Goal: Information Seeking & Learning: Learn about a topic

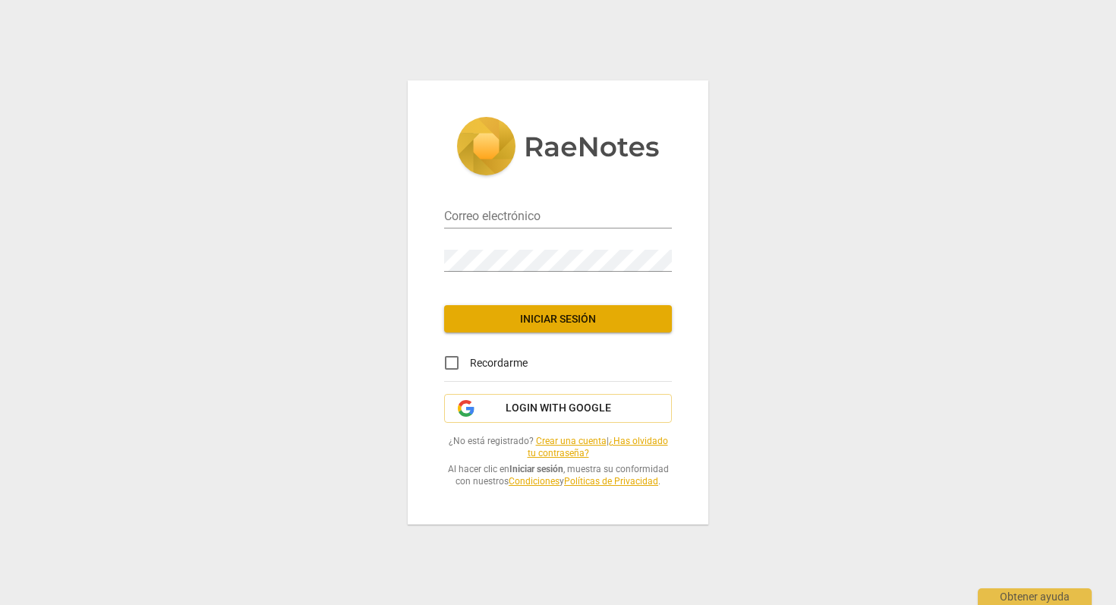
type input "[EMAIL_ADDRESS][DOMAIN_NAME]"
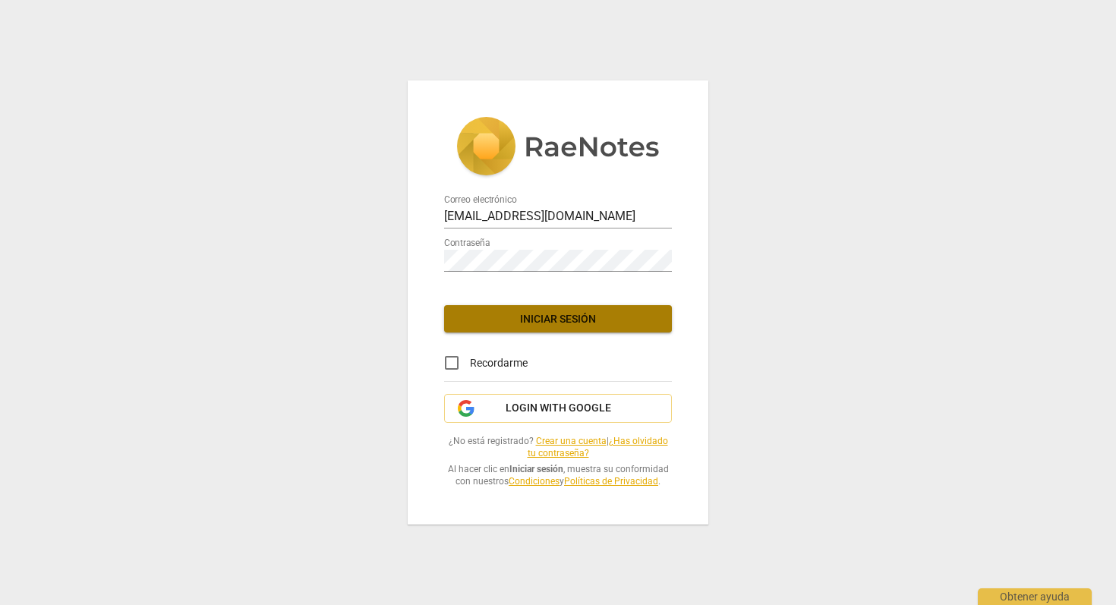
click at [568, 318] on span "Iniciar sesión" at bounding box center [558, 319] width 204 height 15
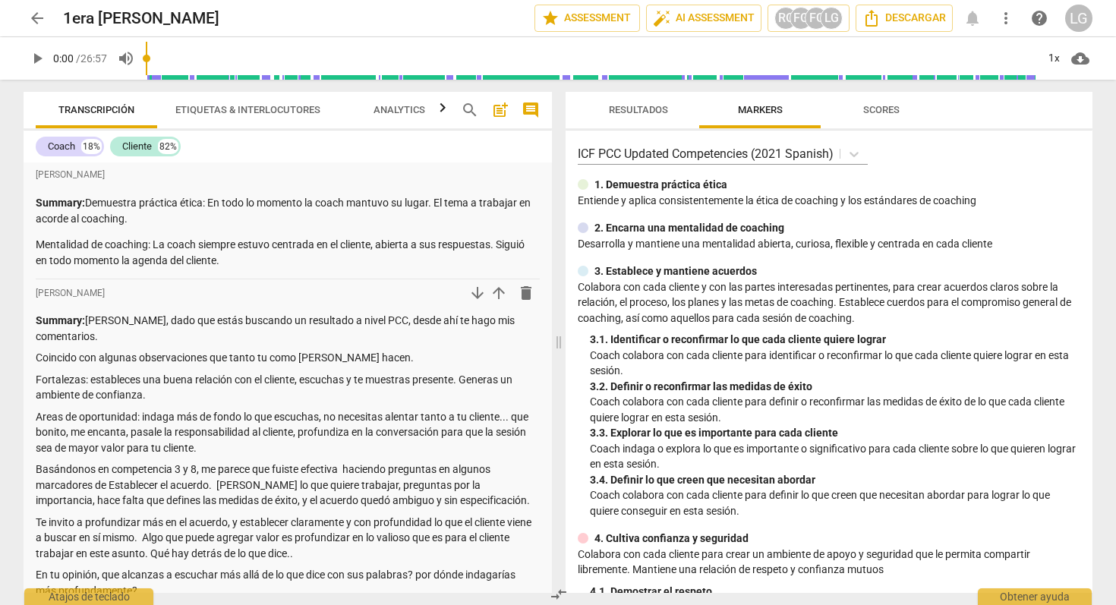
click at [39, 21] on span "arrow_back" at bounding box center [37, 18] width 18 height 18
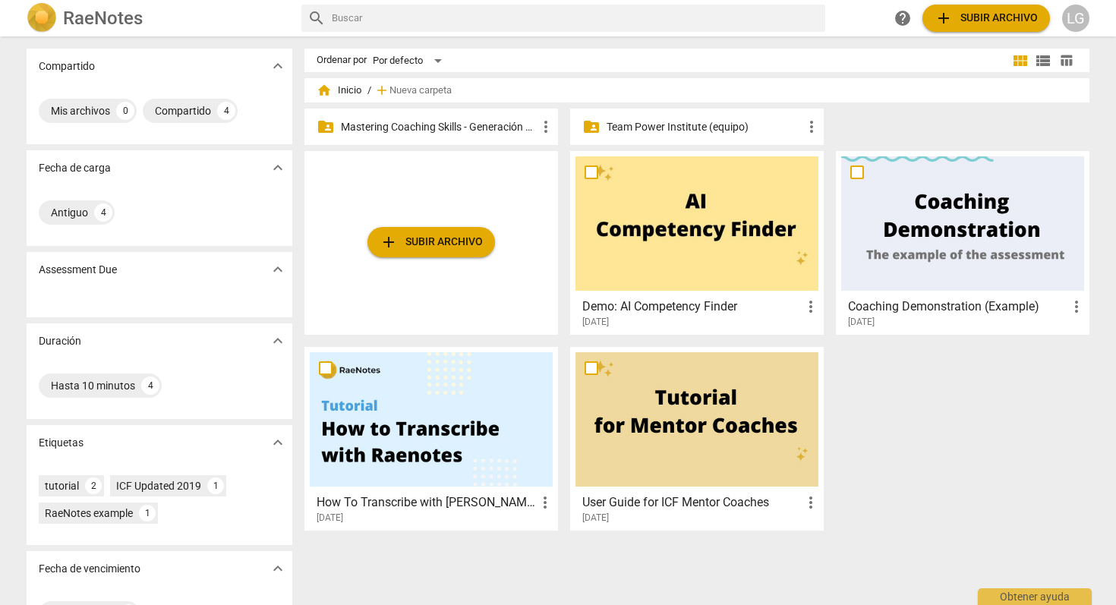
click at [469, 128] on p "Mastering Coaching Skills - Generación 31" at bounding box center [439, 127] width 196 height 16
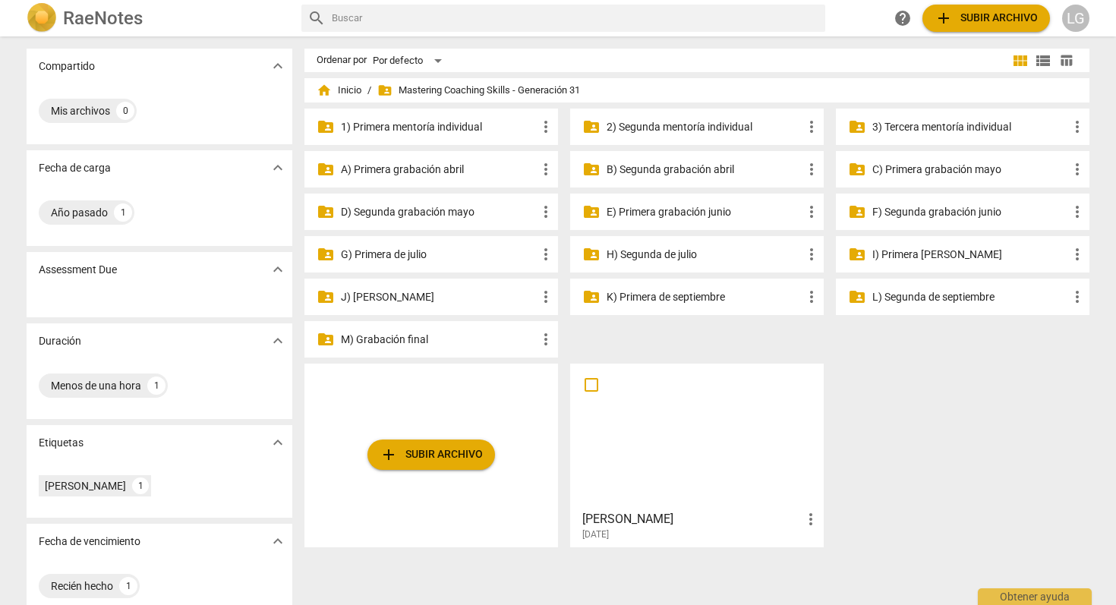
click at [411, 338] on p "M) Grabación final" at bounding box center [439, 340] width 196 height 16
click at [889, 122] on p "3) Tercera mentoría individual" at bounding box center [971, 127] width 196 height 16
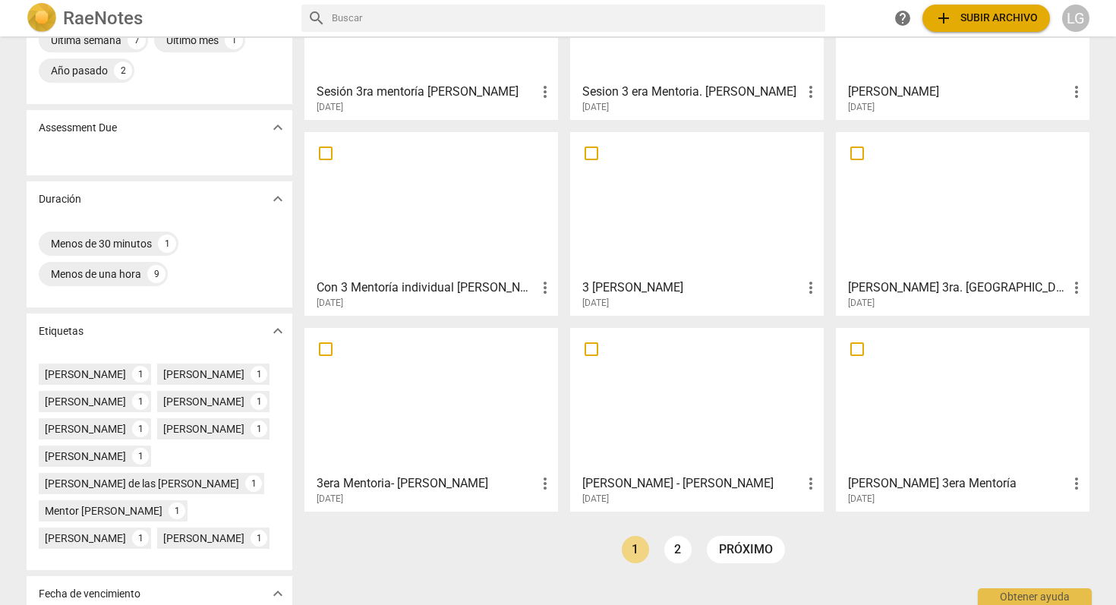
scroll to position [182, 0]
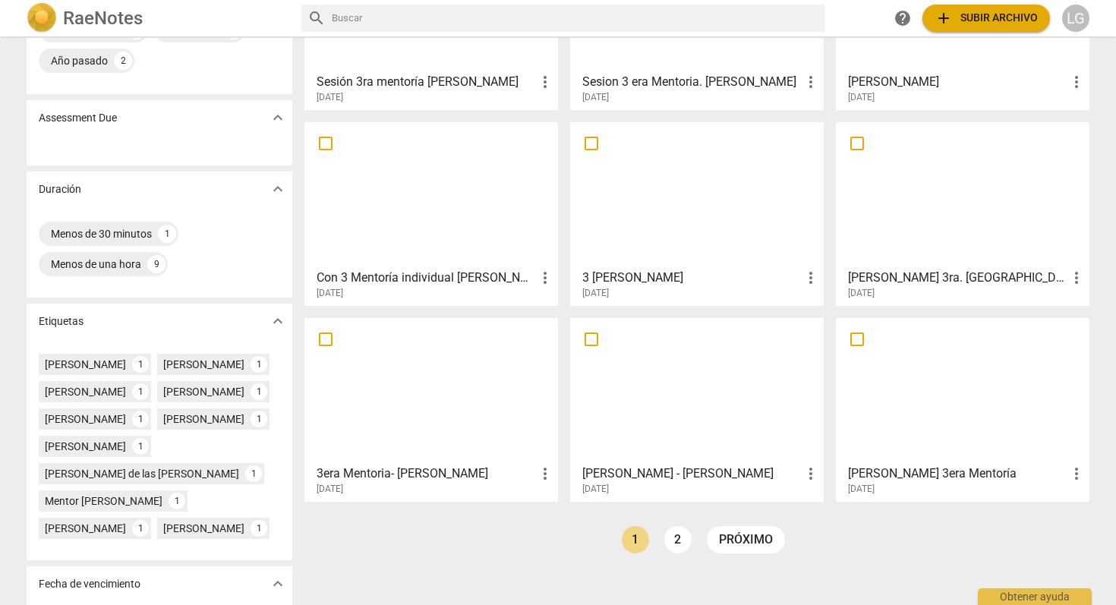
click at [453, 399] on div at bounding box center [431, 391] width 243 height 134
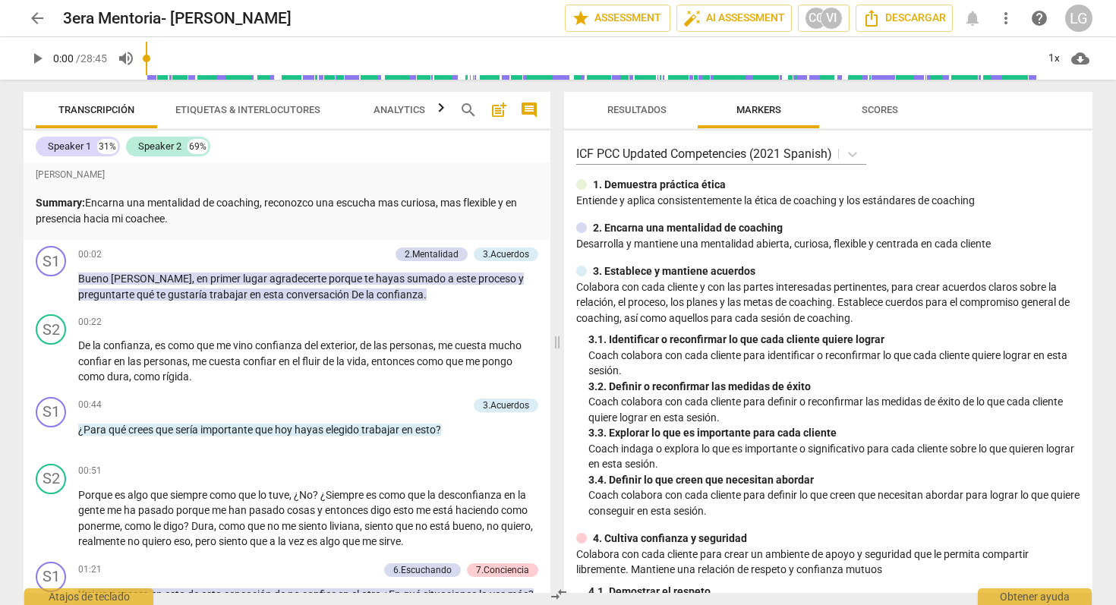
click at [38, 62] on span "play_arrow" at bounding box center [37, 58] width 18 height 18
click at [305, 252] on div "+" at bounding box center [306, 254] width 15 height 15
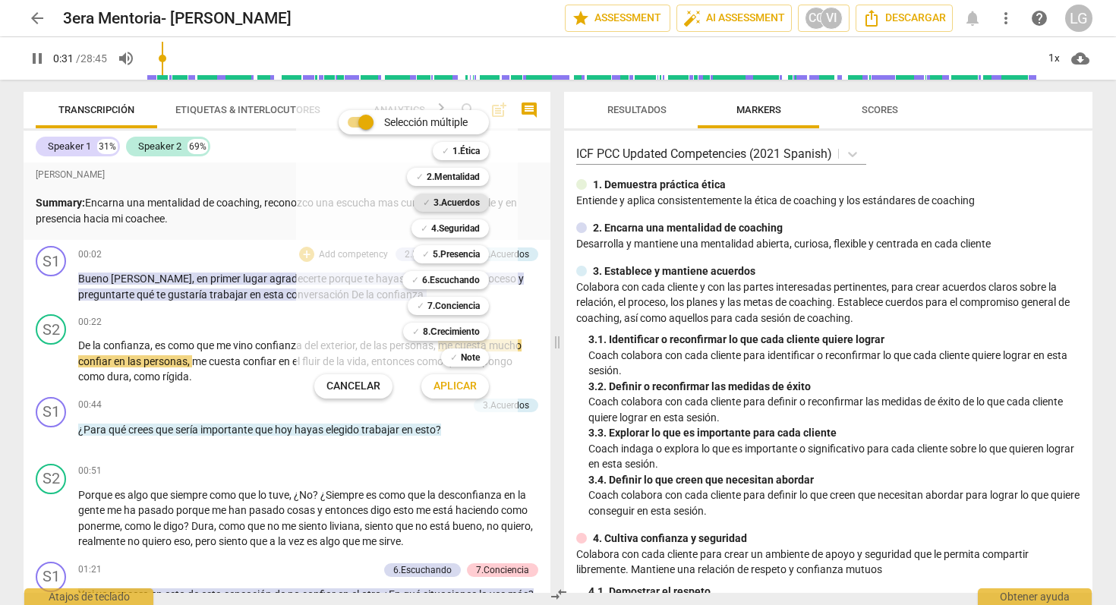
click at [459, 200] on b "3.Acuerdos" at bounding box center [457, 203] width 46 height 18
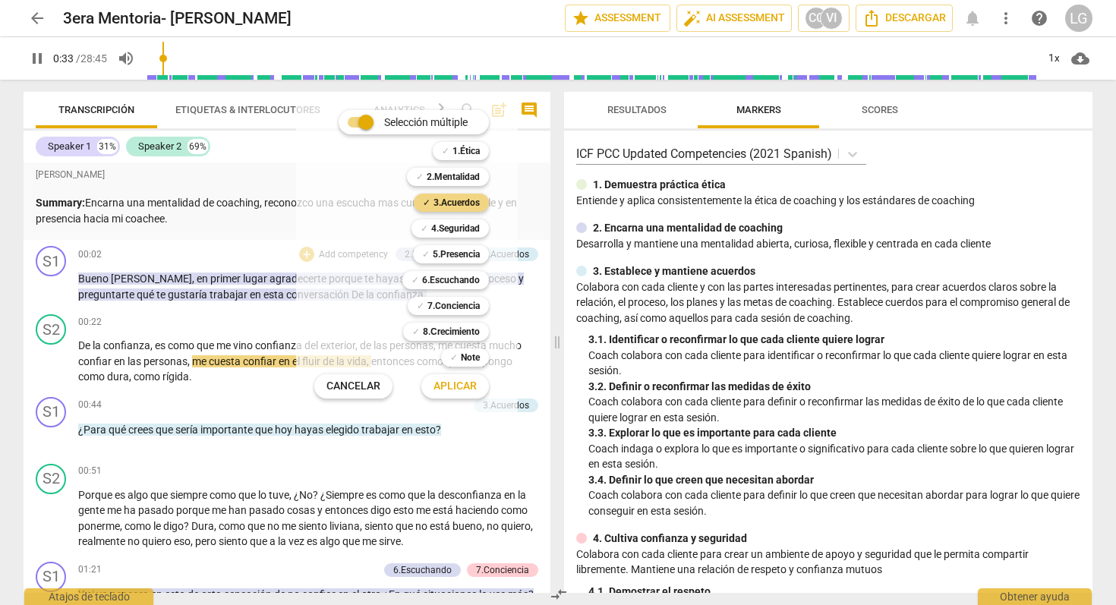
click at [455, 384] on span "Aplicar" at bounding box center [455, 386] width 43 height 15
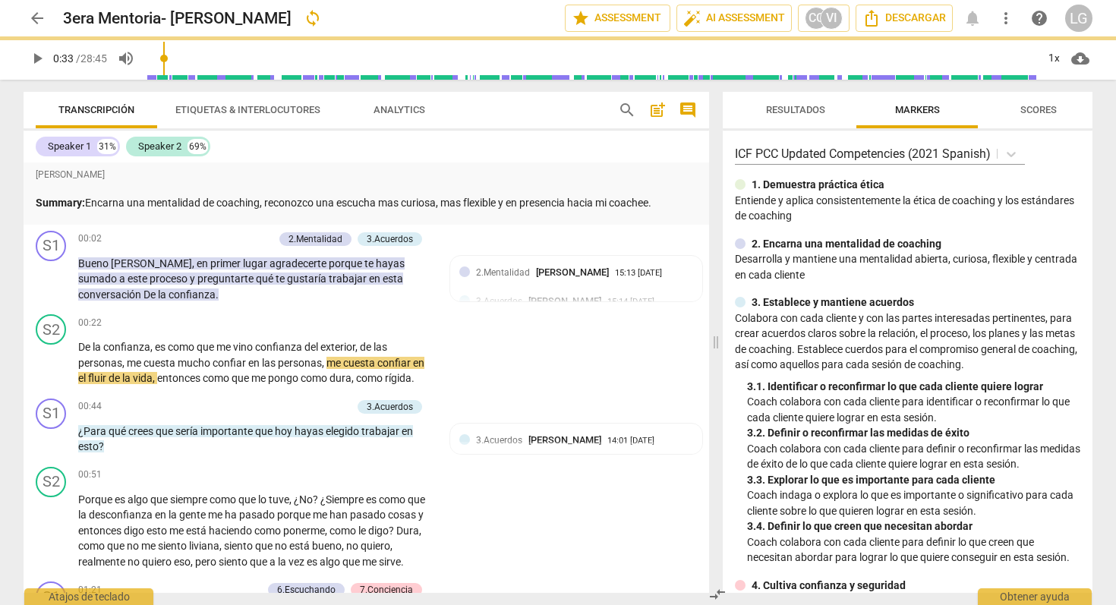
type input "34"
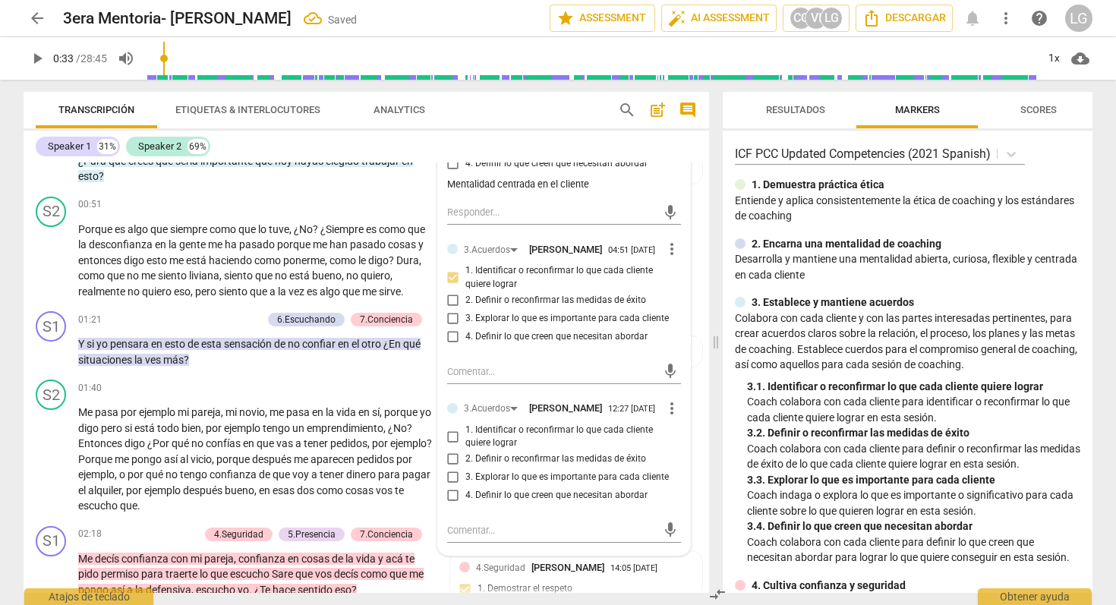
scroll to position [274, 0]
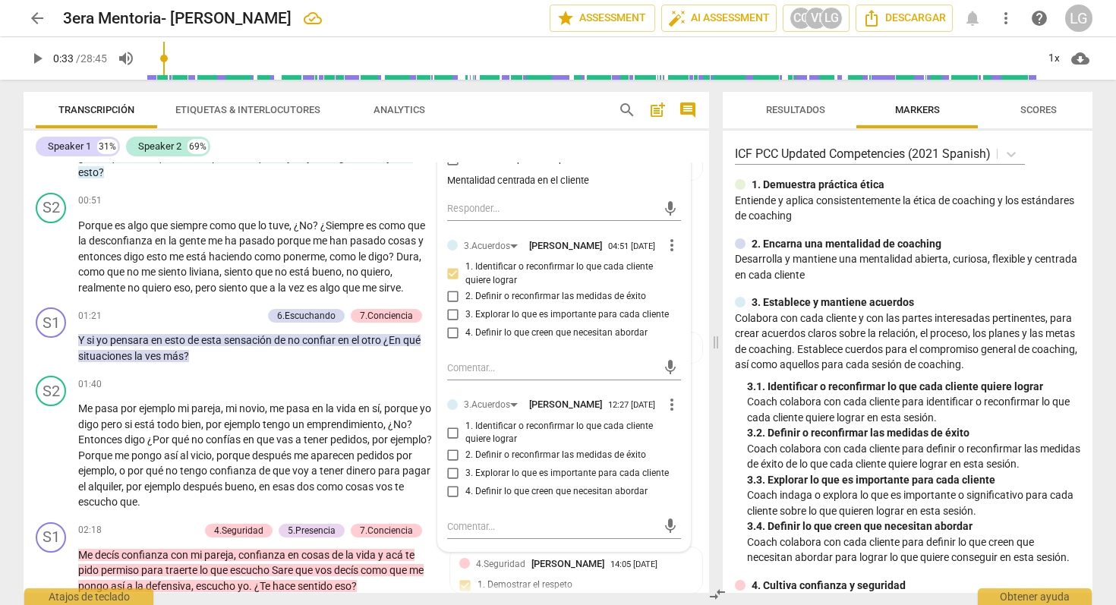
click at [453, 442] on input "1. Identificar o reconfirmar lo que cada cliente quiere lograr" at bounding box center [453, 433] width 24 height 18
checkbox input "true"
click at [448, 534] on textarea at bounding box center [552, 526] width 210 height 14
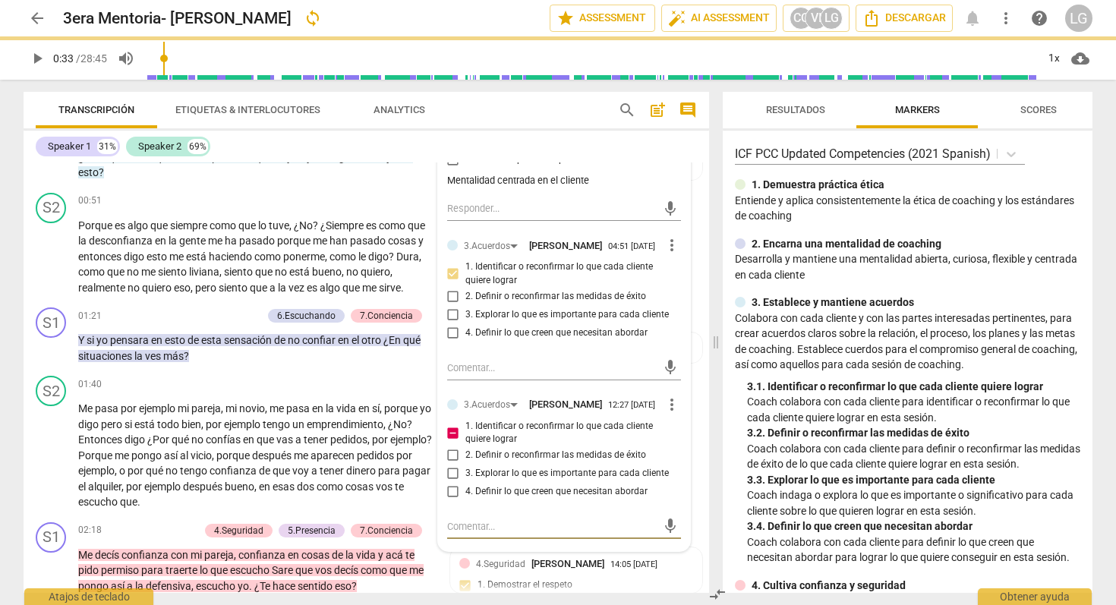
type textarea "b"
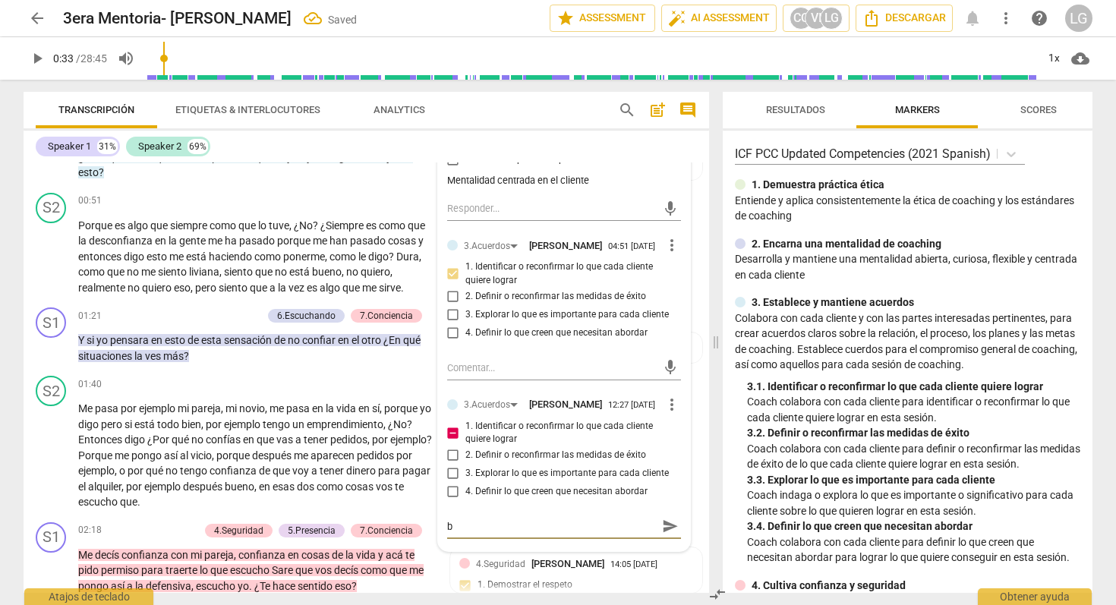
type textarea "bu"
type textarea "bue"
type textarea "buen"
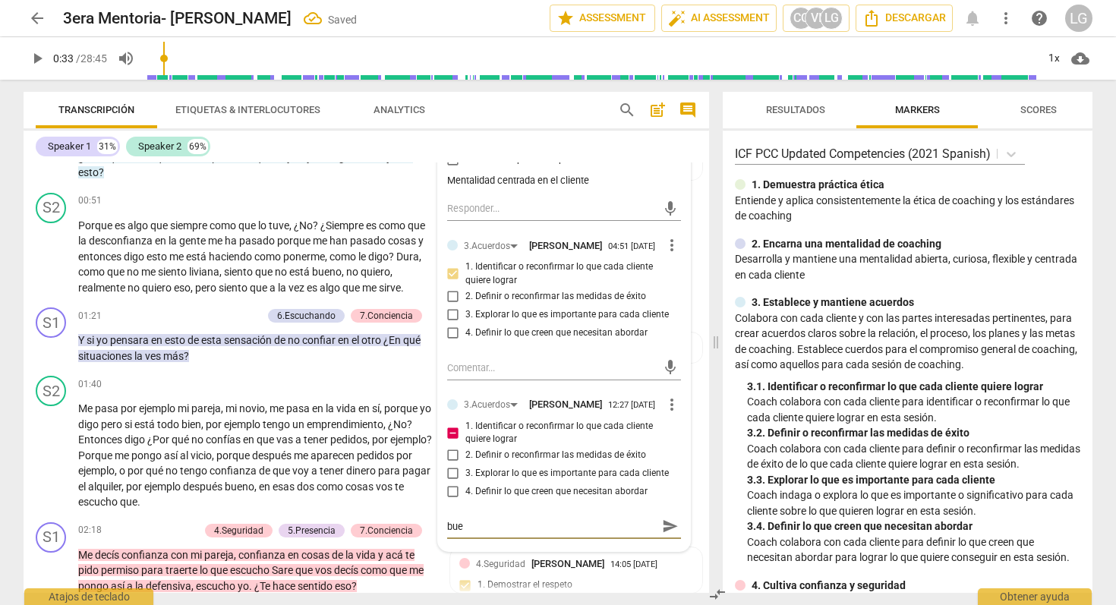
type textarea "buen"
type textarea "buena"
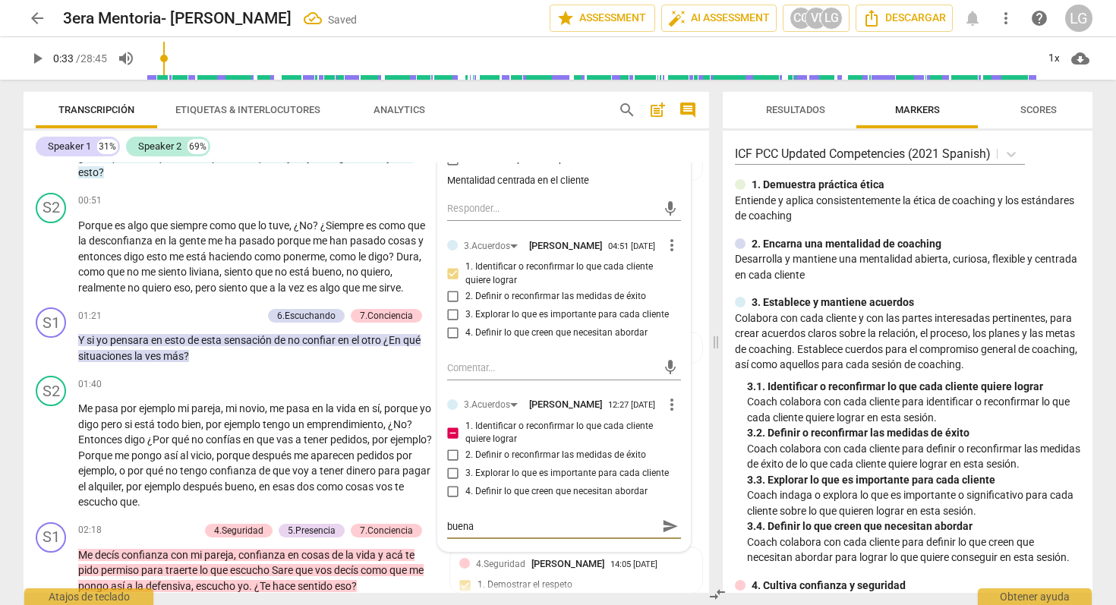
type textarea "buena i"
type textarea "buena in"
type textarea "buena ind"
type textarea "buena inda"
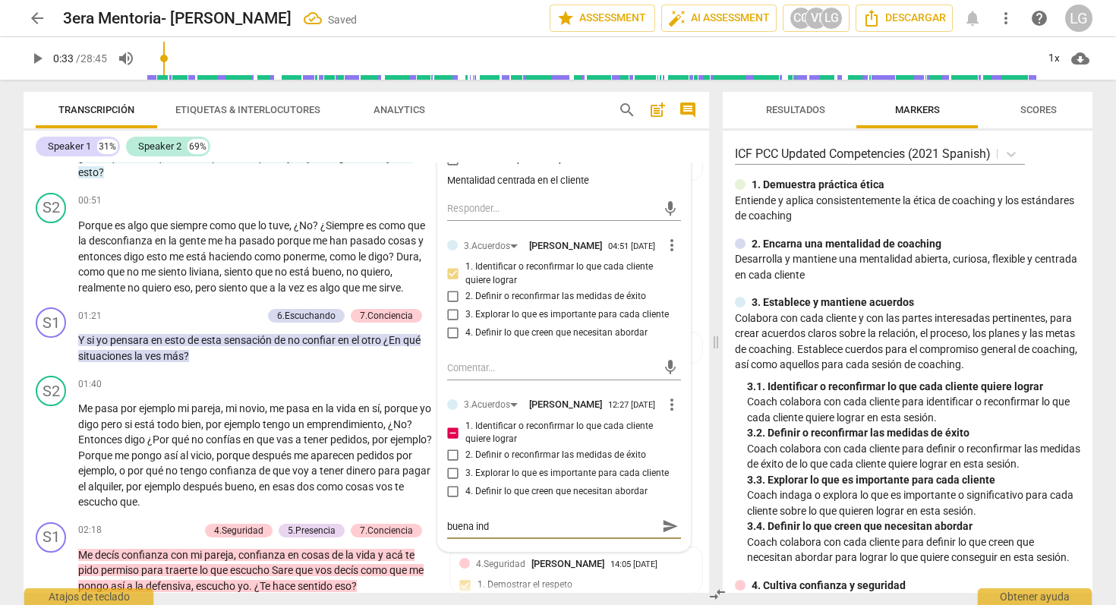
type textarea "buena inda"
type textarea "buena indag"
type textarea "buena indaga"
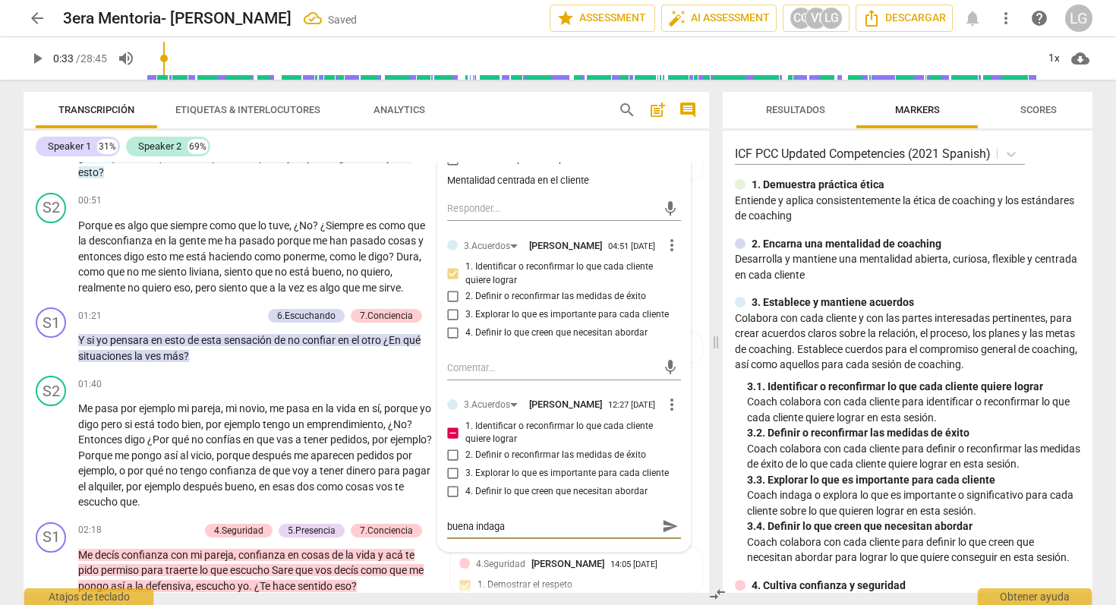
type textarea "buena indagac"
type textarea "buena indagaci"
type textarea "buena indagaci´"
type textarea "buena indagació"
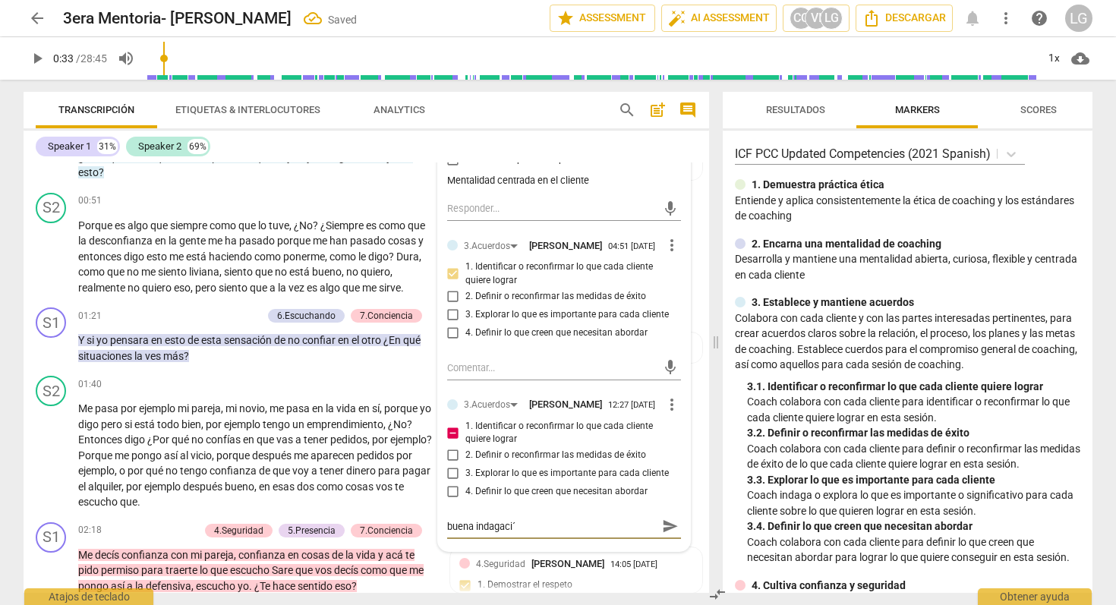
type textarea "buena indagació"
type textarea "buena indagación"
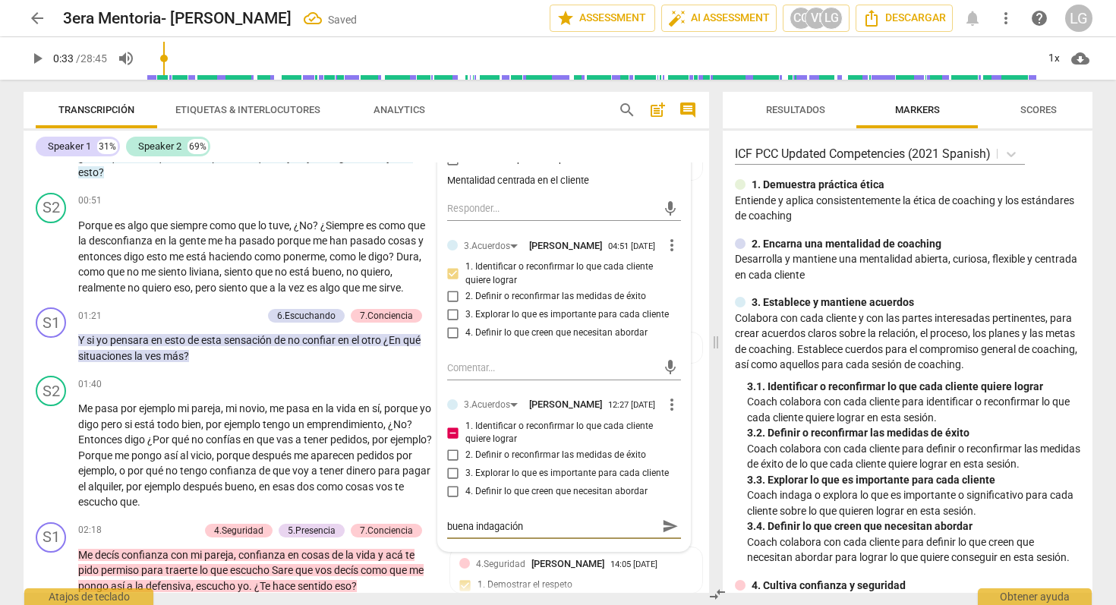
type textarea "buena indagación d"
type textarea "buena indagación de"
type textarea "buena indagación de q"
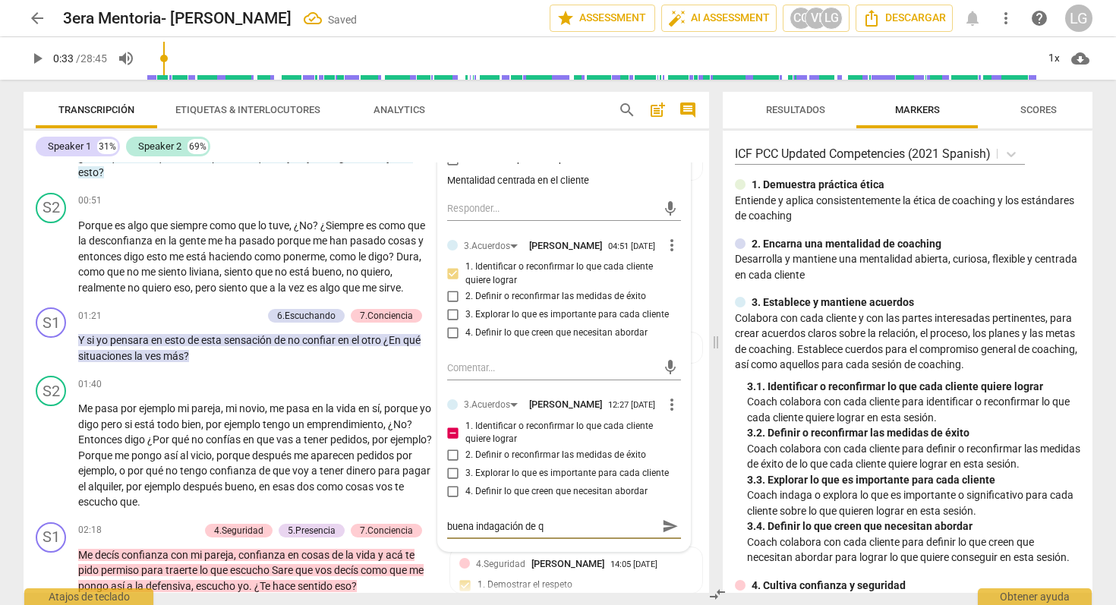
type textarea "buena indagación de qu"
type textarea "buena indagación de qu´"
type textarea "buena indagación de qué"
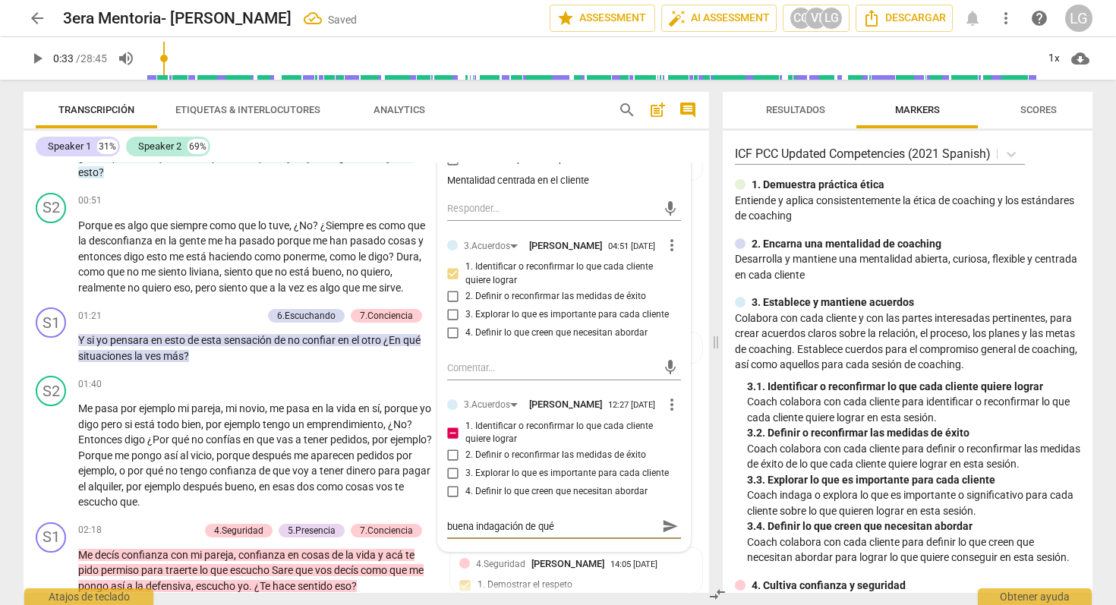
type textarea "buena indagación de qué"
type textarea "buena indagación de qué q"
type textarea "buena indagación de qué qu"
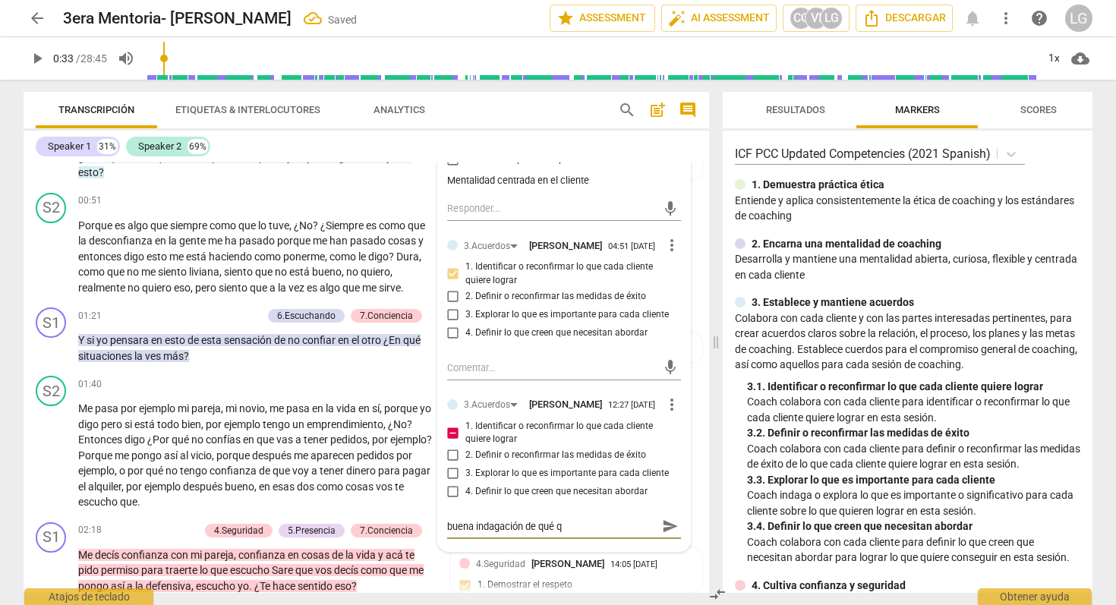
type textarea "buena indagación de qué qu"
type textarea "buena indagación de qué qui"
type textarea "buena indagación de qué quie"
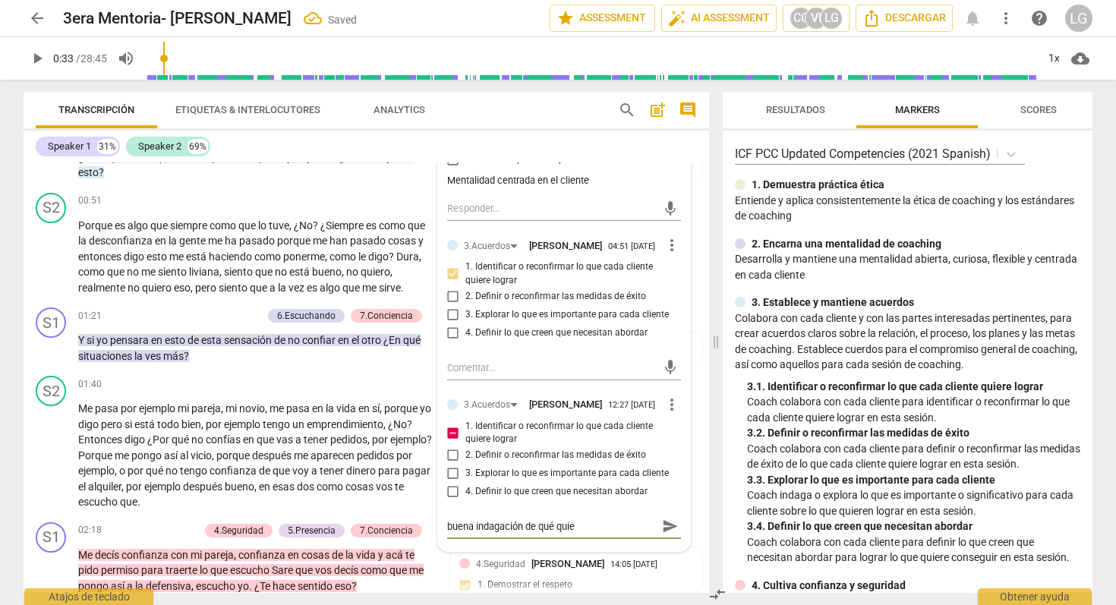
type textarea "buena indagación de qué quier"
type textarea "buena indagación de qué quiere"
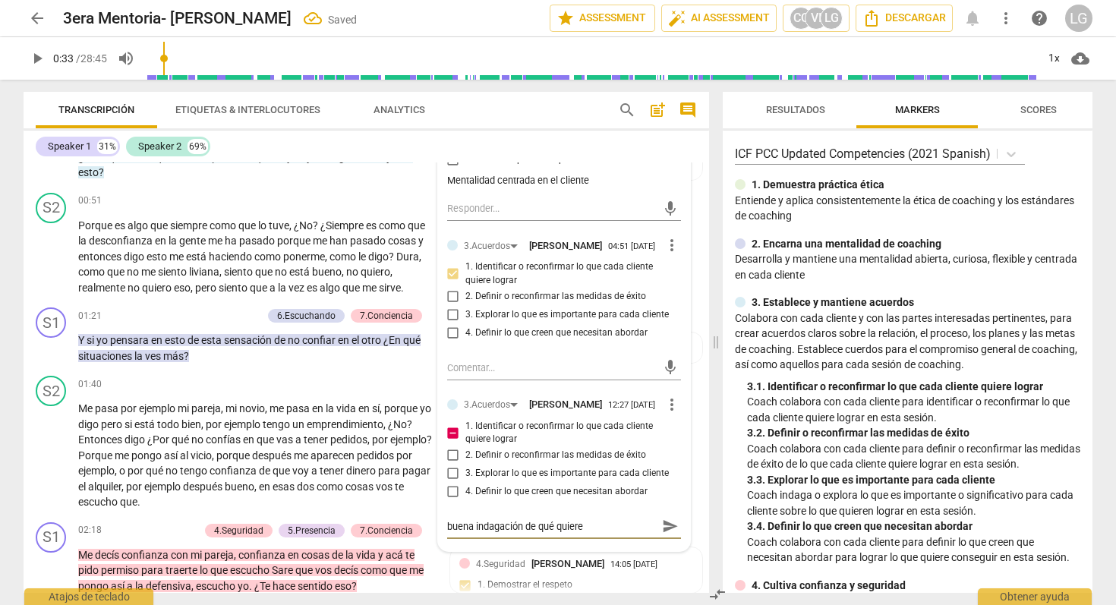
type textarea "buena indagación de qué quiere"
type textarea "buena indagación de qué quiere t"
type textarea "buena indagación de qué quiere tr"
type textarea "buena indagación de qué quiere tra"
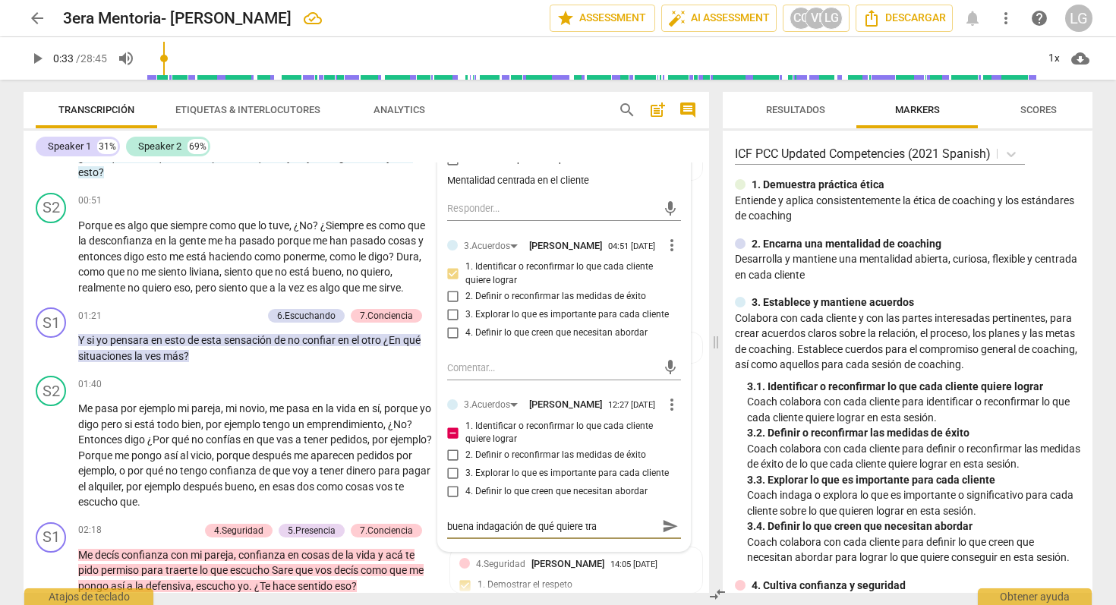
type textarea "buena indagación de qué quiere trab"
type textarea "buena indagación de qué quiere traba"
type textarea "buena indagación de qué quiere trabaj"
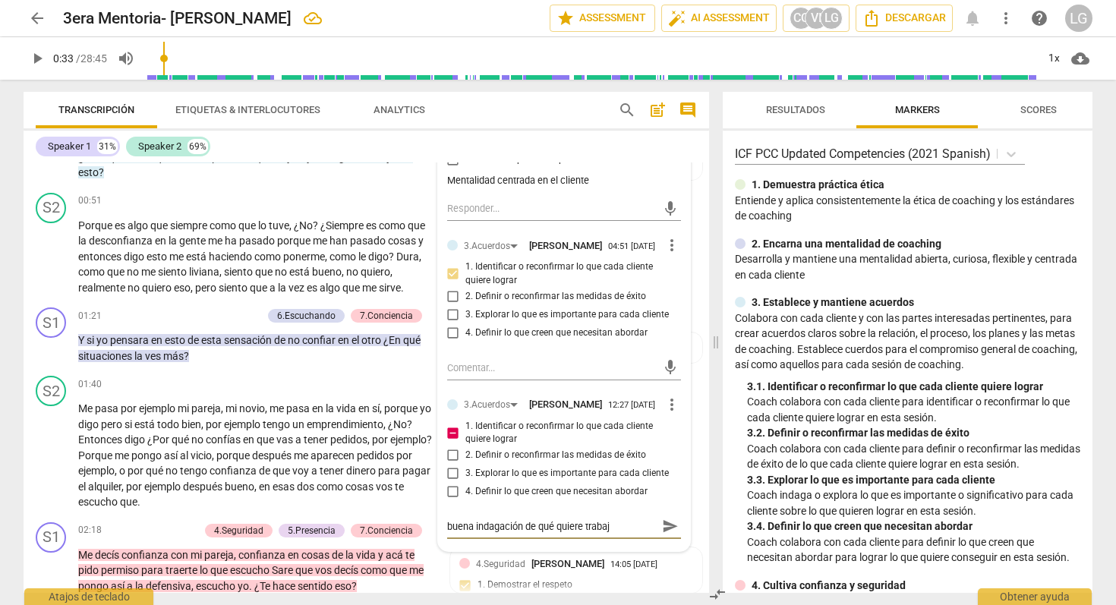
type textarea "buena indagación de qué quiere trabaja"
type textarea "buena indagación de qué quiere trabajar"
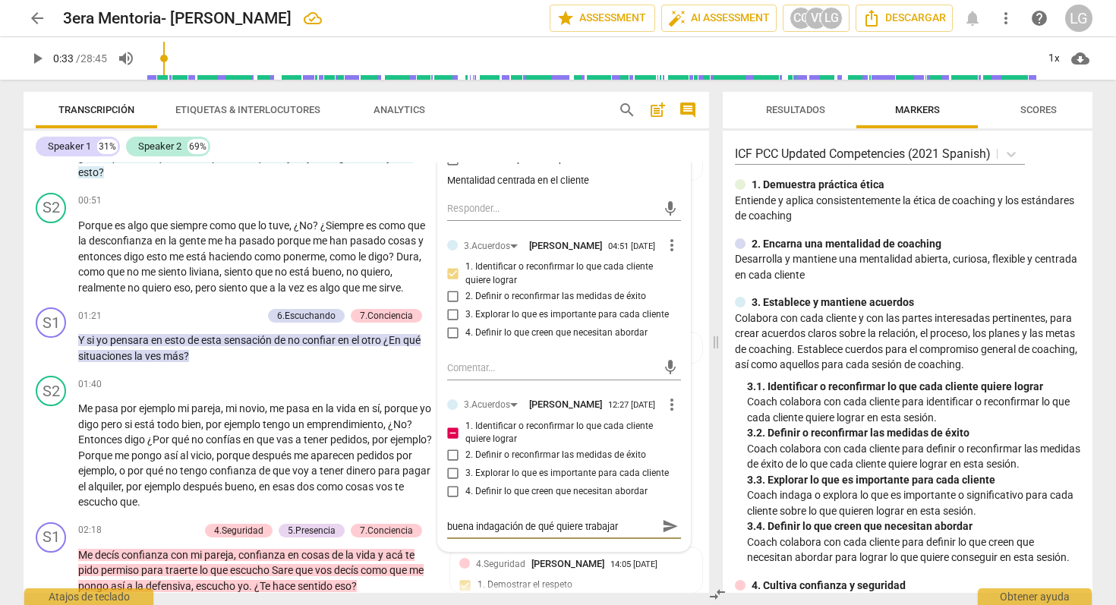
type textarea "buena indagación de qué quiere trabajar e"
type textarea "buena indagación de qué quiere trabajar en"
type textarea "buena indagación de qué quiere trabajar en e"
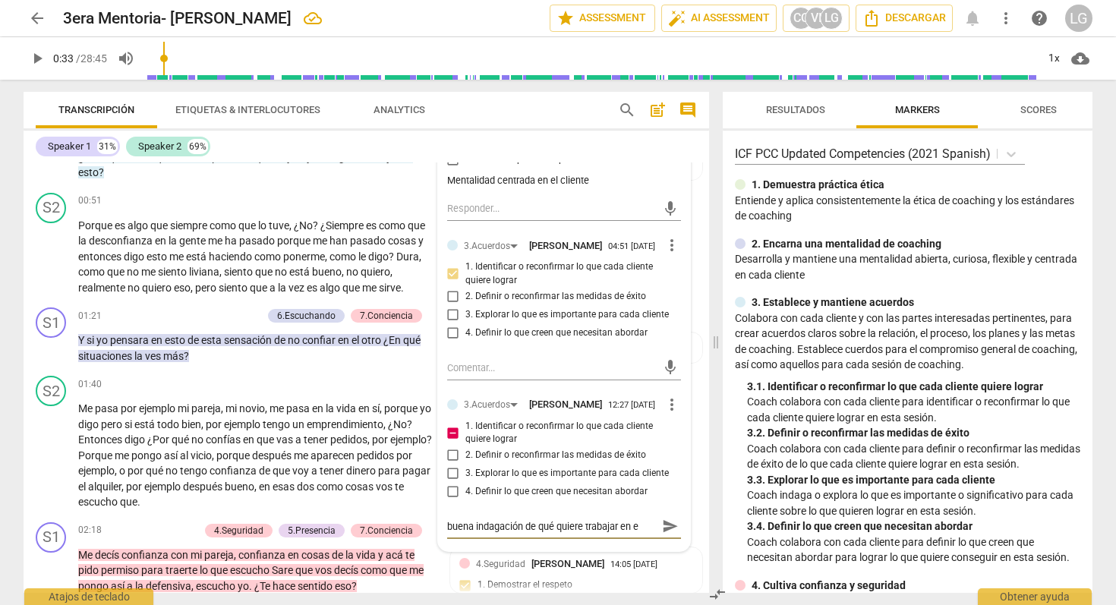
type textarea "buena indagación de qué quiere trabajar en es"
type textarea "buena indagación de qué quiere trabajar en est"
type textarea "buena indagación de qué quiere trabajar en esta"
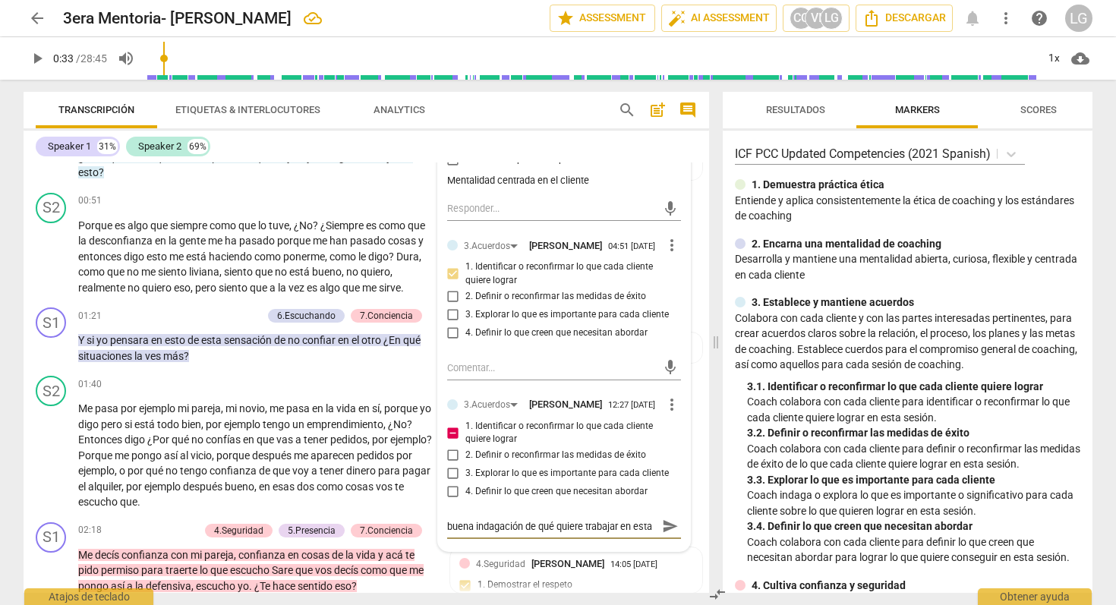
type textarea "buena indagación de qué quiere trabajar en esta"
type textarea "buena indagación de qué quiere trabajar en esta s"
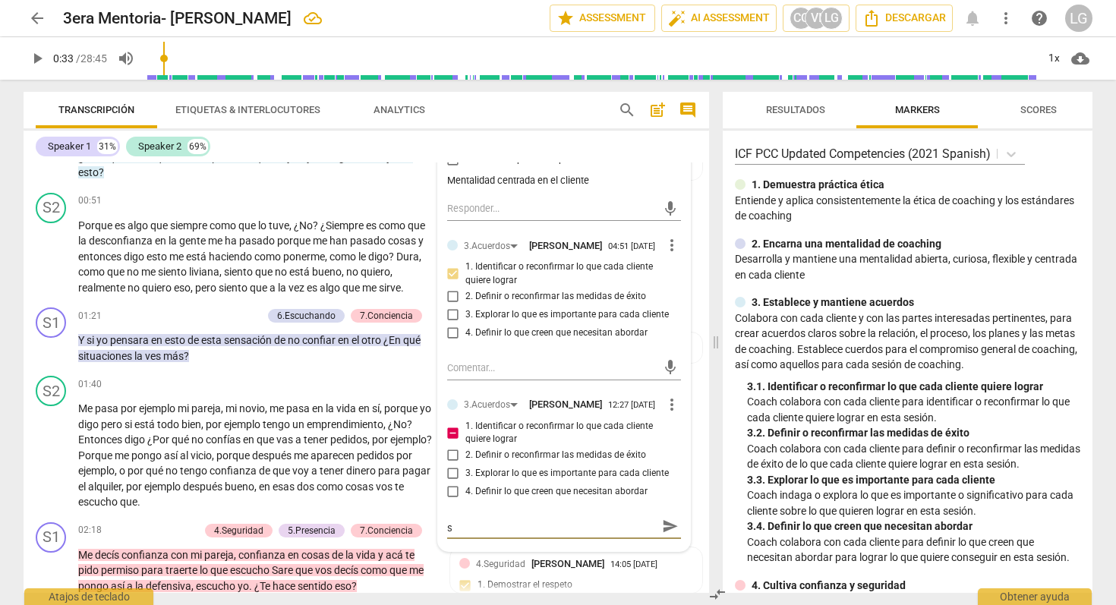
type textarea "buena indagación de qué quiere trabajar en esta se"
type textarea "buena indagación de qué quiere trabajar en esta ses"
type textarea "buena indagación de qué quiere trabajar en esta sesi"
type textarea "buena indagación de qué quiere trabajar en esta sesi´"
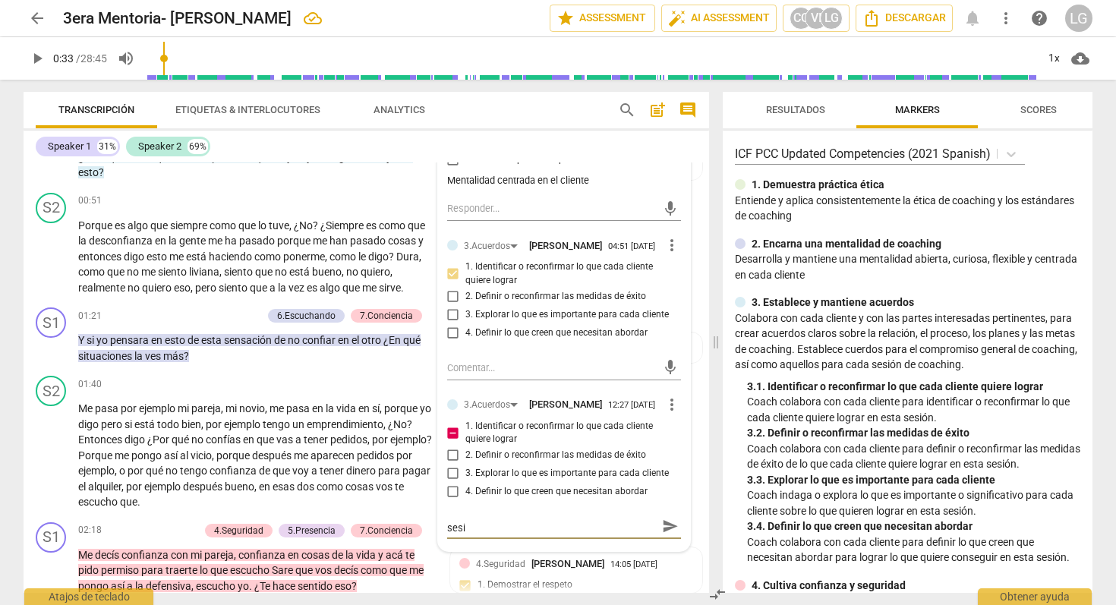
type textarea "buena indagación de qué quiere trabajar en esta sesi´"
type textarea "buena indagación de qué quiere trabajar en esta sesió"
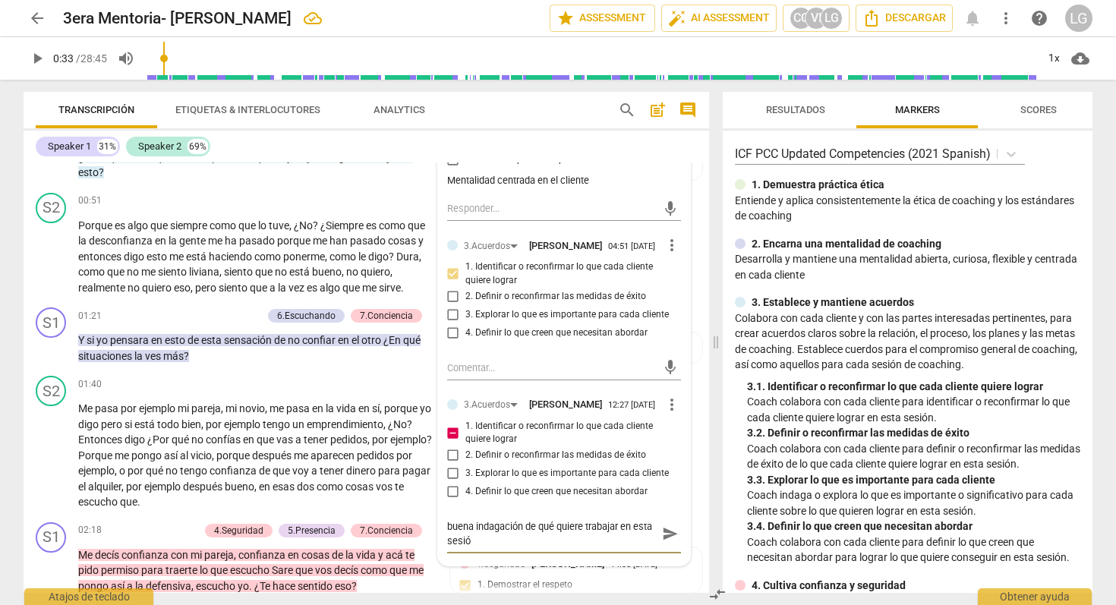
scroll to position [0, 0]
type textarea "buena indagación de qué quiere trabajar en esta sesión"
type textarea "buena indagación de qué quiere trabajar en esta sesión."
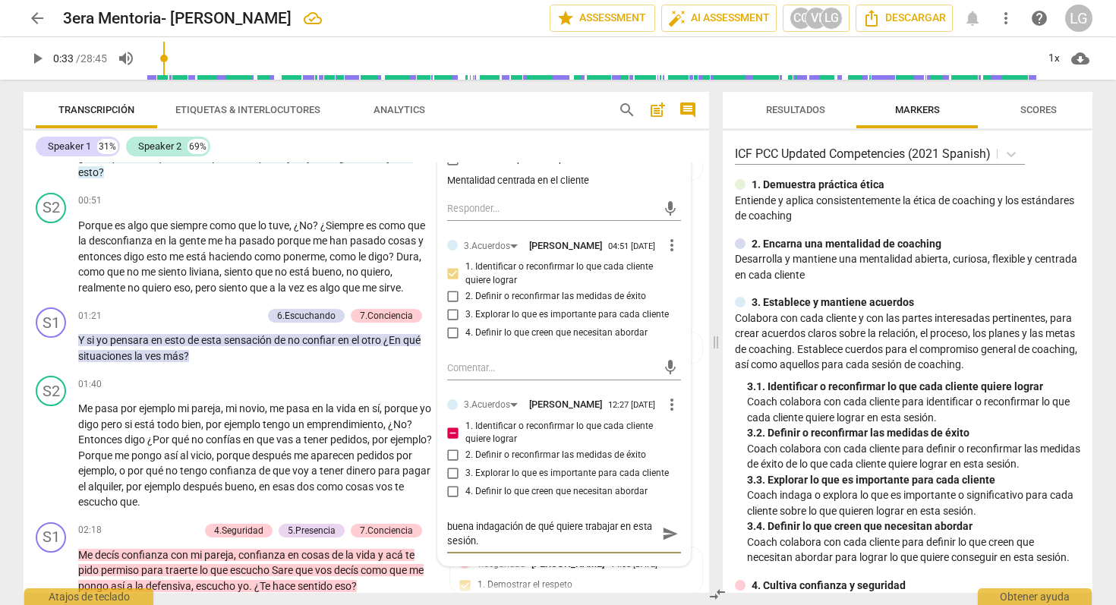
type textarea "buena indagación de qué quiere trabajar en esta sesión.."
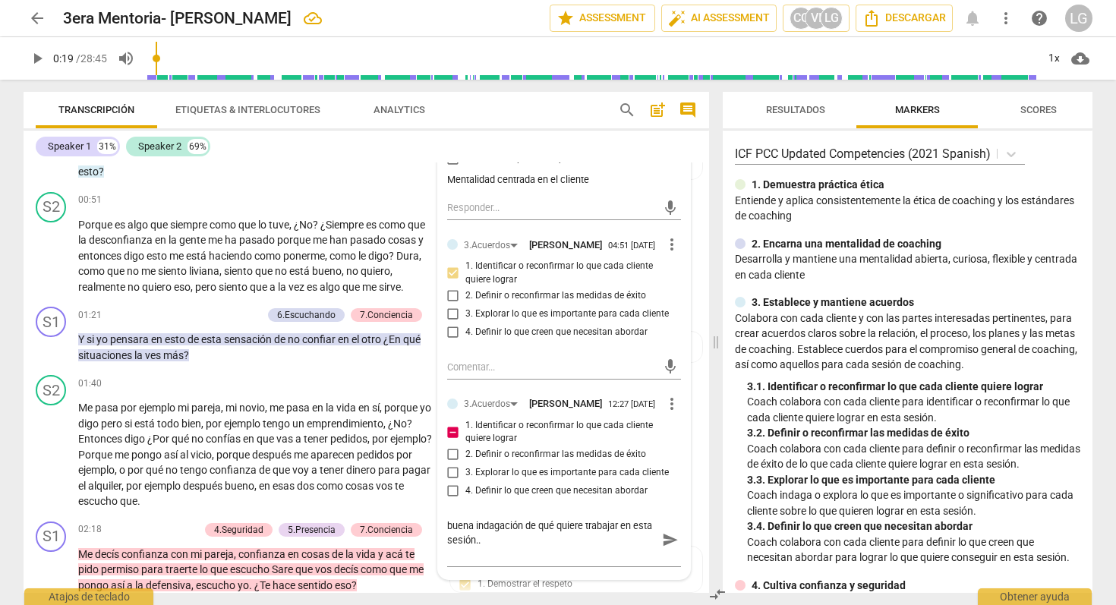
scroll to position [94, 0]
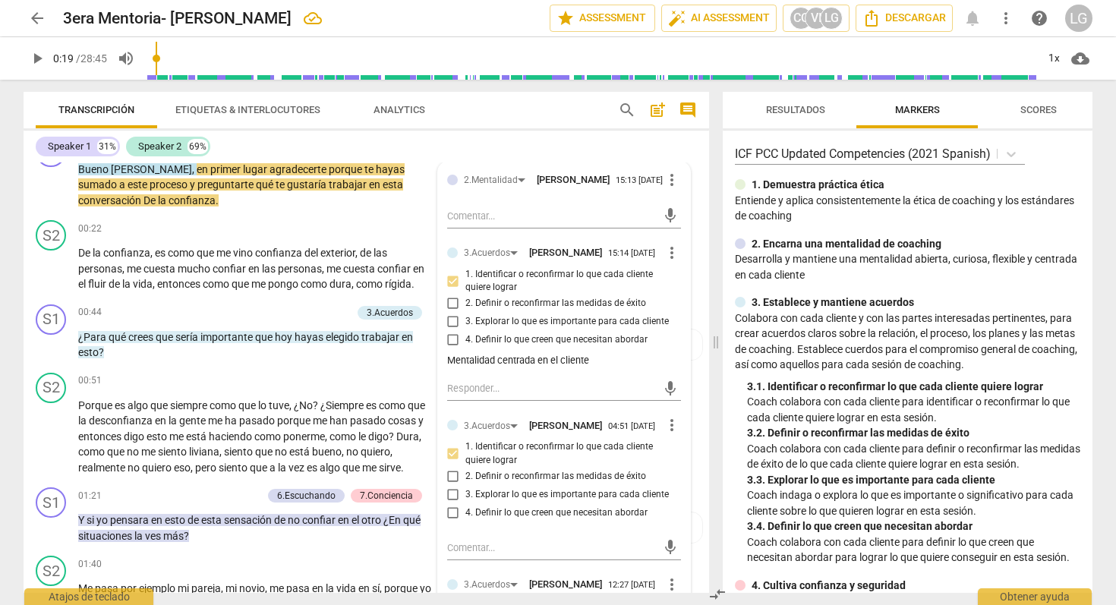
drag, startPoint x: 167, startPoint y: 59, endPoint x: 159, endPoint y: 59, distance: 8.4
click at [159, 59] on input "range" at bounding box center [591, 58] width 891 height 49
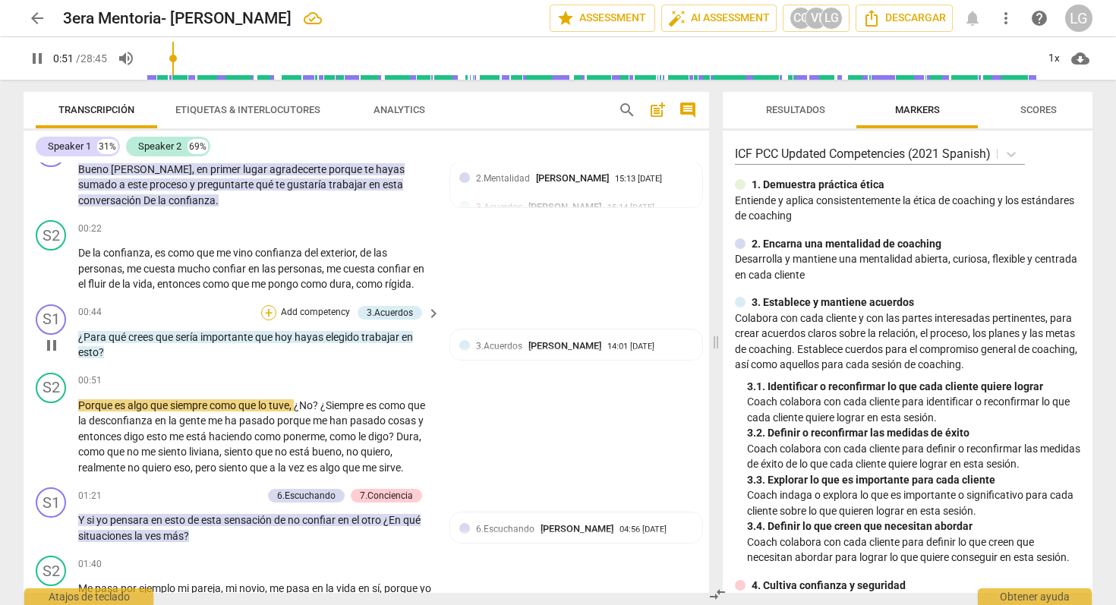
click at [270, 309] on div "+" at bounding box center [268, 312] width 15 height 15
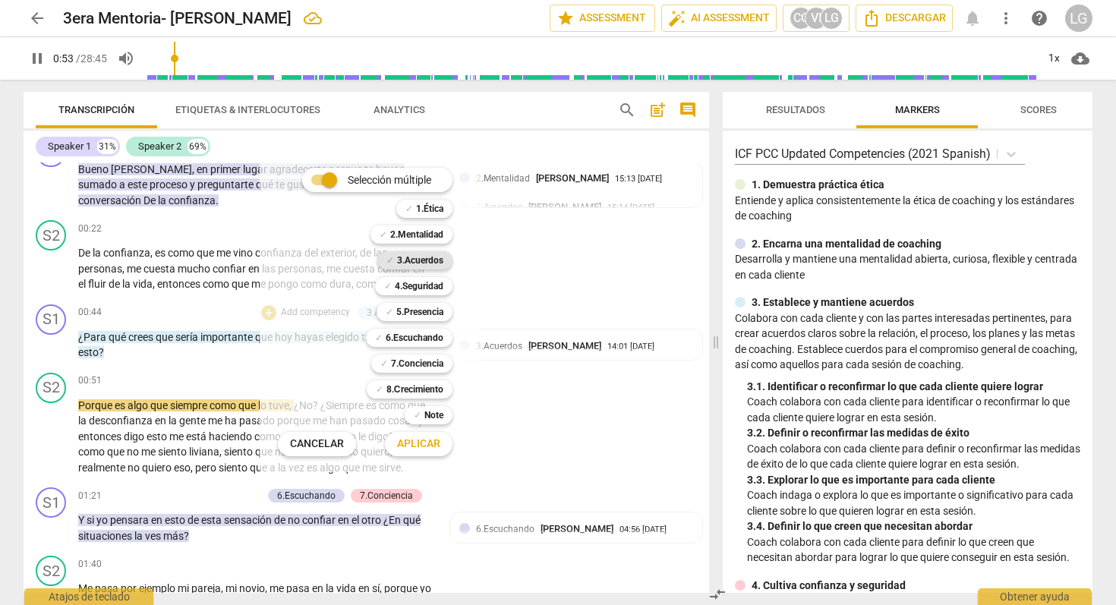
click at [420, 260] on b "3.Acuerdos" at bounding box center [420, 260] width 46 height 18
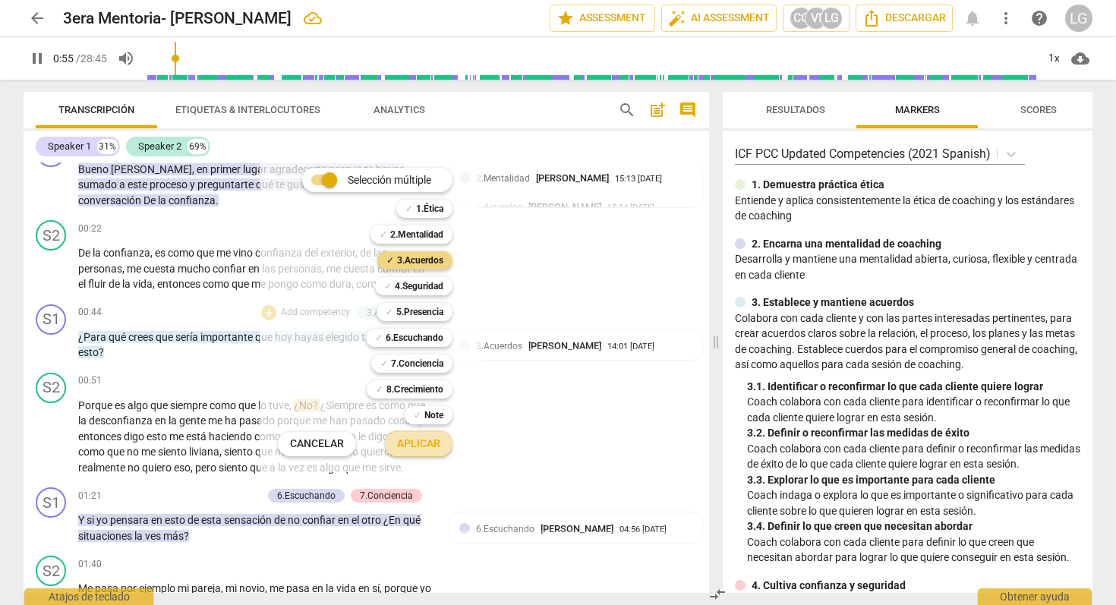
click at [412, 440] on span "Aplicar" at bounding box center [418, 444] width 43 height 15
type input "55"
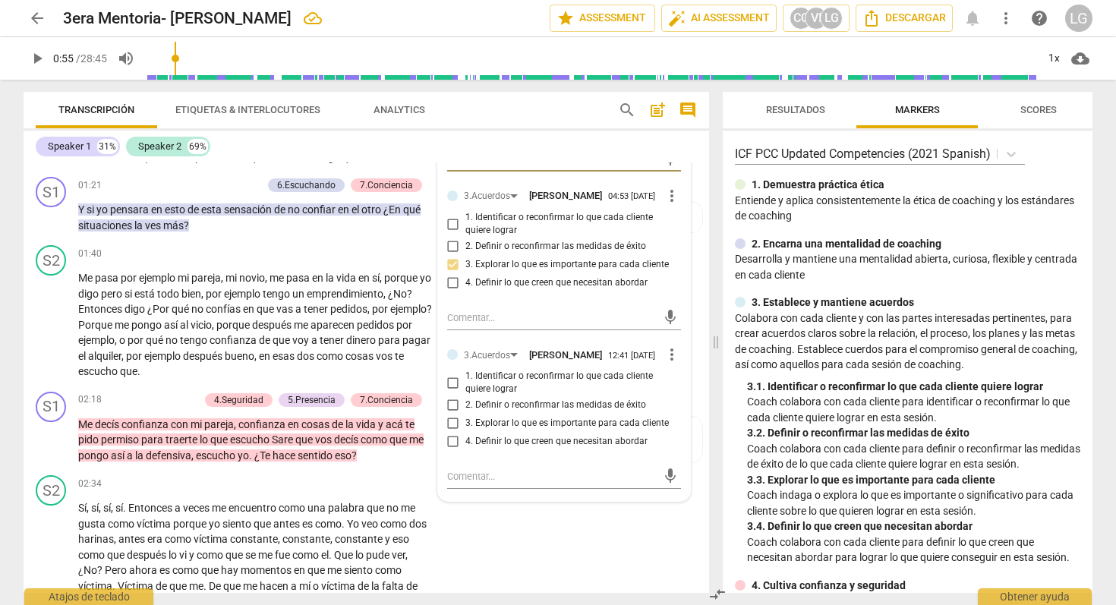
scroll to position [408, 0]
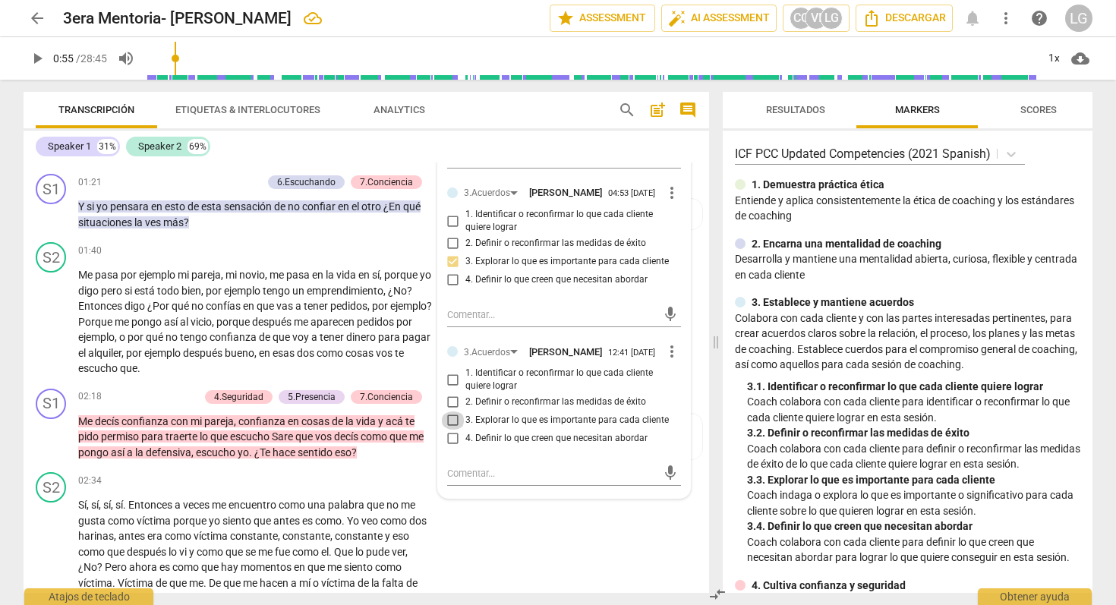
click at [452, 430] on input "3. Explorar lo que es importante para cada cliente" at bounding box center [453, 421] width 24 height 18
checkbox input "true"
click at [469, 480] on div "mic" at bounding box center [564, 474] width 234 height 24
click at [459, 481] on textarea at bounding box center [552, 473] width 210 height 14
click at [665, 489] on span "send" at bounding box center [670, 480] width 17 height 17
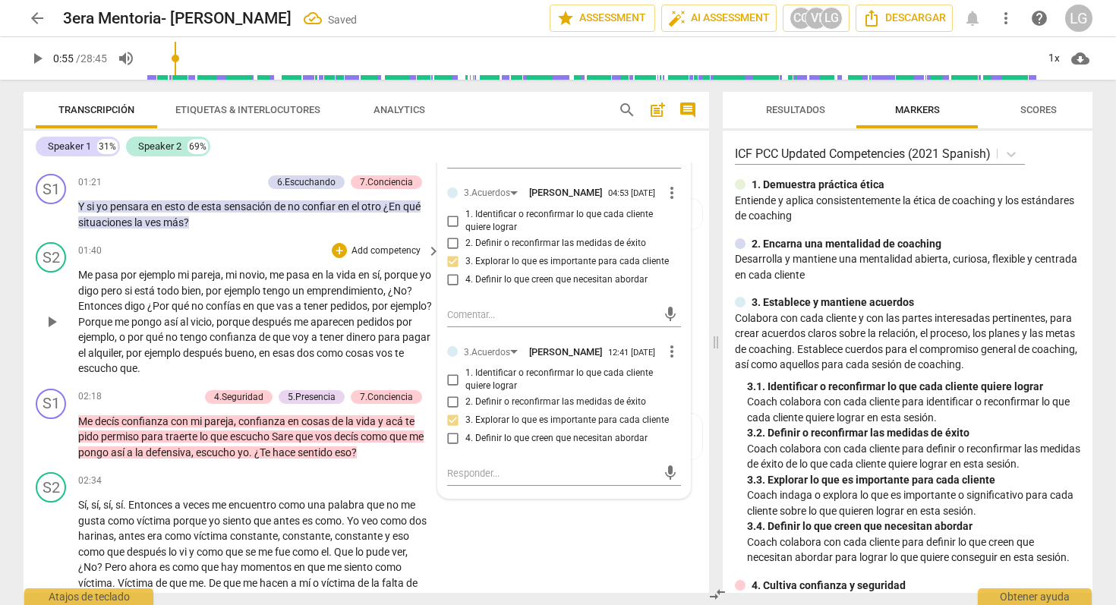
click at [273, 259] on div "01:40 + Add competency keyboard_arrow_right" at bounding box center [260, 250] width 364 height 17
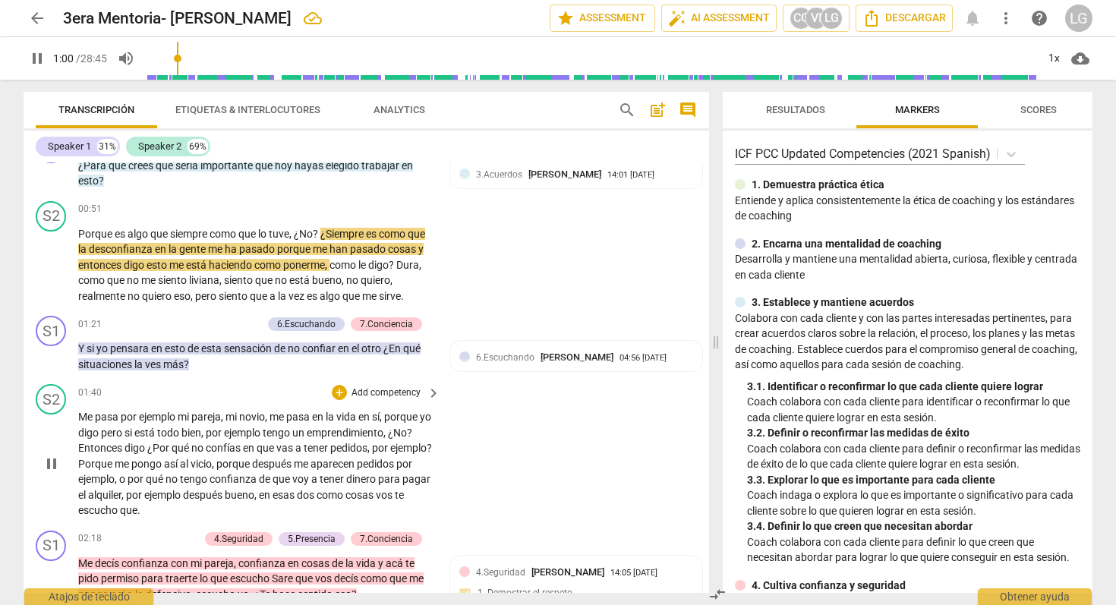
scroll to position [257, 0]
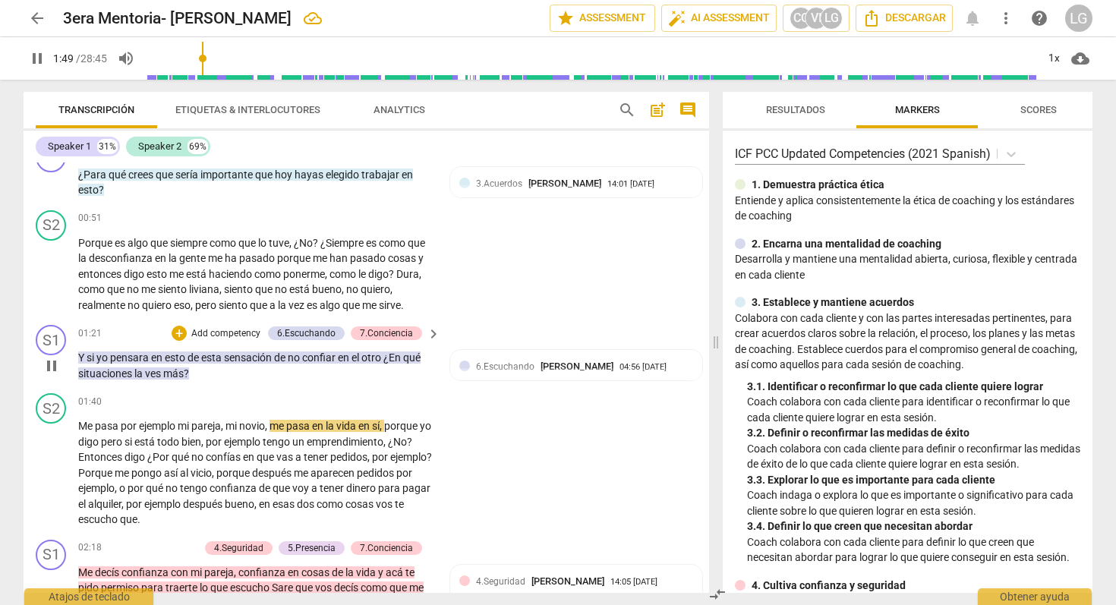
click at [202, 341] on p "Add competency" at bounding box center [226, 334] width 72 height 14
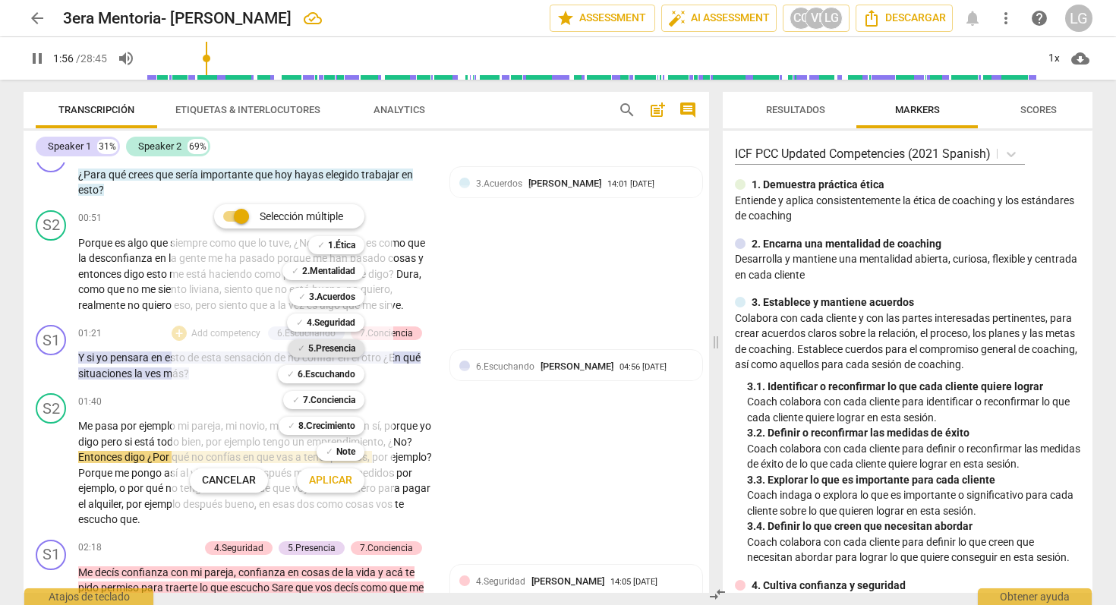
click at [324, 347] on b "5.Presencia" at bounding box center [331, 348] width 47 height 18
click at [341, 479] on span "Aplicar" at bounding box center [330, 480] width 43 height 15
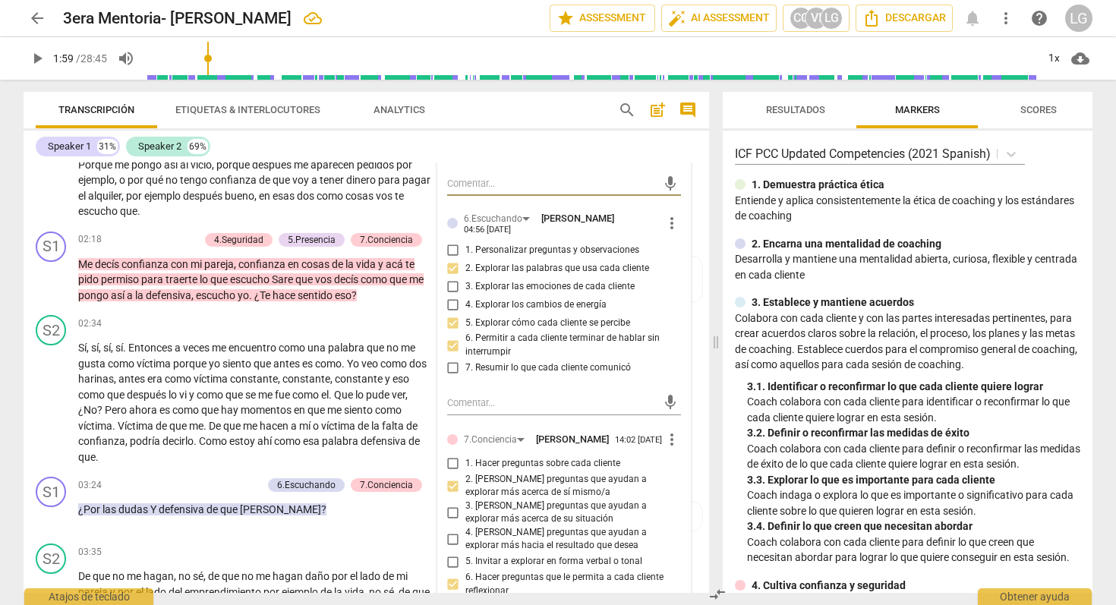
scroll to position [589, 0]
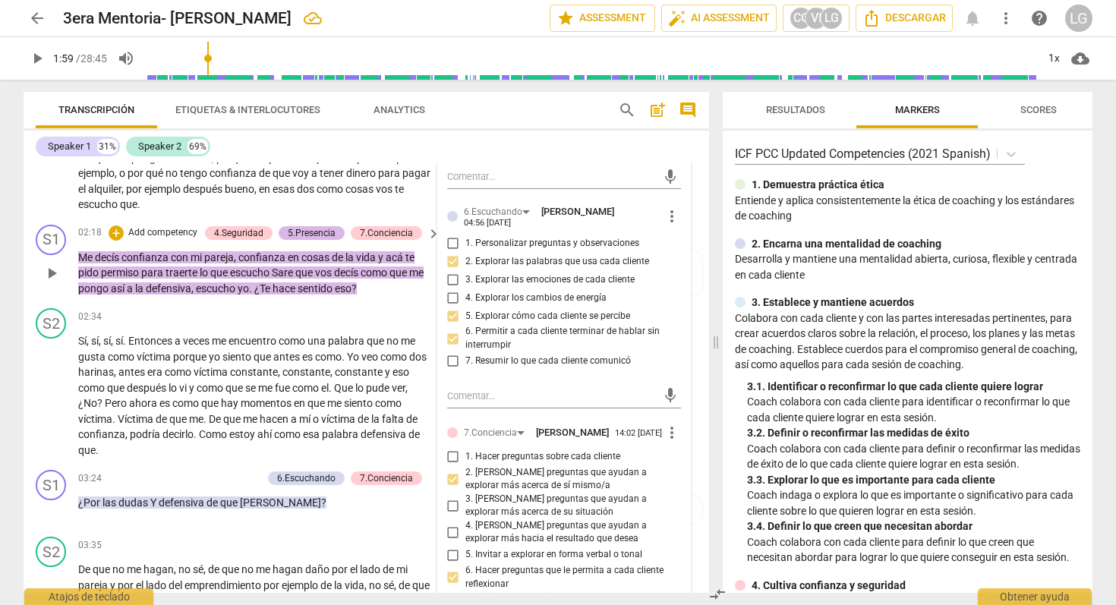
click at [314, 240] on div "5.Presencia" at bounding box center [312, 233] width 48 height 14
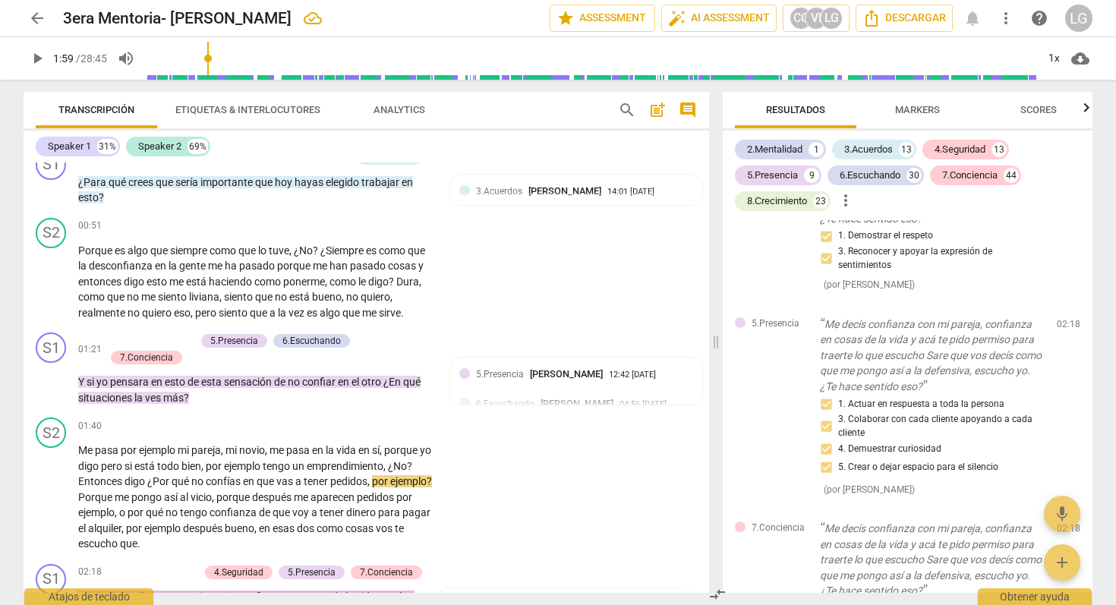
scroll to position [254, 0]
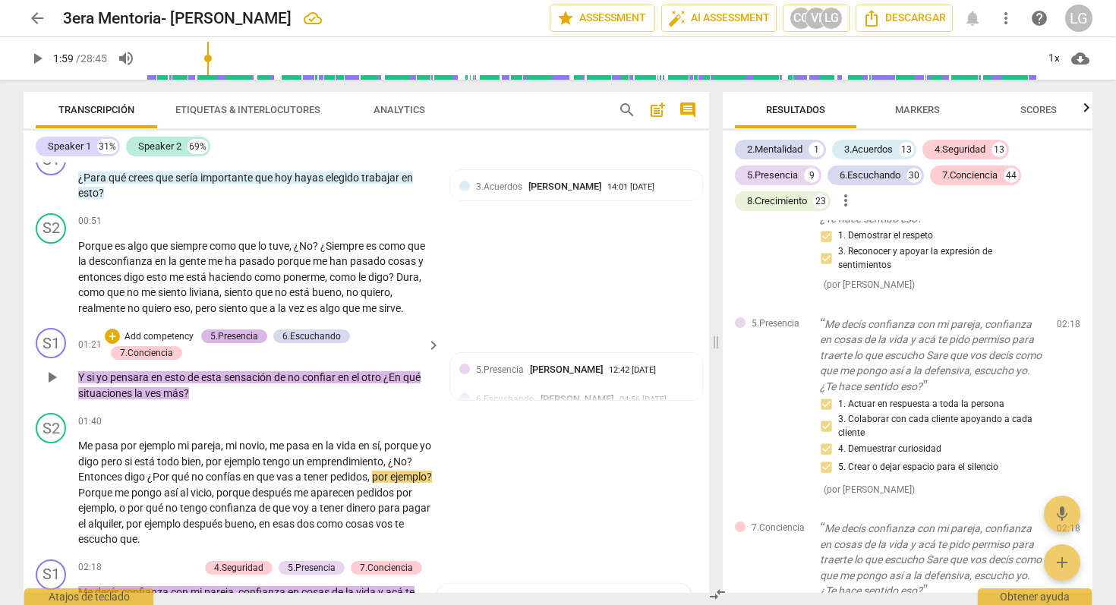
click at [251, 343] on div "5.Presencia" at bounding box center [234, 337] width 48 height 14
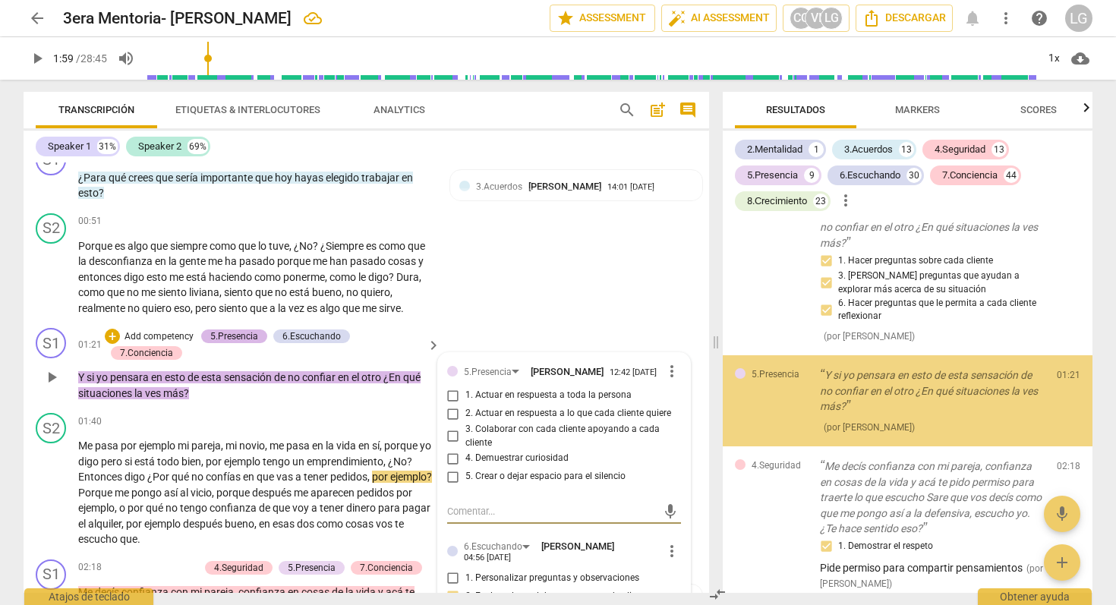
scroll to position [1168, 0]
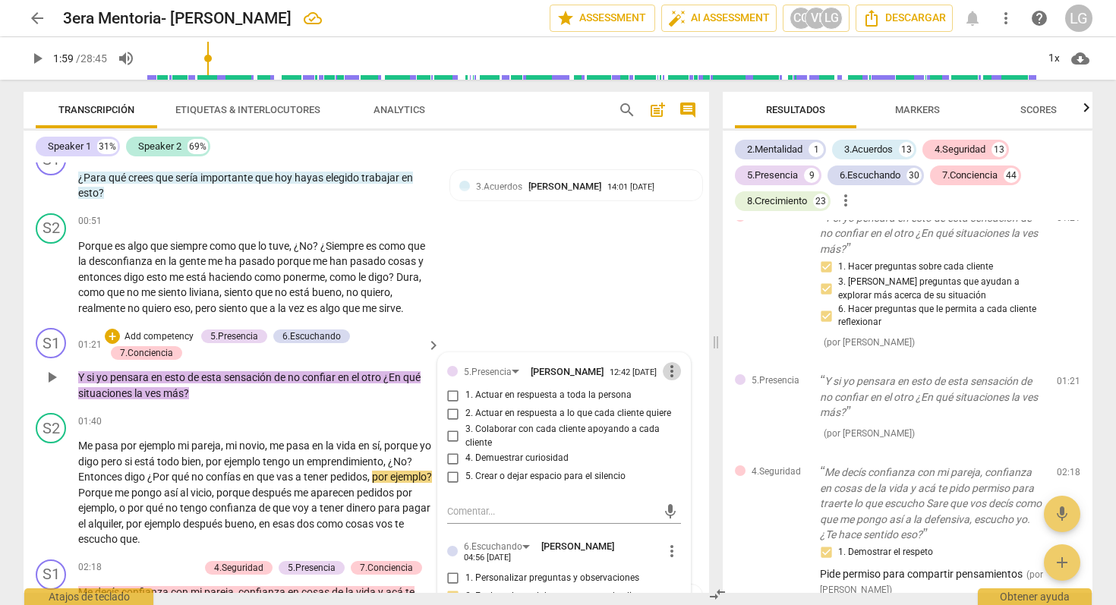
click at [666, 380] on span "more_vert" at bounding box center [672, 371] width 18 height 18
click at [679, 415] on li "Borrar" at bounding box center [684, 418] width 53 height 29
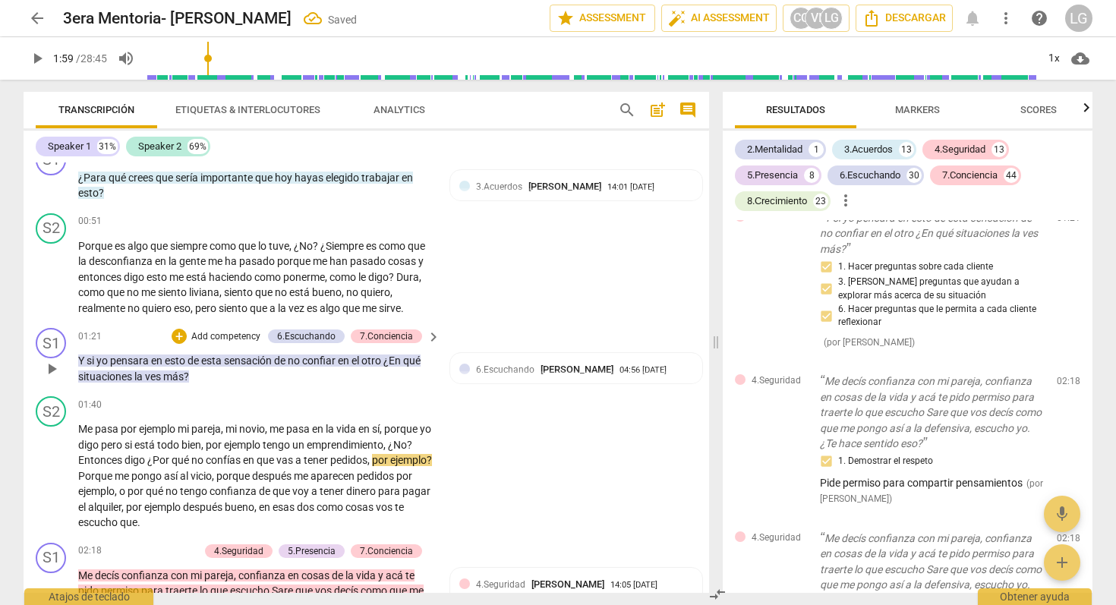
click at [213, 344] on p "Add competency" at bounding box center [226, 337] width 72 height 14
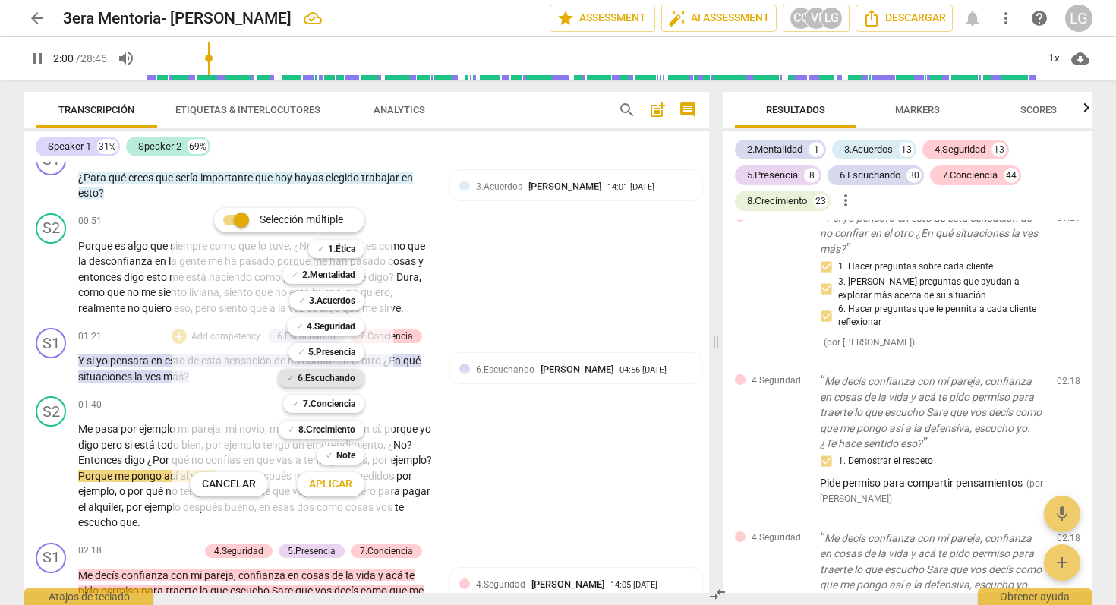
click at [329, 378] on b "6.Escuchando" at bounding box center [327, 378] width 58 height 18
click at [329, 488] on span "Aplicar" at bounding box center [330, 484] width 43 height 15
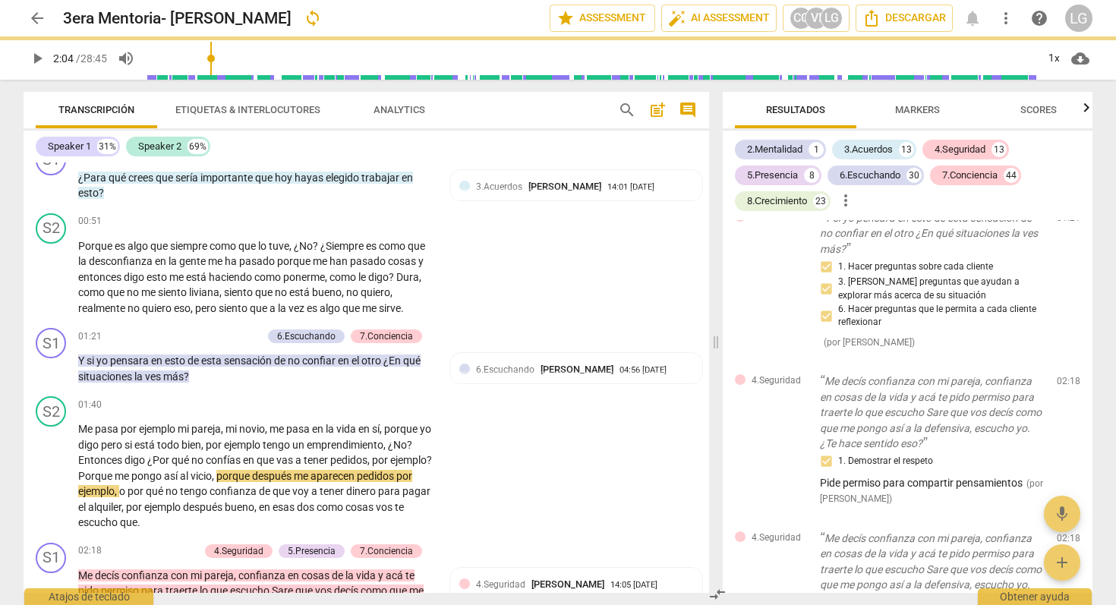
type input "125"
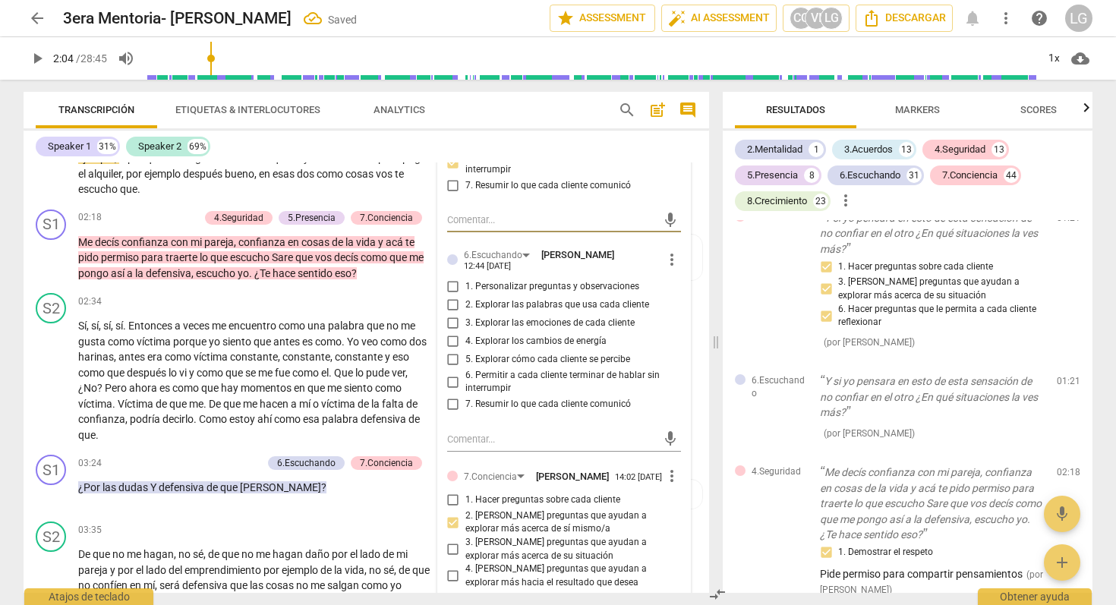
scroll to position [593, 0]
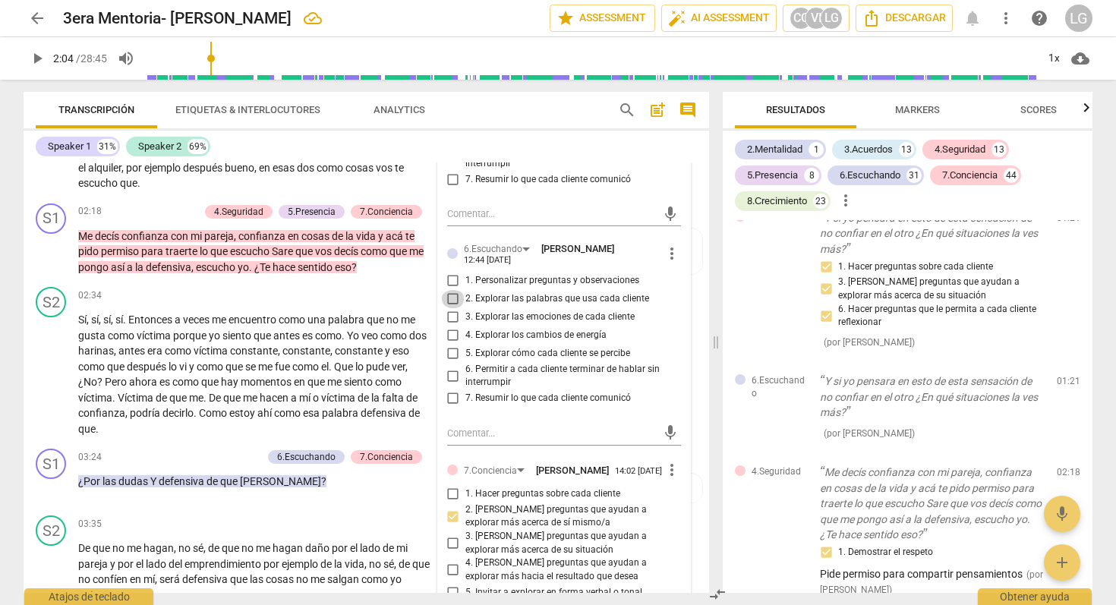
click at [451, 308] on input "2. Explorar las palabras que usa cada cliente" at bounding box center [453, 299] width 24 height 18
checkbox input "true"
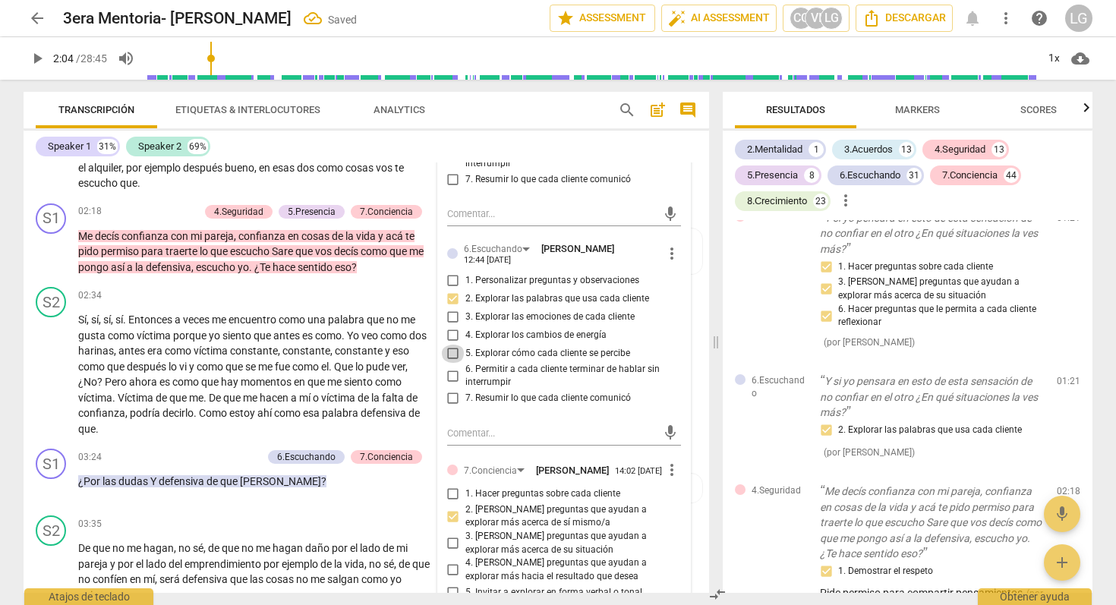
click at [450, 363] on input "5. Explorar cómo cada cliente se percibe" at bounding box center [453, 354] width 24 height 18
checkbox input "true"
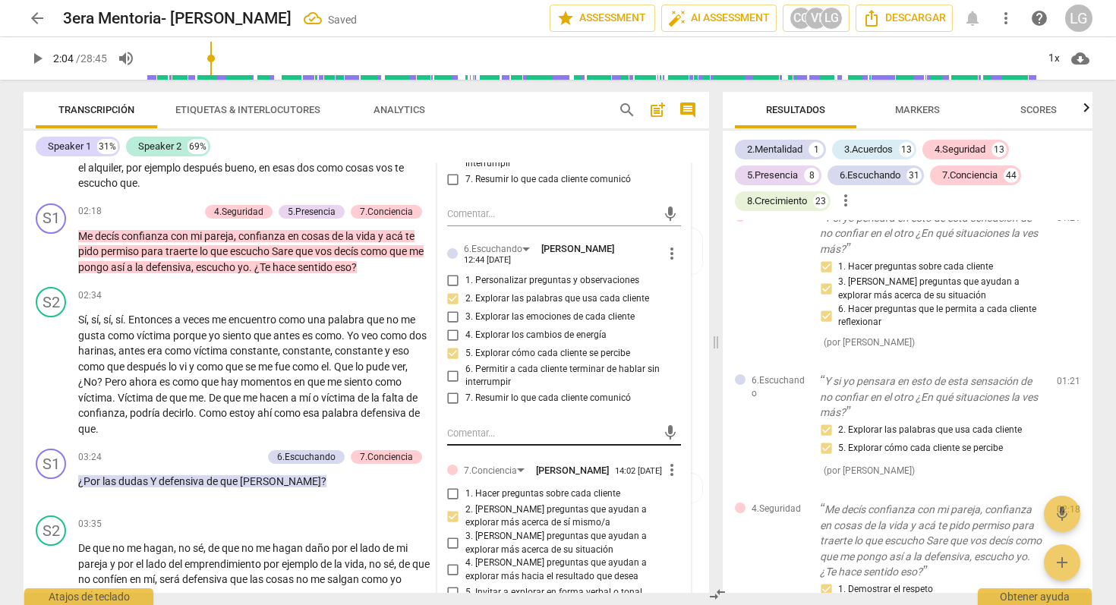
click at [588, 440] on textarea at bounding box center [552, 433] width 210 height 14
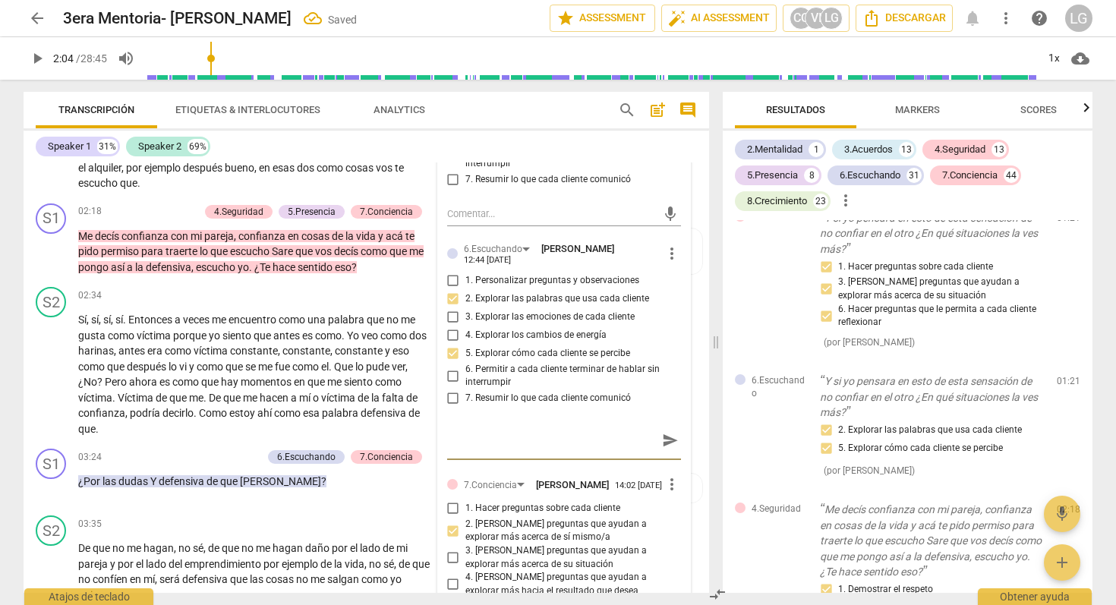
click at [664, 449] on span "send" at bounding box center [670, 440] width 17 height 17
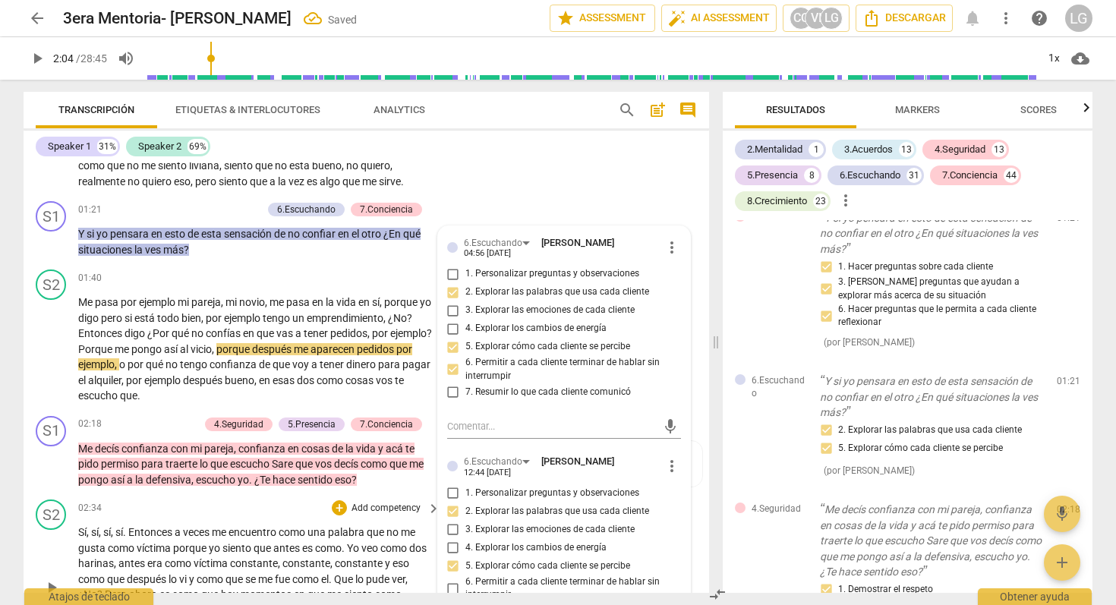
scroll to position [377, 0]
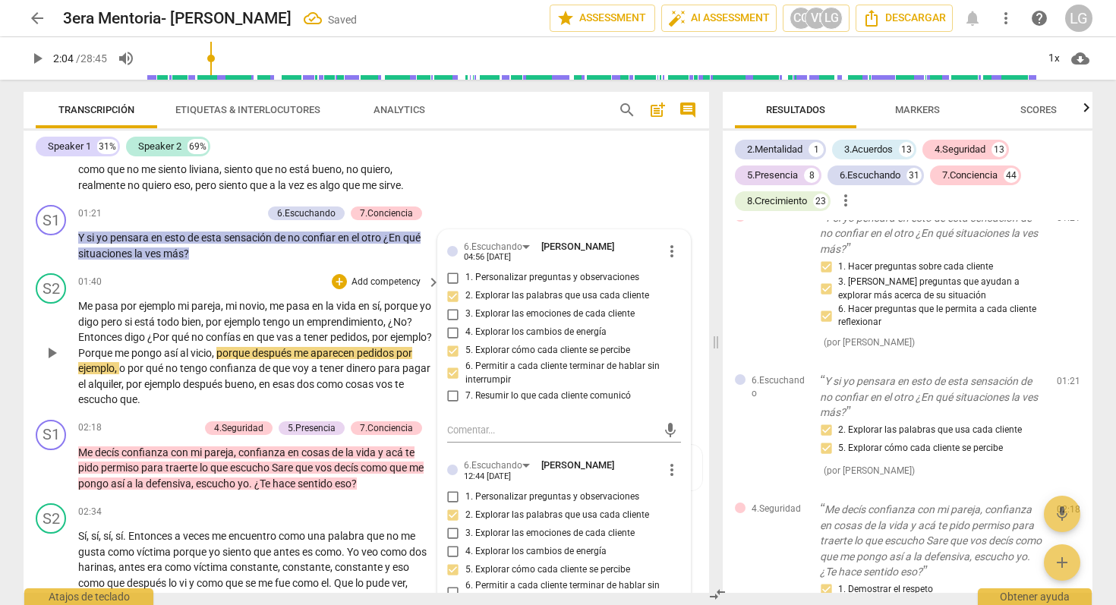
click at [230, 289] on div "01:40 + Add competency keyboard_arrow_right" at bounding box center [260, 281] width 364 height 17
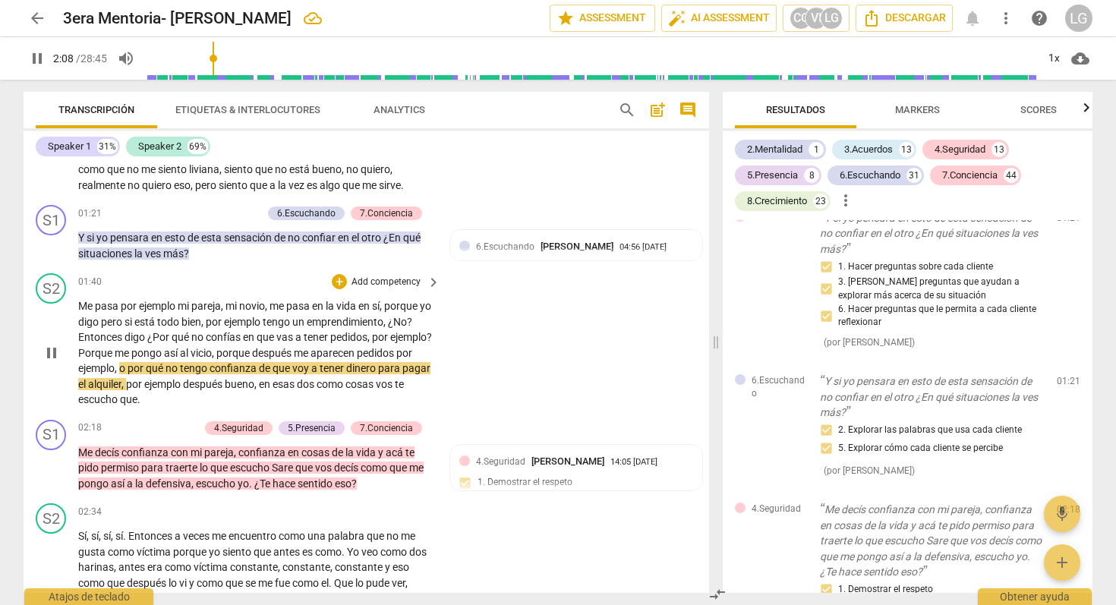
click at [79, 312] on span "Me" at bounding box center [86, 306] width 17 height 12
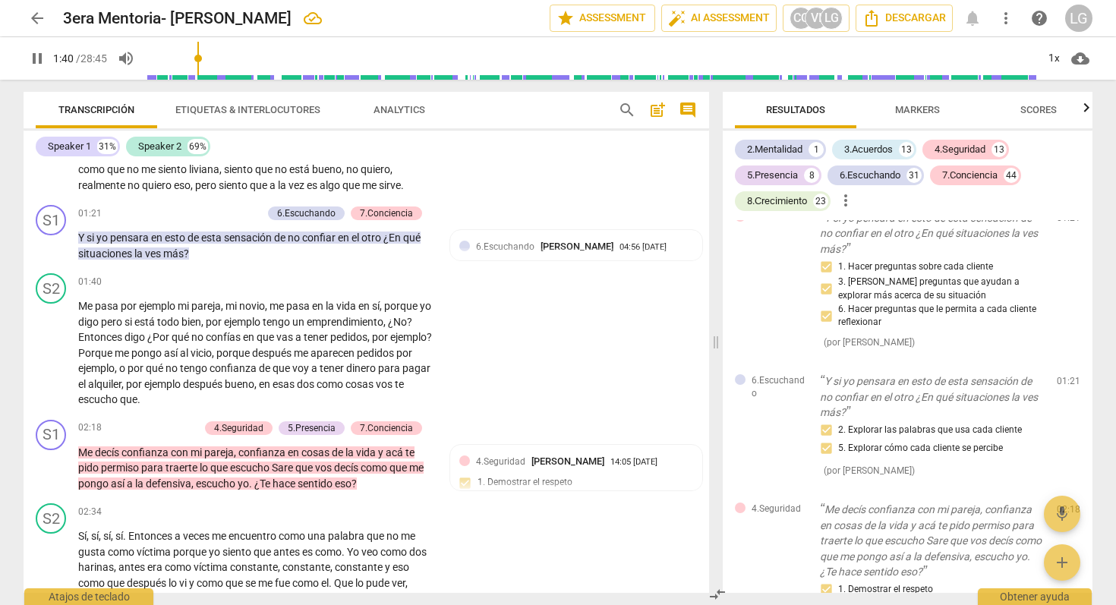
drag, startPoint x: 217, startPoint y: 59, endPoint x: 200, endPoint y: 61, distance: 16.8
click at [200, 61] on input "range" at bounding box center [591, 58] width 891 height 49
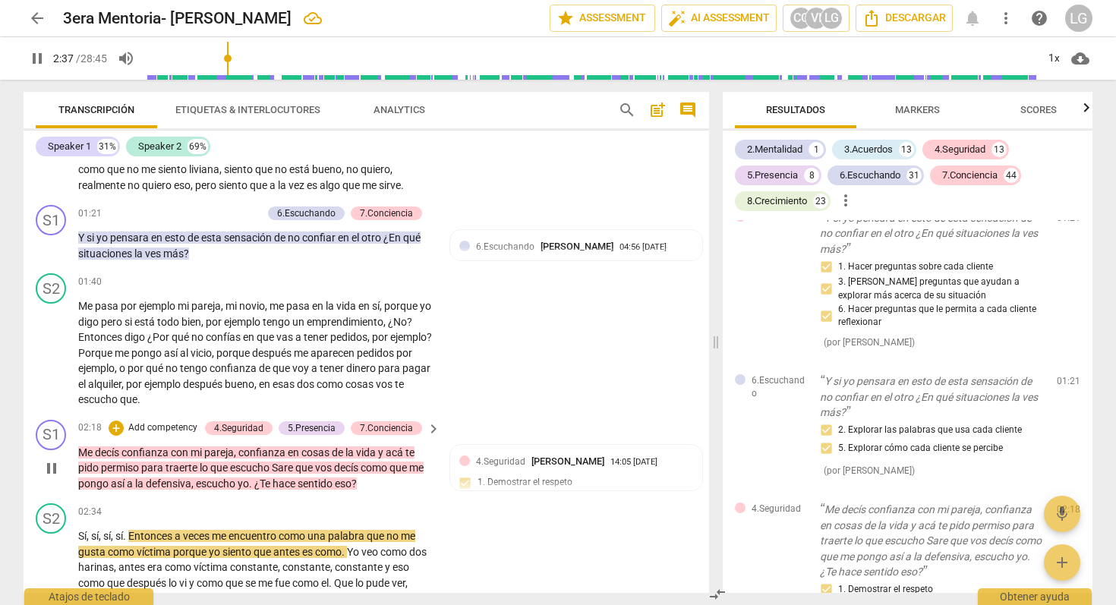
click at [146, 435] on p "Add competency" at bounding box center [163, 429] width 72 height 14
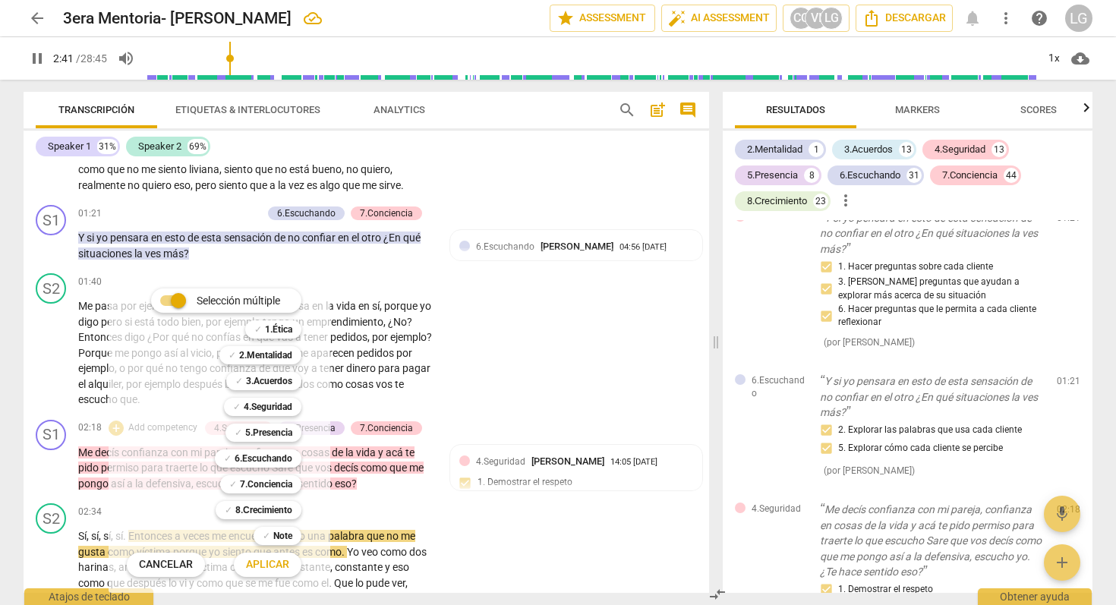
click at [39, 57] on div at bounding box center [558, 302] width 1116 height 605
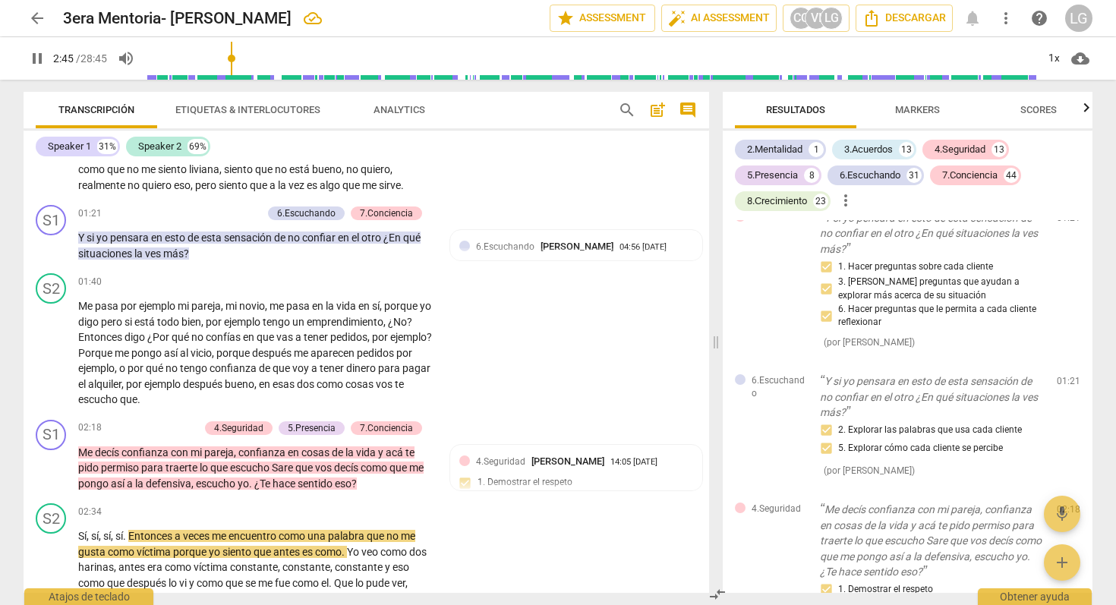
click at [36, 60] on span "pause" at bounding box center [37, 58] width 18 height 18
type input "165"
click at [178, 435] on p "Add competency" at bounding box center [163, 429] width 72 height 14
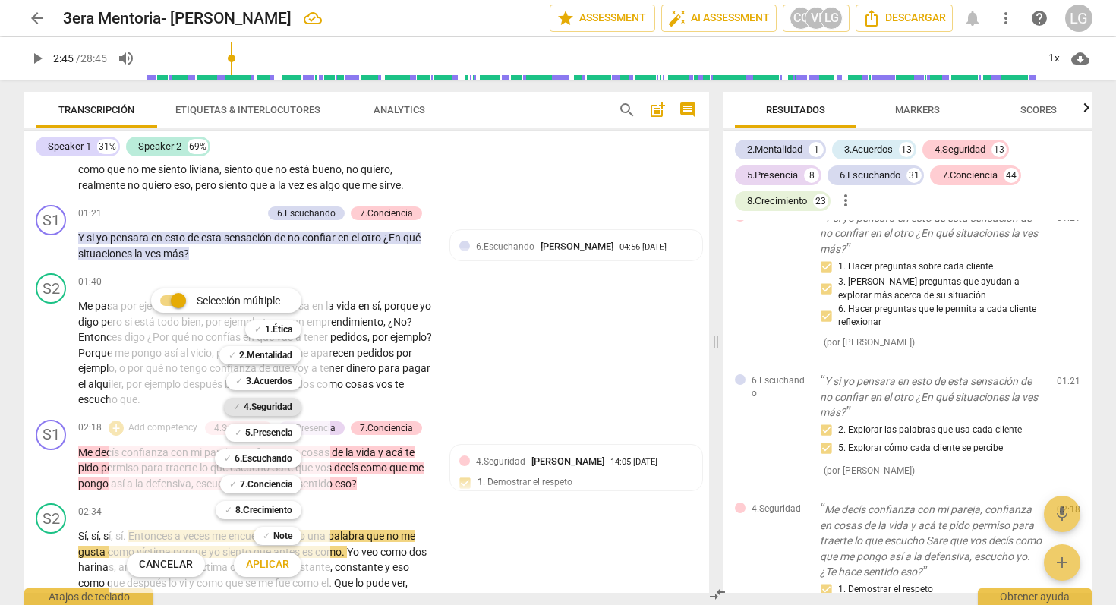
click at [270, 406] on b "4.Seguridad" at bounding box center [268, 407] width 49 height 18
click at [273, 566] on span "Aplicar" at bounding box center [267, 564] width 43 height 15
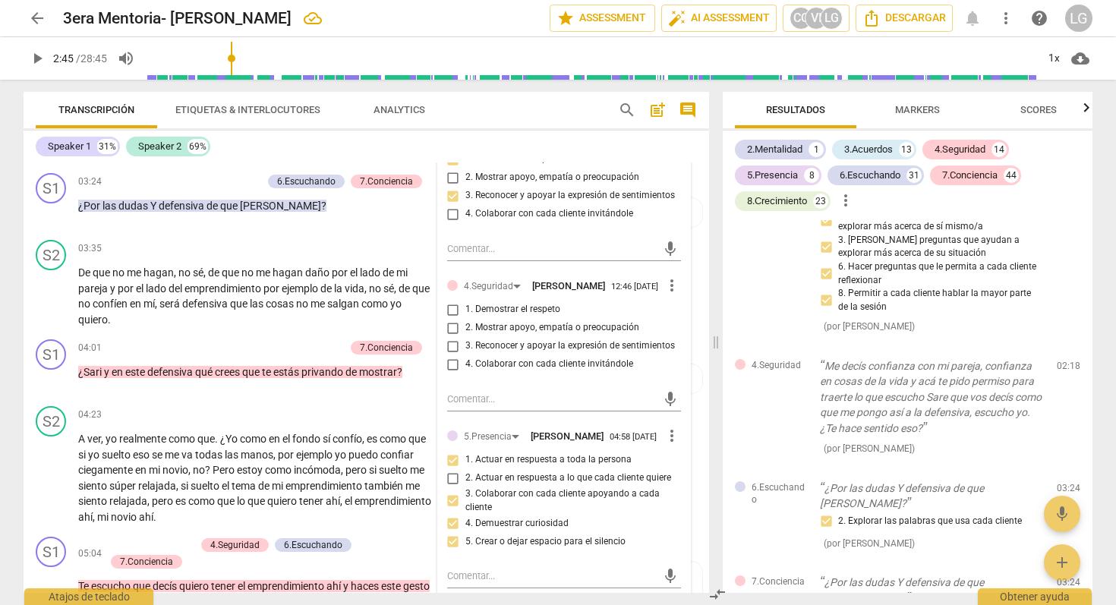
scroll to position [874, 0]
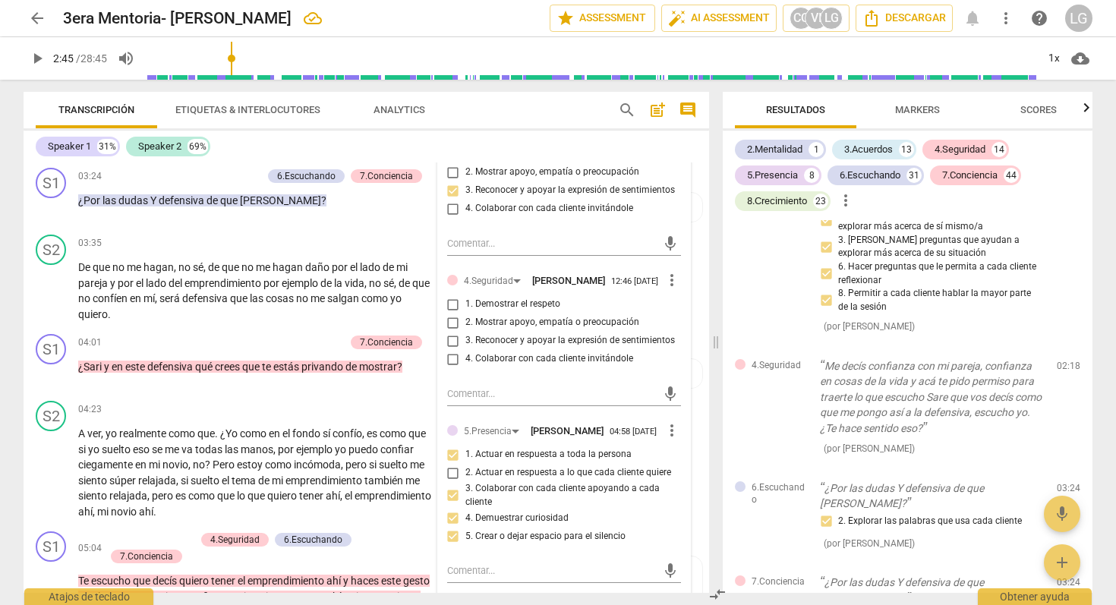
click at [452, 314] on input "1. Demostrar el respeto" at bounding box center [453, 304] width 24 height 18
checkbox input "true"
click at [451, 332] on input "2. Mostrar apoyo, empatía o preocupación" at bounding box center [453, 323] width 24 height 18
checkbox input "true"
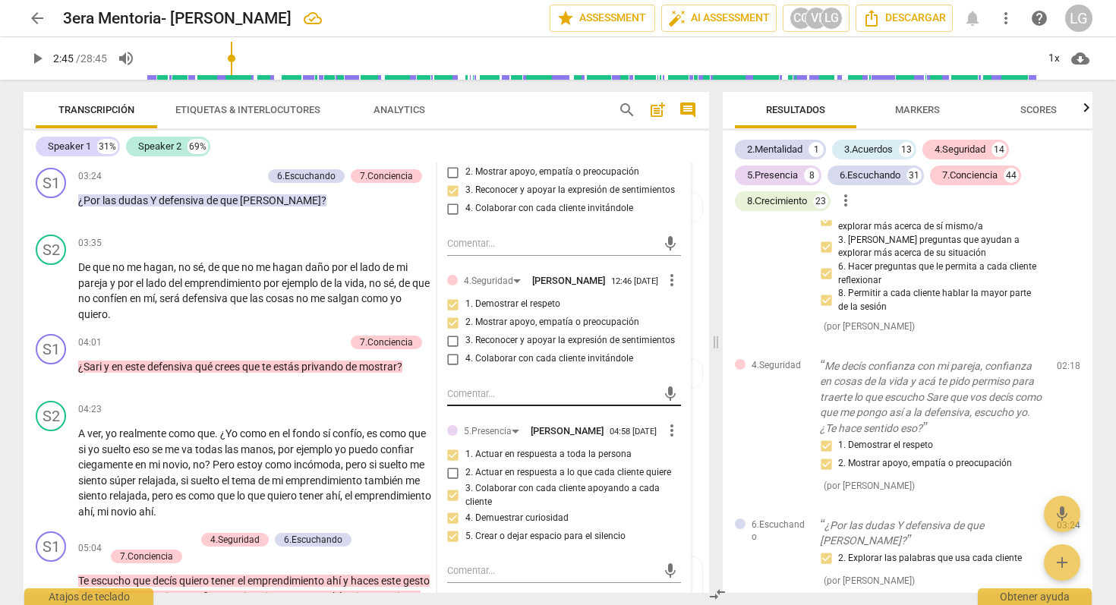
click at [643, 401] on textarea at bounding box center [552, 394] width 210 height 14
click at [508, 401] on textarea at bounding box center [552, 394] width 210 height 14
click at [502, 409] on div "mic" at bounding box center [564, 392] width 234 height 33
click at [485, 401] on textarea at bounding box center [552, 394] width 210 height 14
click at [578, 343] on div "4.Seguridad [PERSON_NAME] 12:46 [DATE] more_vert 1. Demostrar el respeto 2. Mos…" at bounding box center [564, 323] width 234 height 105
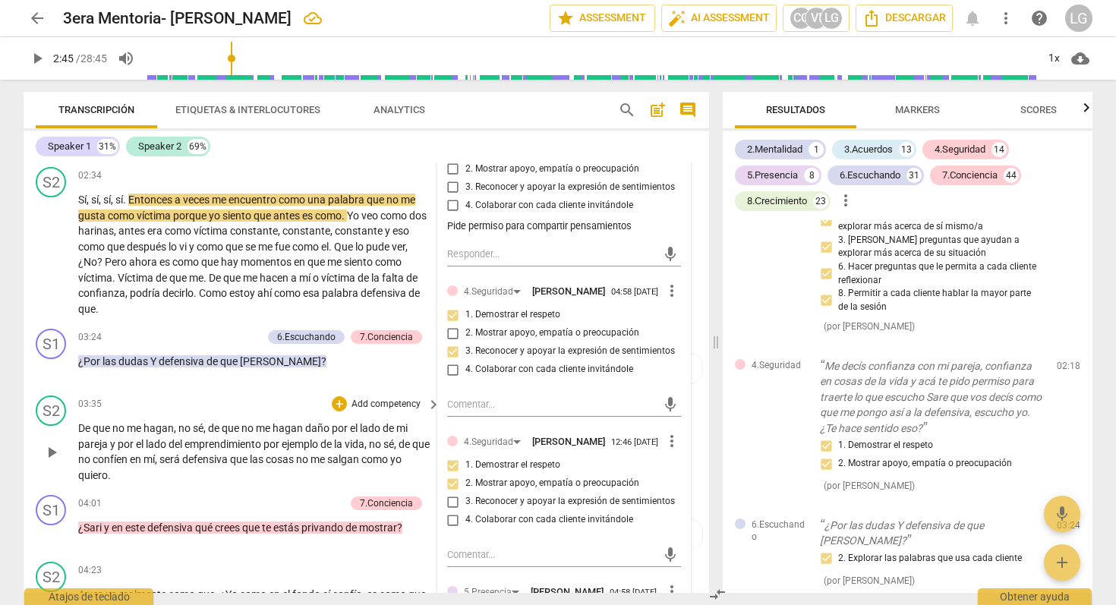
scroll to position [710, 0]
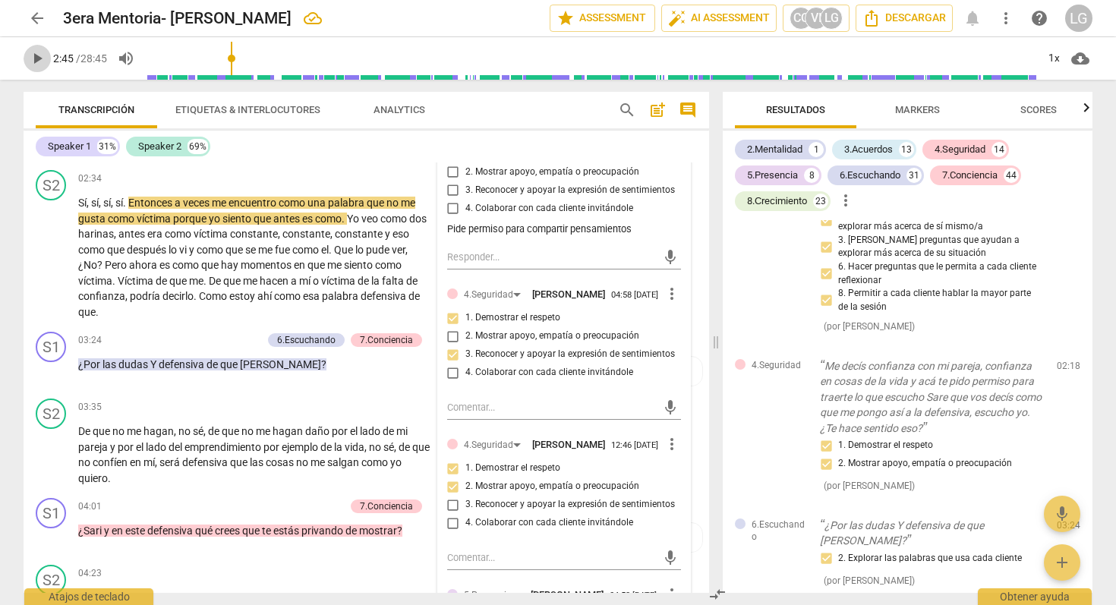
click at [38, 58] on span "play_arrow" at bounding box center [37, 58] width 18 height 18
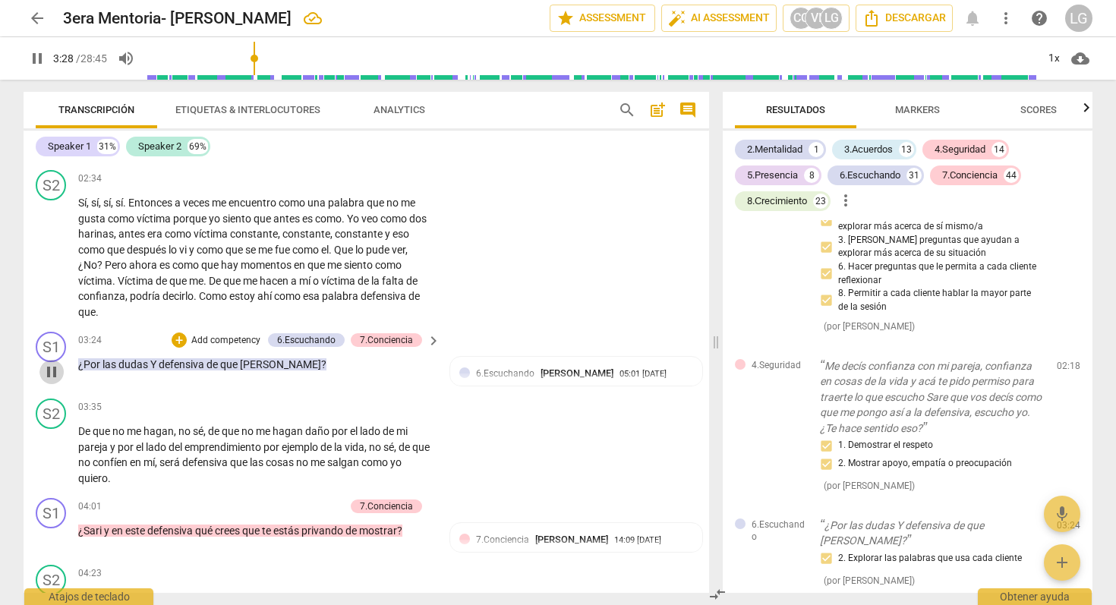
click at [54, 381] on span "pause" at bounding box center [52, 372] width 18 height 18
type input "209"
click at [374, 347] on div "7.Conciencia" at bounding box center [386, 340] width 53 height 14
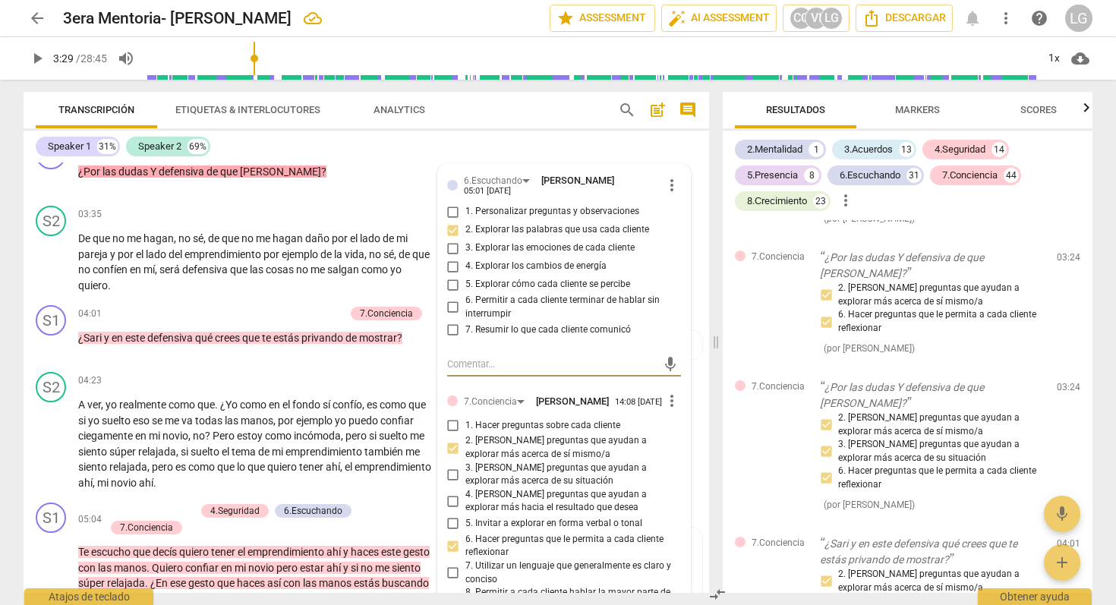
scroll to position [898, 0]
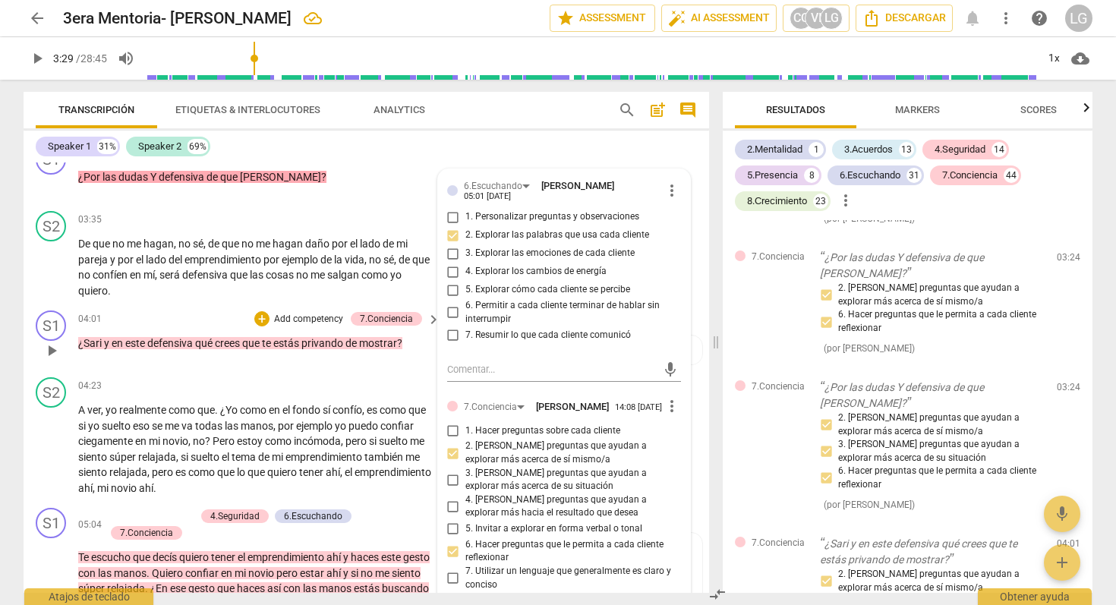
click at [286, 327] on p "Add competency" at bounding box center [309, 320] width 72 height 14
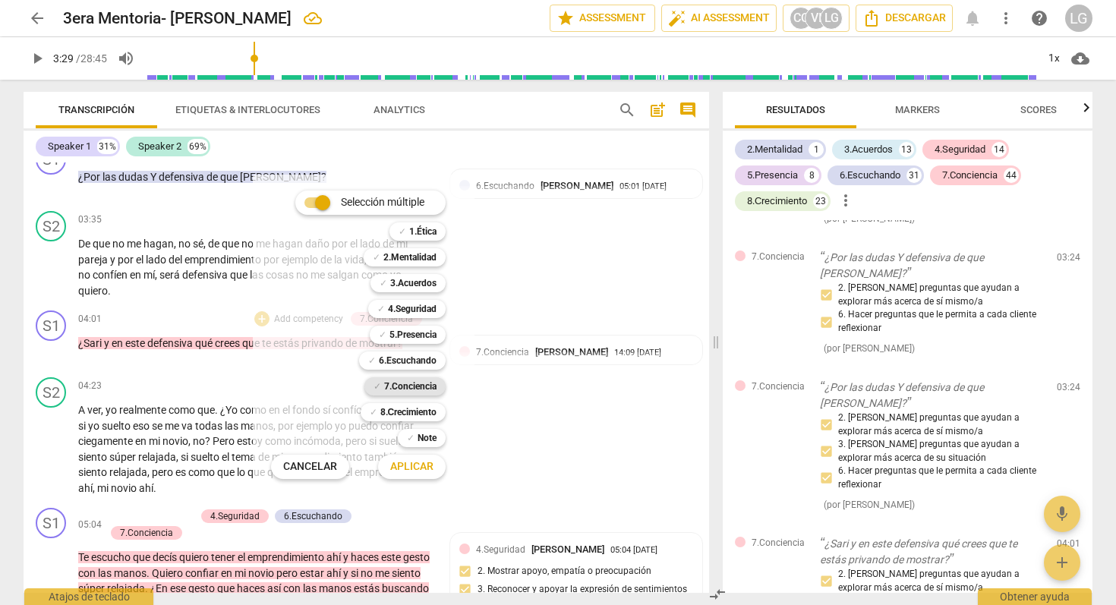
click at [415, 387] on b "7.Conciencia" at bounding box center [410, 386] width 52 height 18
click at [412, 466] on span "Aplicar" at bounding box center [411, 466] width 43 height 15
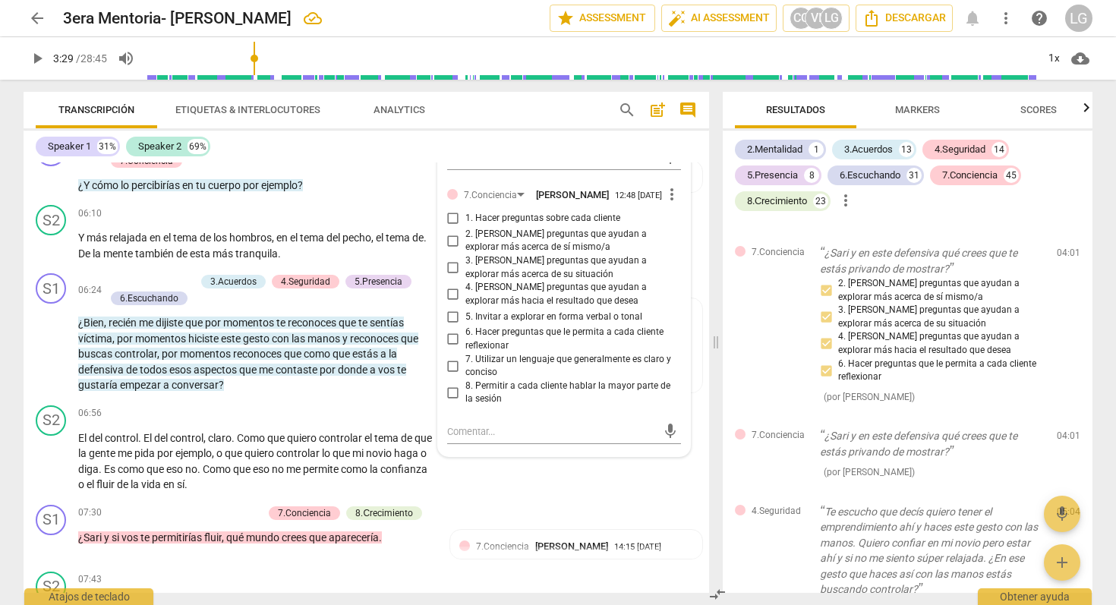
scroll to position [1606, 0]
click at [451, 249] on input "2. [PERSON_NAME] preguntas que ayudan a explorar más acerca de sí mismo/a" at bounding box center [453, 240] width 24 height 18
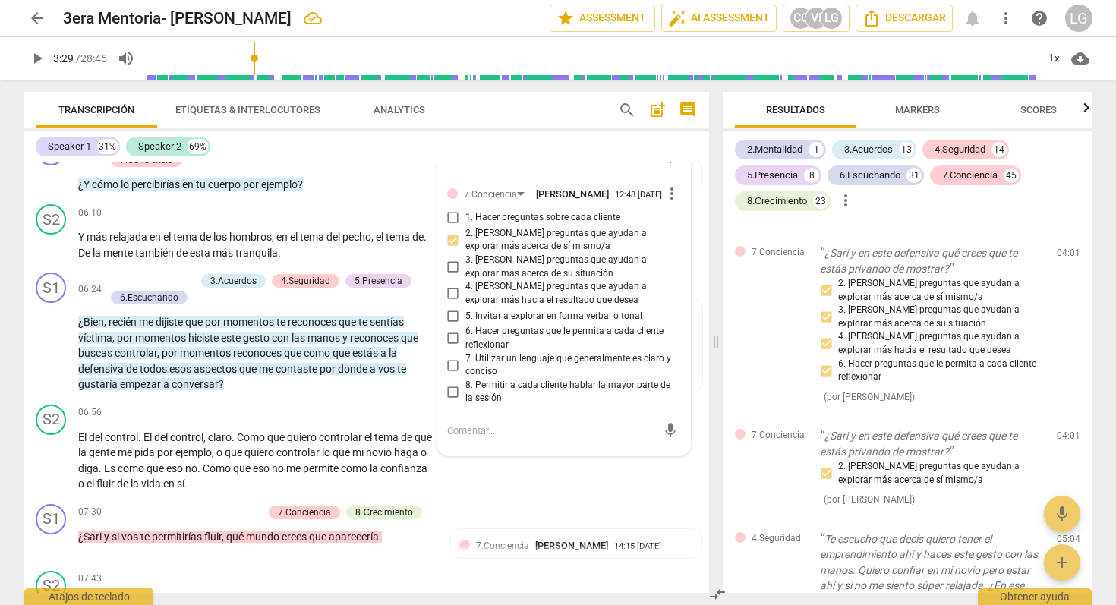
click at [450, 249] on input "2. [PERSON_NAME] preguntas que ayudan a explorar más acerca de sí mismo/a" at bounding box center [453, 240] width 24 height 18
checkbox input "true"
click at [450, 276] on input "3. [PERSON_NAME] preguntas que ayudan a explorar más acerca de su situación" at bounding box center [453, 267] width 24 height 18
checkbox input "true"
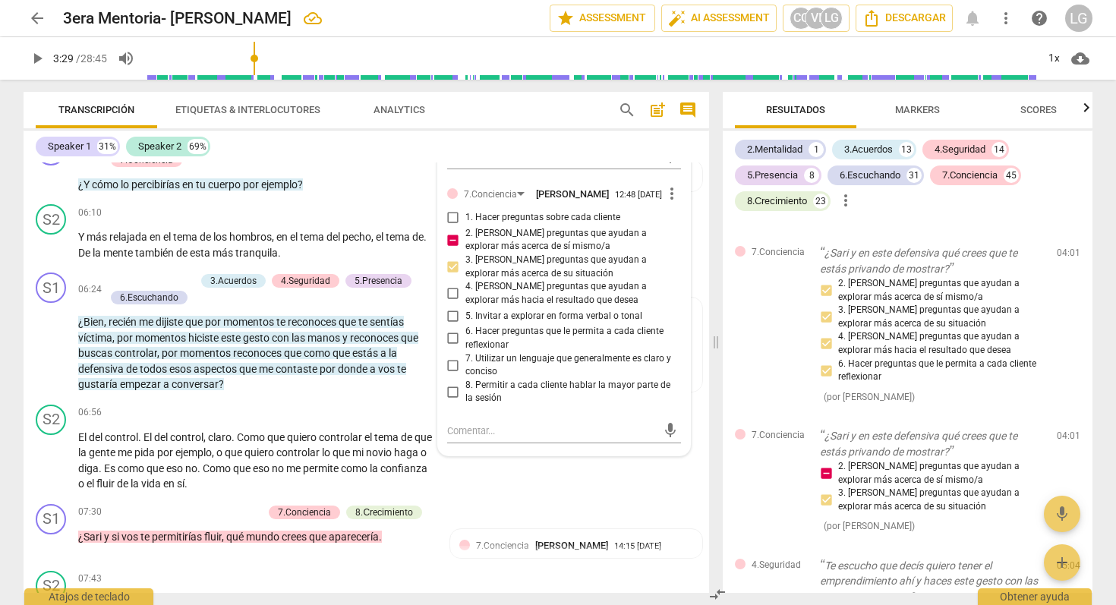
click at [450, 348] on input "6. Hacer preguntas que le permita a cada cliente reflexionar" at bounding box center [453, 339] width 24 height 18
checkbox input "true"
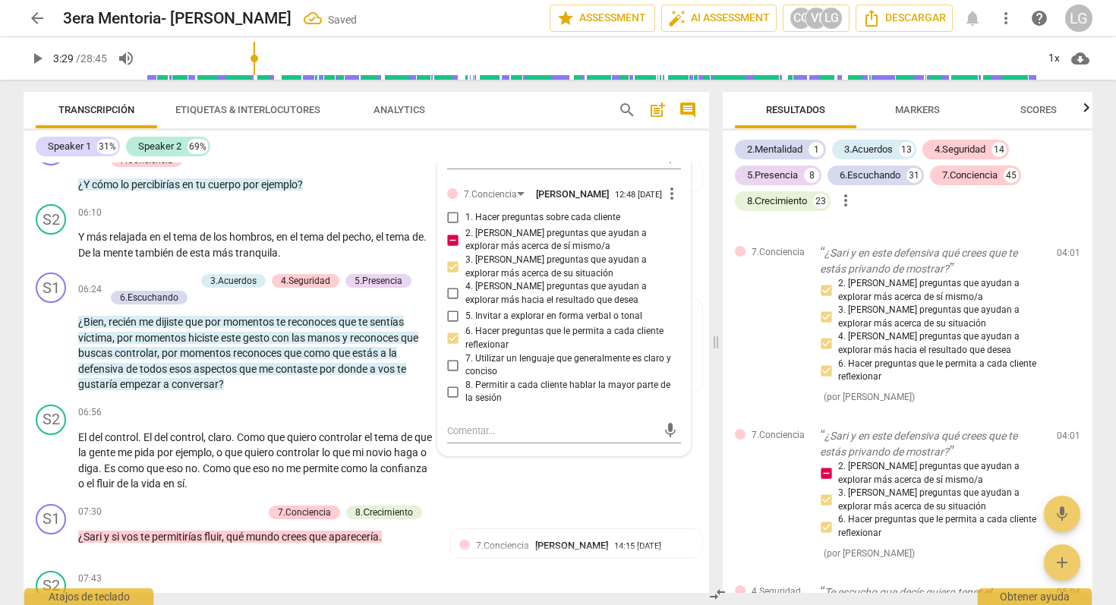
click at [449, 325] on input "5. Invitar a explorar en forma verbal o tonal" at bounding box center [453, 316] width 24 height 18
checkbox input "true"
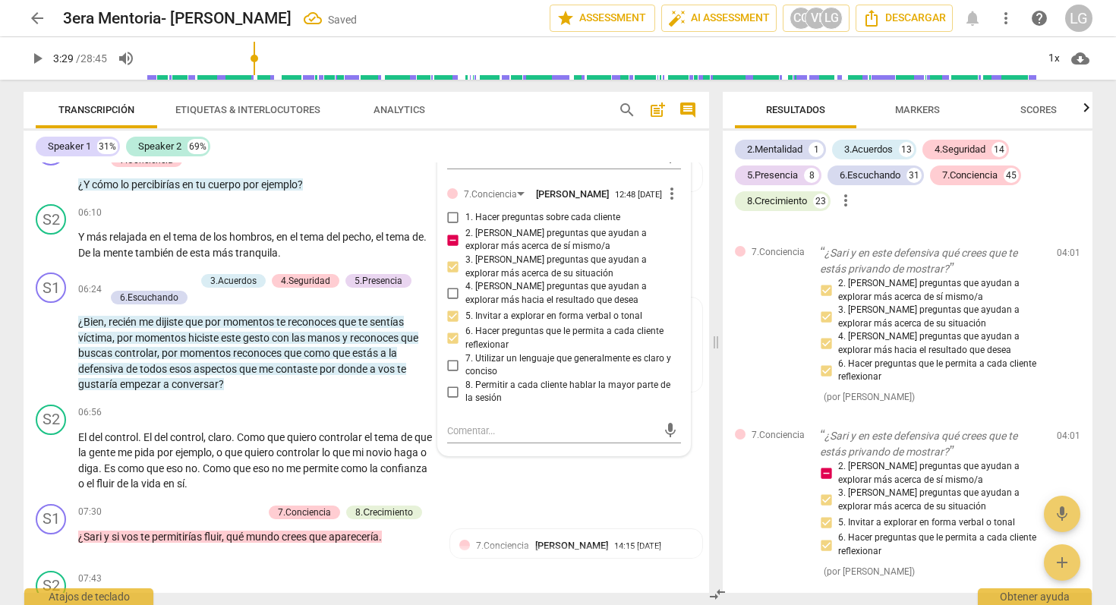
click at [451, 401] on input "8. Permitir a cada cliente hablar la mayor parte de la sesión" at bounding box center [453, 392] width 24 height 18
checkbox input "true"
click at [668, 203] on span "more_vert" at bounding box center [672, 194] width 18 height 18
click at [634, 238] on div at bounding box center [558, 302] width 1116 height 605
click at [512, 438] on textarea at bounding box center [552, 431] width 210 height 14
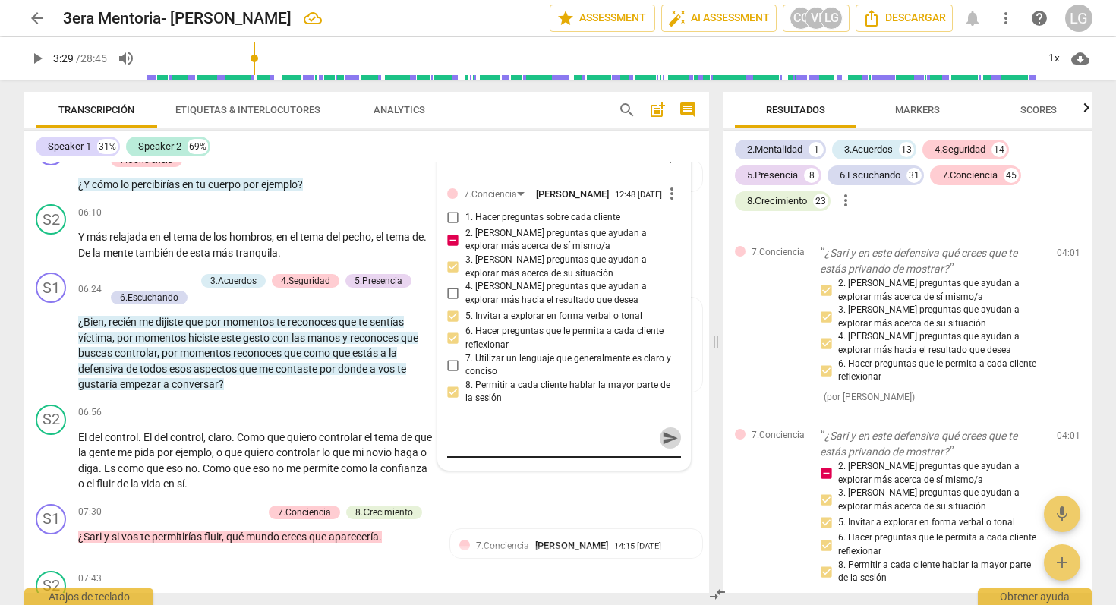
click at [665, 447] on span "send" at bounding box center [670, 438] width 17 height 17
click at [665, 440] on span "mic" at bounding box center [670, 431] width 18 height 18
click at [461, 475] on span "check_circle" at bounding box center [458, 466] width 18 height 18
click at [510, 446] on div "mic 05:00 Inicialización..." at bounding box center [564, 432] width 234 height 27
click at [453, 475] on span "check_circle" at bounding box center [458, 466] width 18 height 18
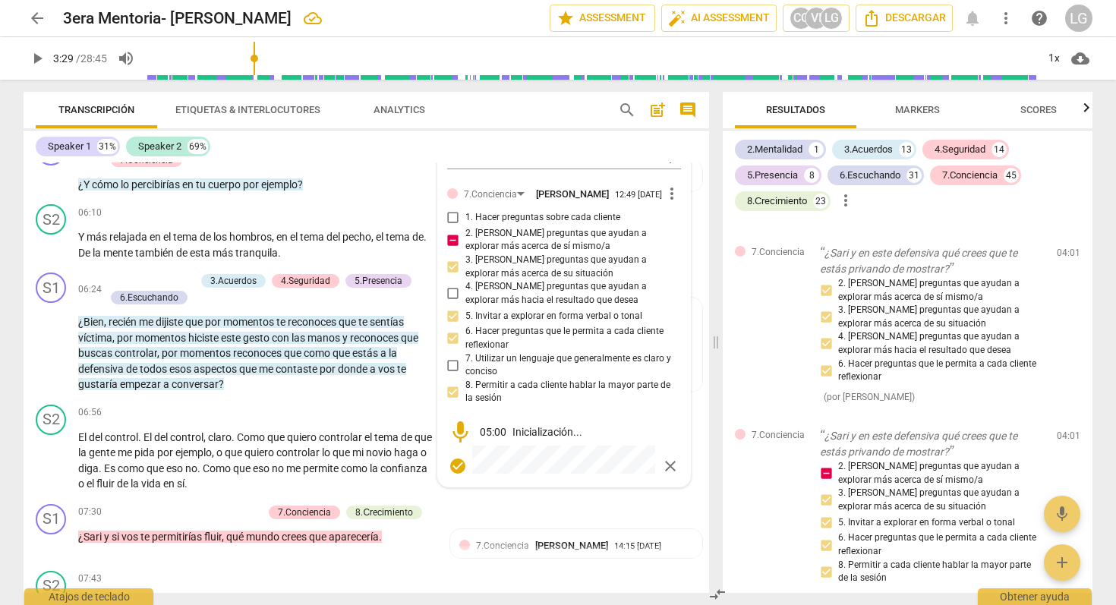
click at [457, 446] on span "mic" at bounding box center [460, 432] width 27 height 27
click at [661, 475] on span "close" at bounding box center [670, 466] width 18 height 18
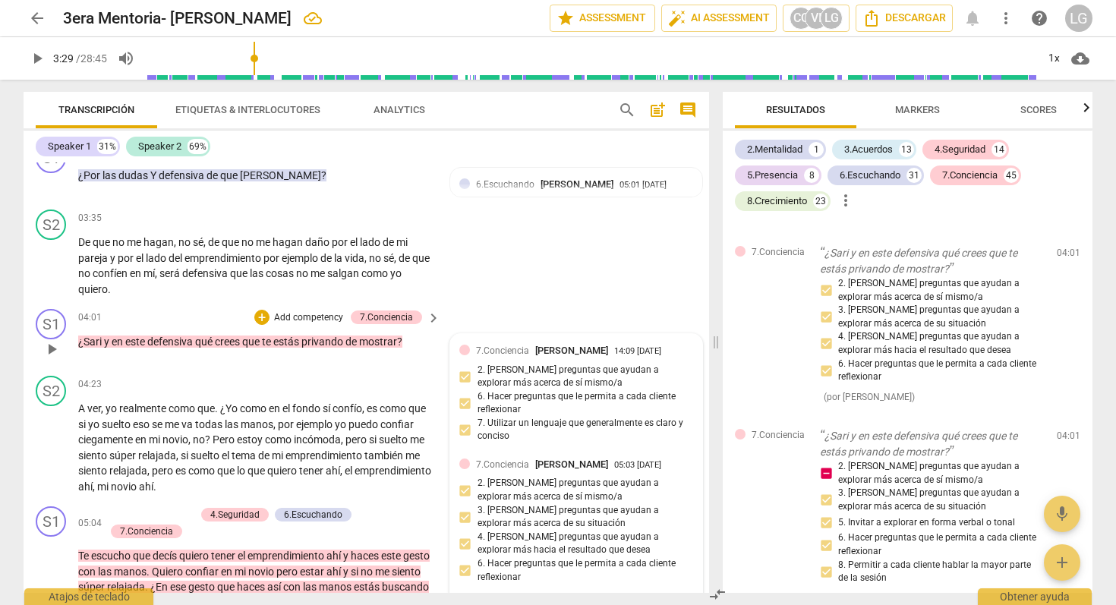
scroll to position [895, 0]
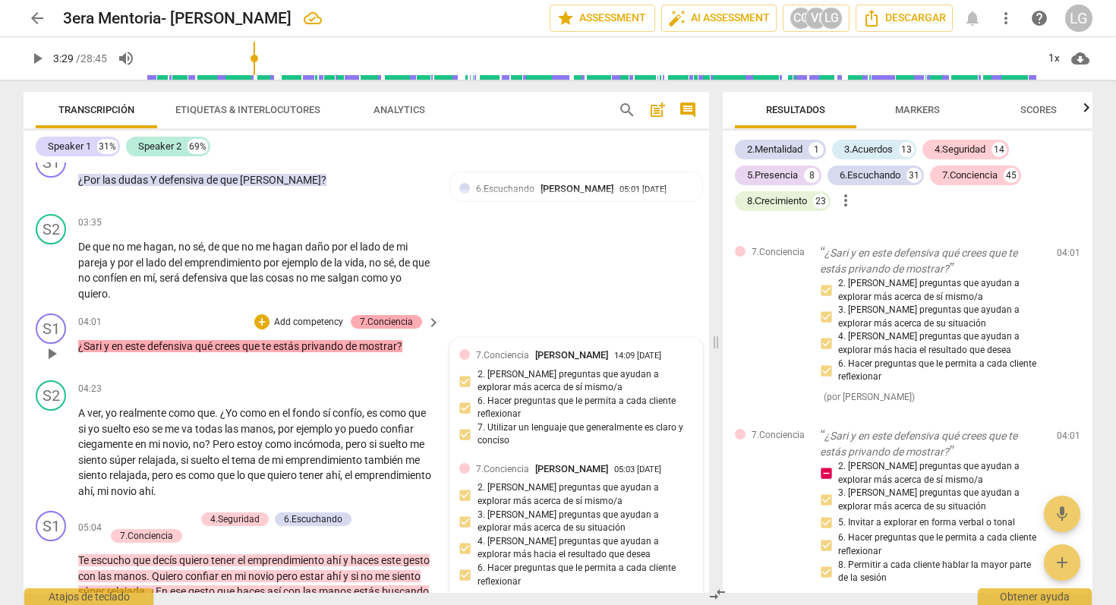
click at [376, 329] on div "7.Conciencia" at bounding box center [386, 322] width 53 height 14
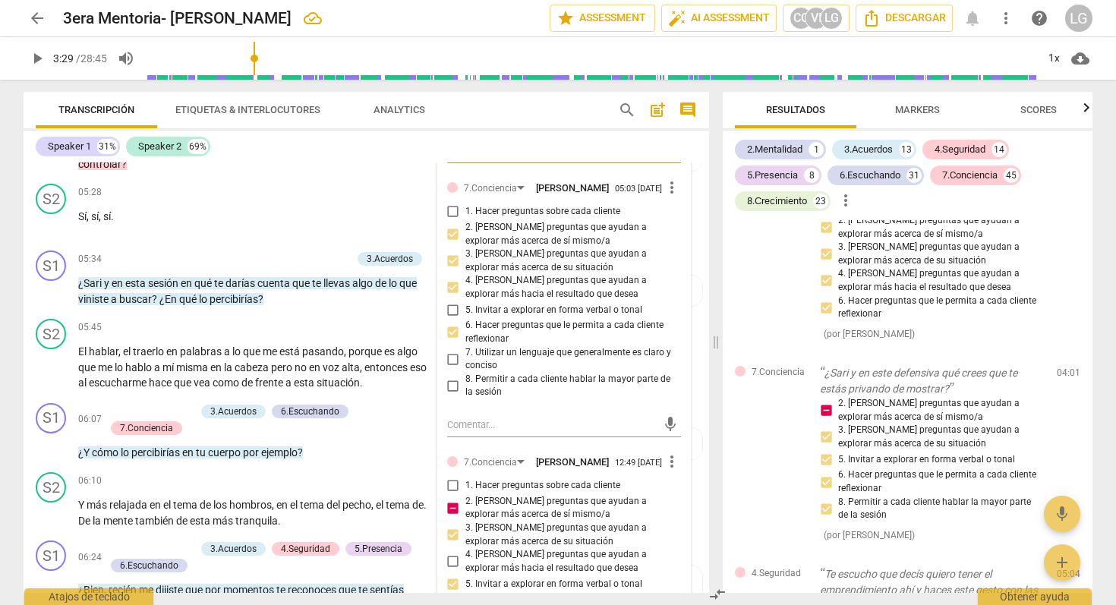
scroll to position [1348, 0]
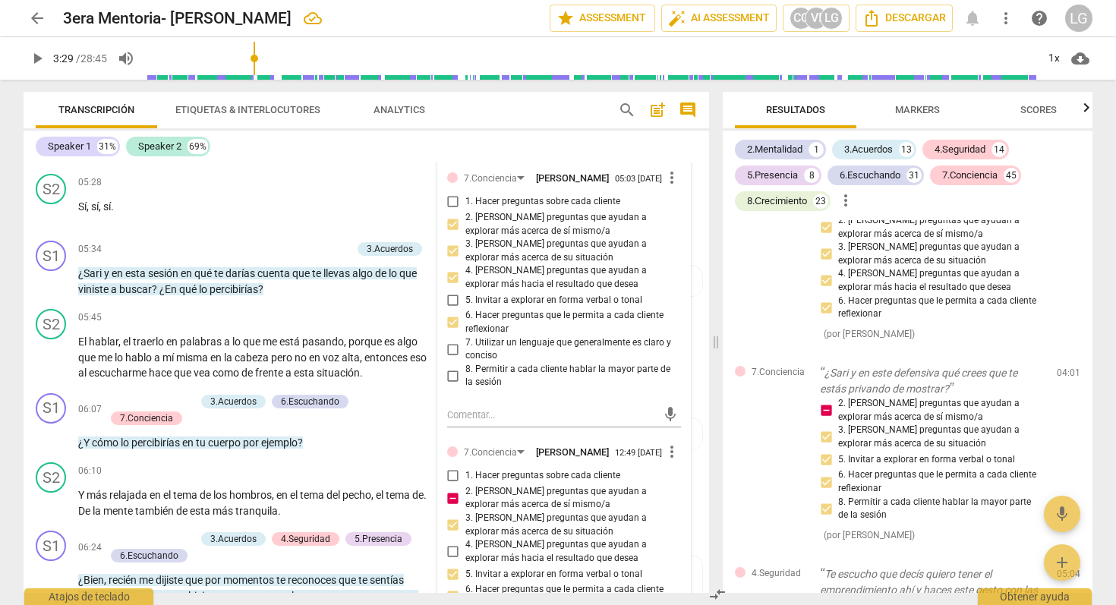
click at [451, 507] on input "2. [PERSON_NAME] preguntas que ayudan a explorar más acerca de sí mismo/a" at bounding box center [453, 498] width 24 height 18
checkbox input "false"
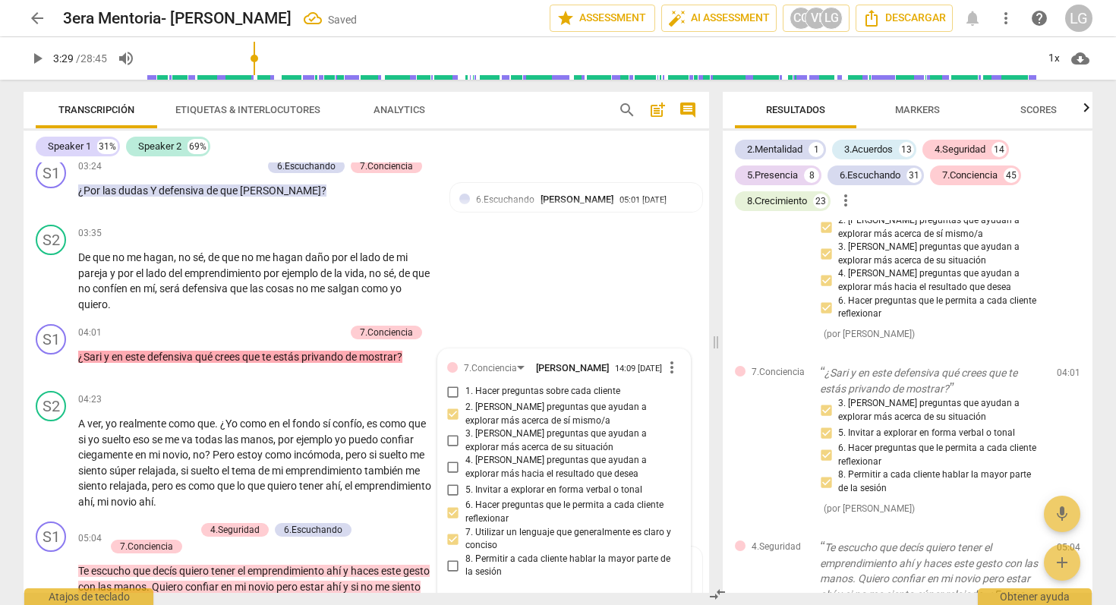
scroll to position [880, 0]
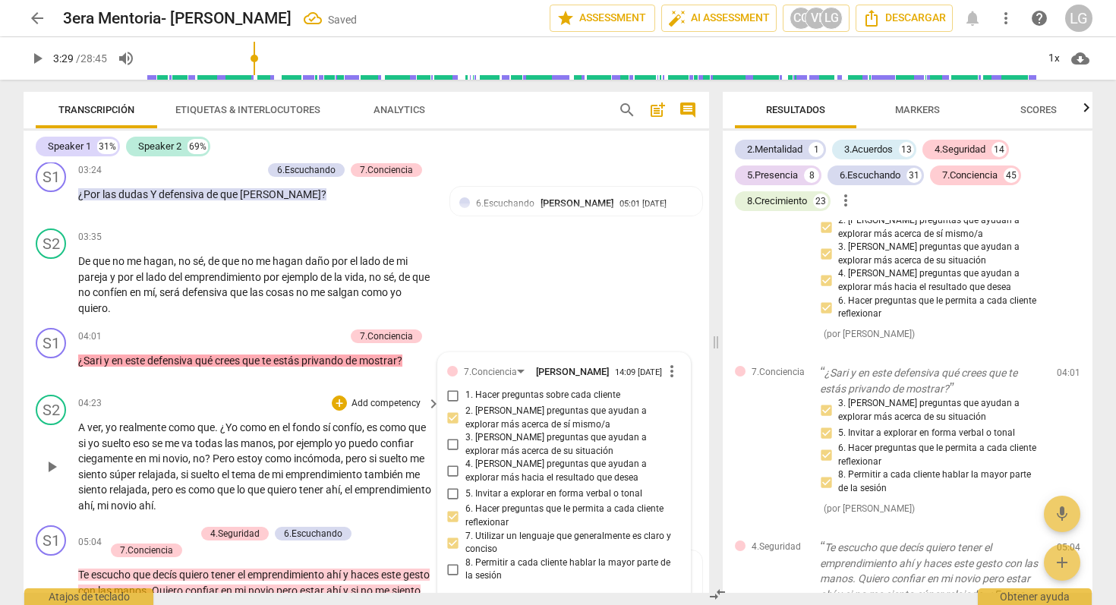
click at [226, 410] on div "04:23 + Add competency keyboard_arrow_right" at bounding box center [260, 403] width 364 height 17
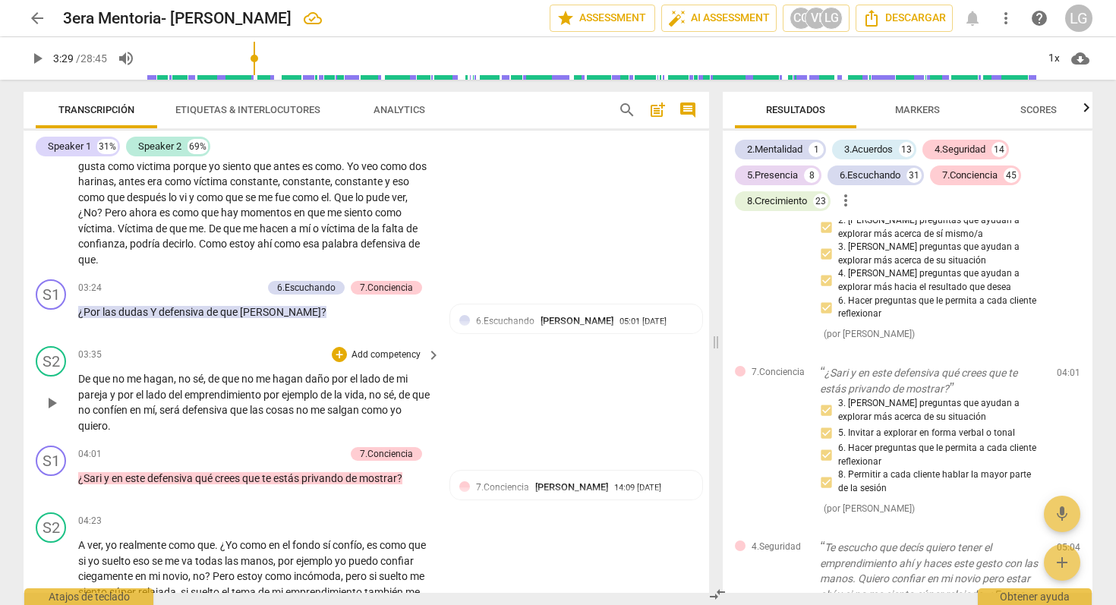
scroll to position [765, 0]
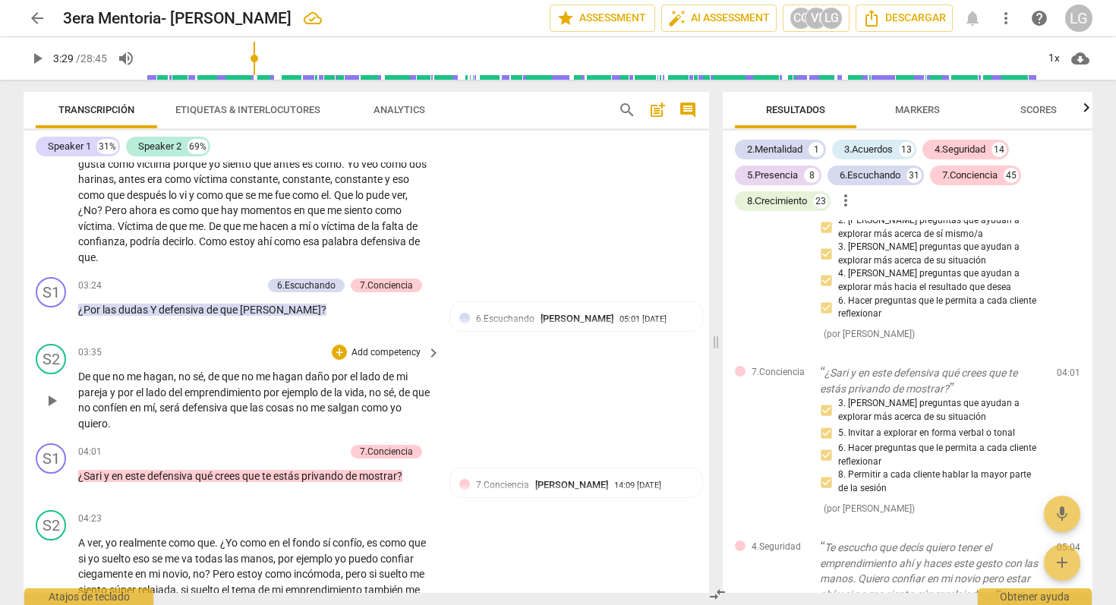
click at [81, 383] on span "De" at bounding box center [85, 377] width 14 height 12
click at [52, 410] on span "play_arrow" at bounding box center [52, 401] width 18 height 18
click at [53, 493] on span "pause" at bounding box center [52, 484] width 18 height 18
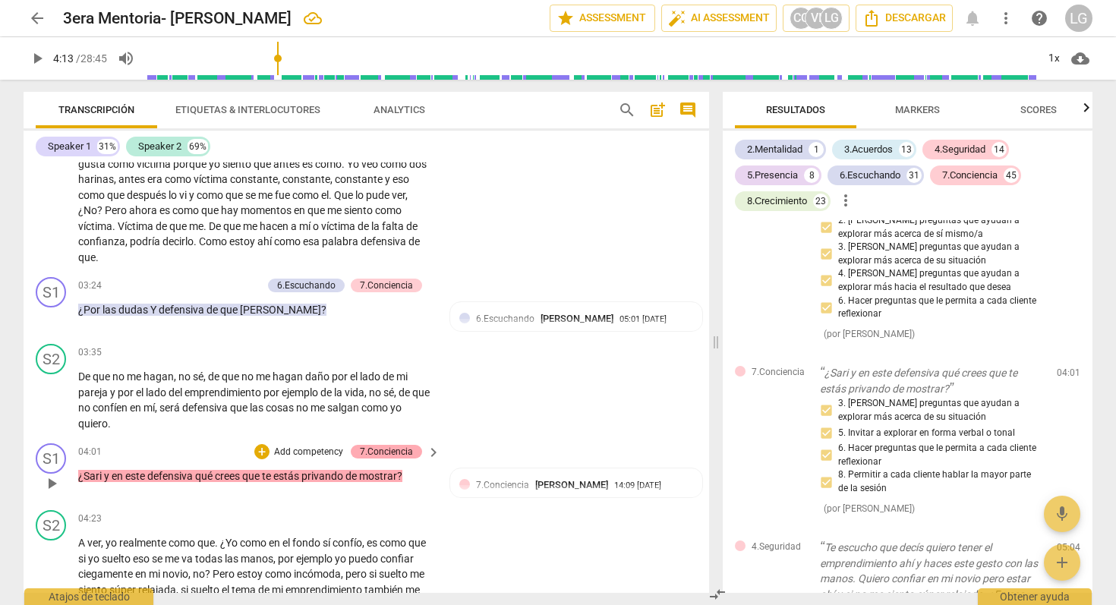
click at [393, 459] on div "7.Conciencia" at bounding box center [386, 452] width 53 height 14
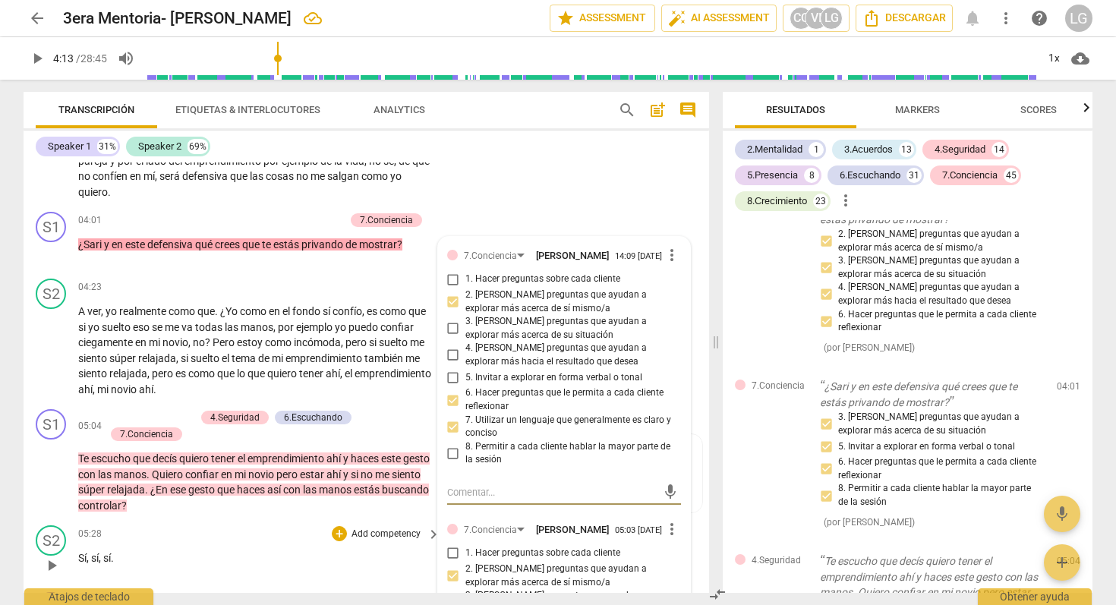
scroll to position [989, 0]
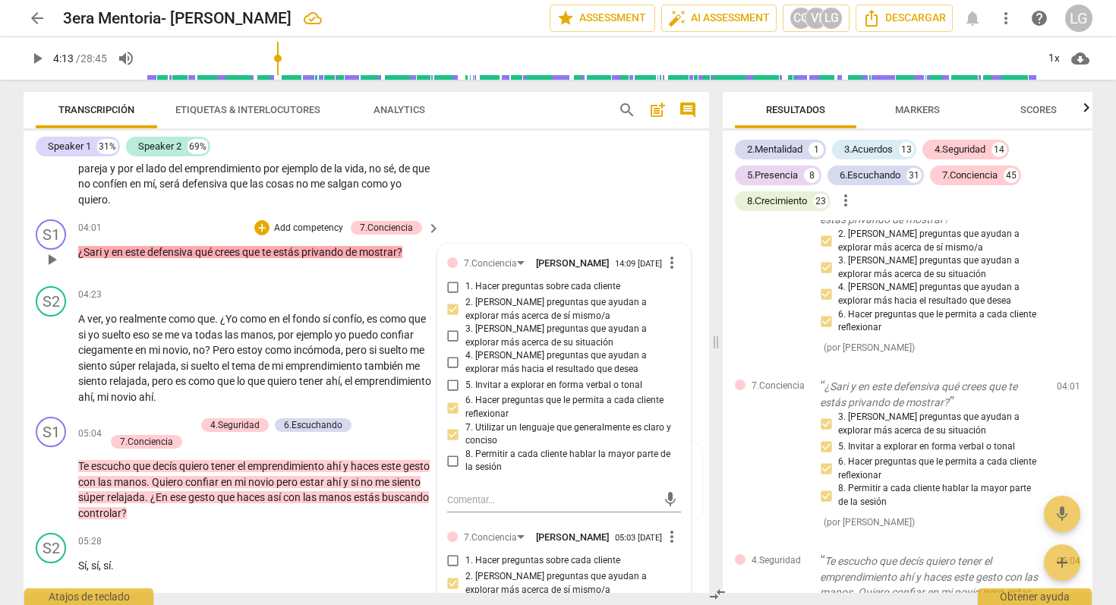
click at [302, 235] on p "Add competency" at bounding box center [309, 229] width 72 height 14
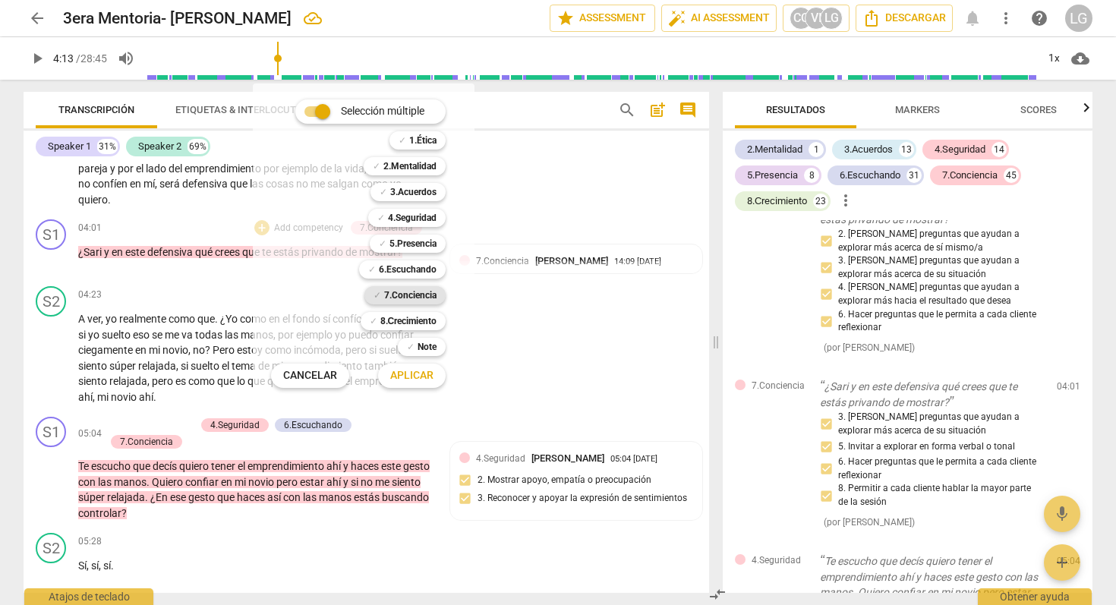
click at [401, 295] on b "7.Conciencia" at bounding box center [410, 295] width 52 height 18
click at [410, 375] on span "Aplicar" at bounding box center [411, 375] width 43 height 15
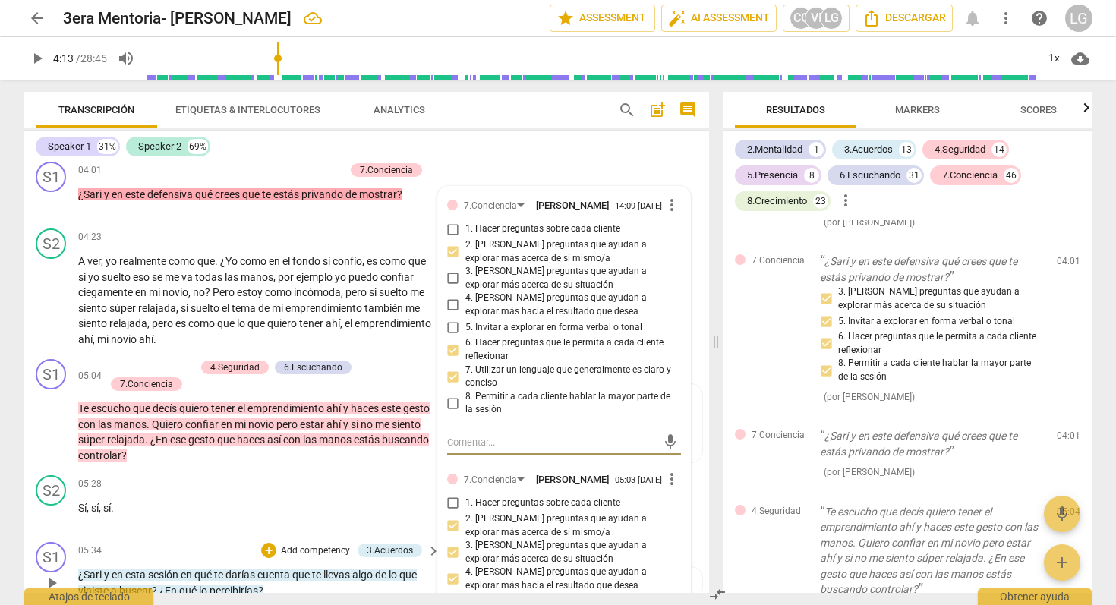
scroll to position [1039, 0]
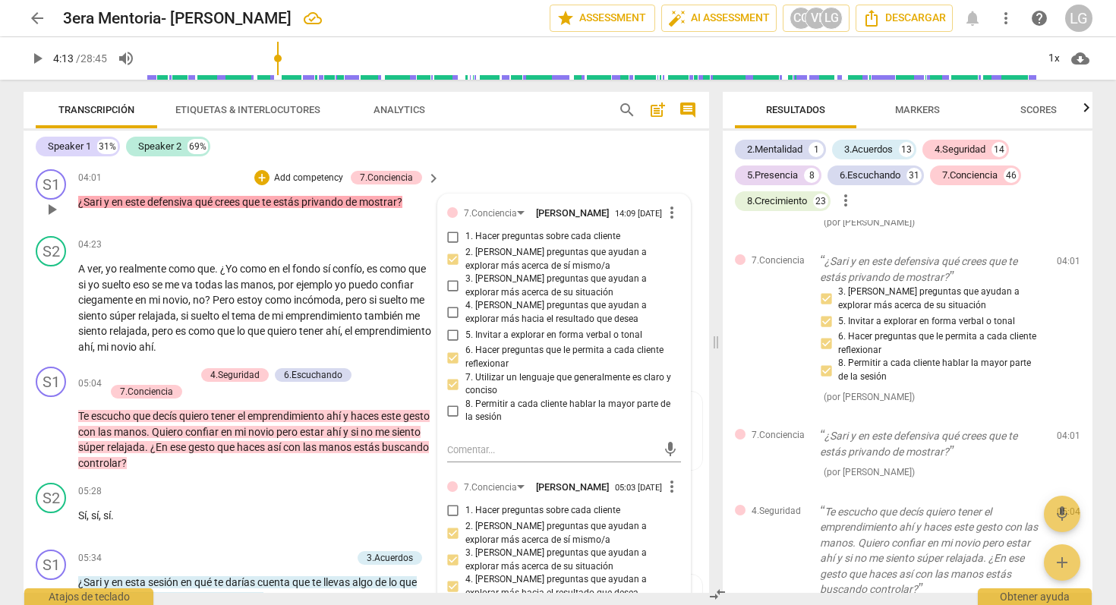
click at [311, 185] on p "Add competency" at bounding box center [309, 179] width 72 height 14
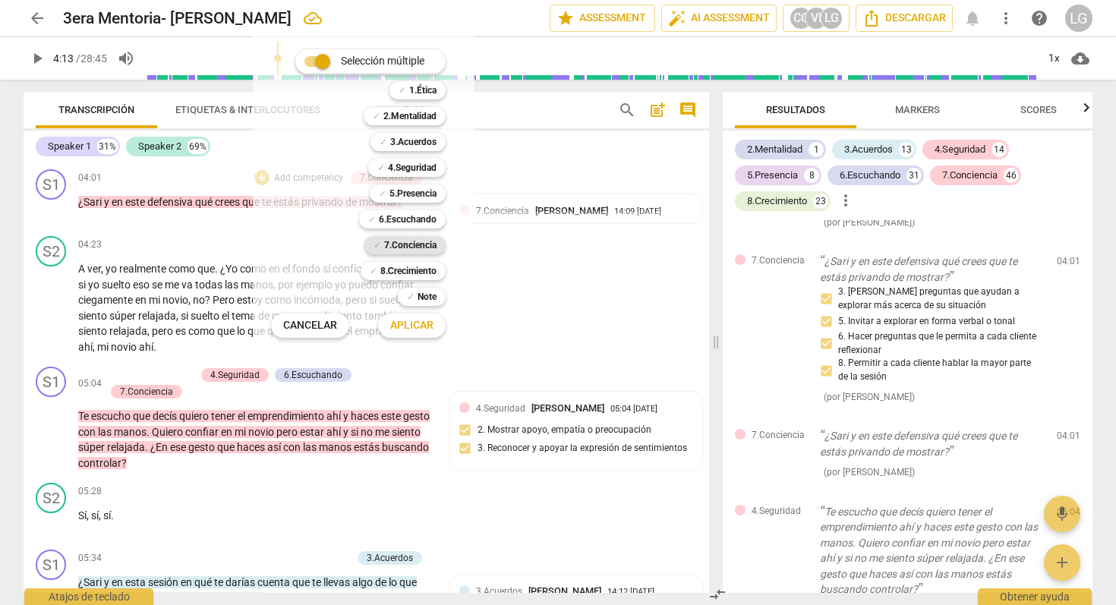
click at [400, 242] on b "7.Conciencia" at bounding box center [410, 245] width 52 height 18
click at [407, 327] on span "Aplicar" at bounding box center [411, 325] width 43 height 15
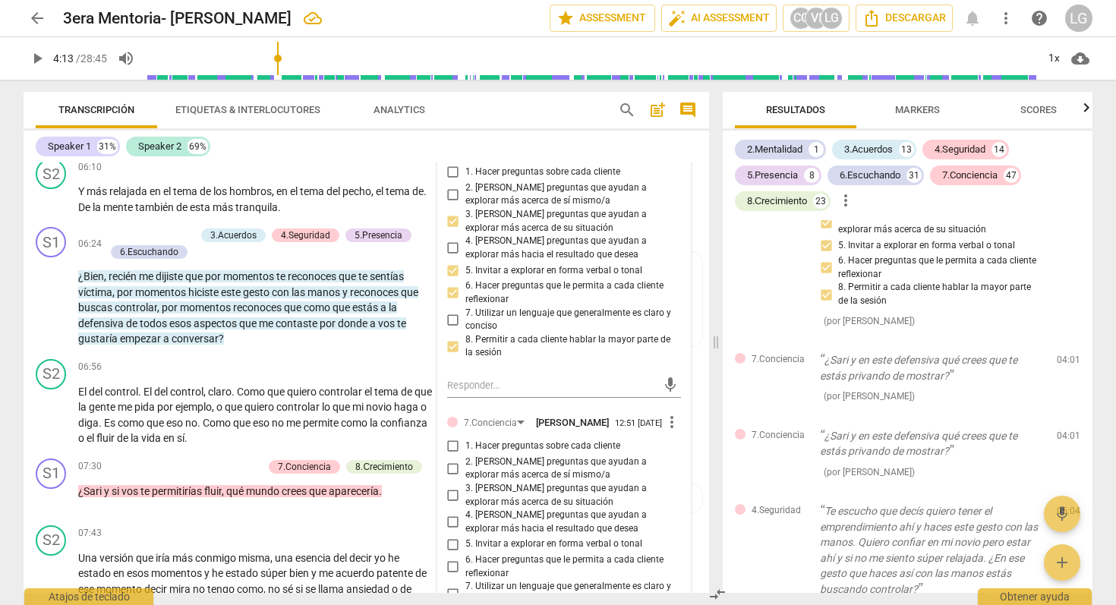
scroll to position [1656, 0]
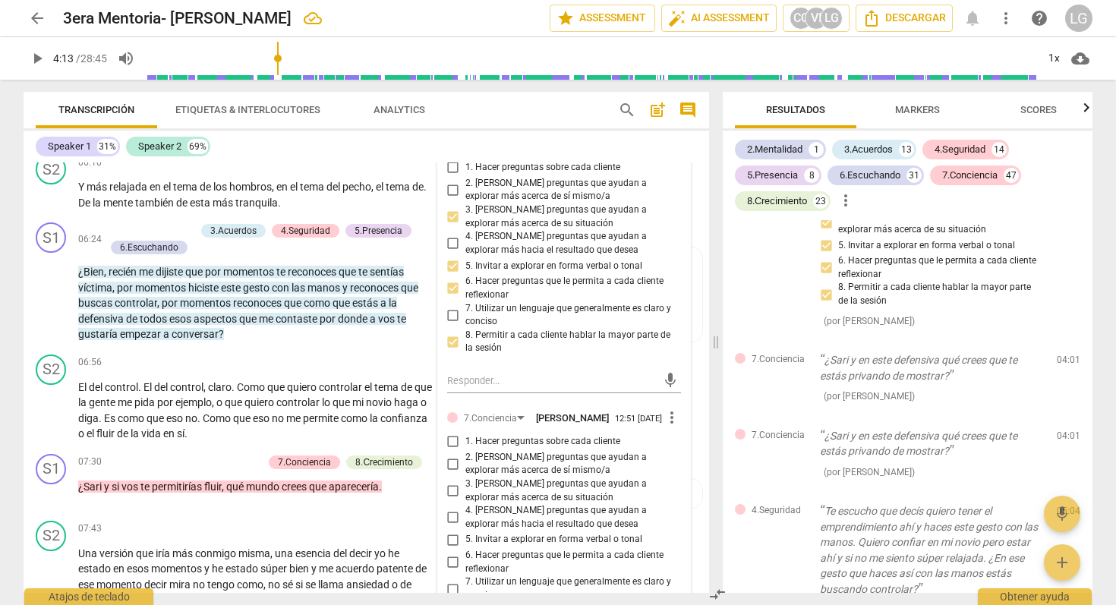
click at [669, 427] on span "more_vert" at bounding box center [672, 418] width 18 height 18
click at [678, 479] on li "Borrar" at bounding box center [684, 480] width 53 height 29
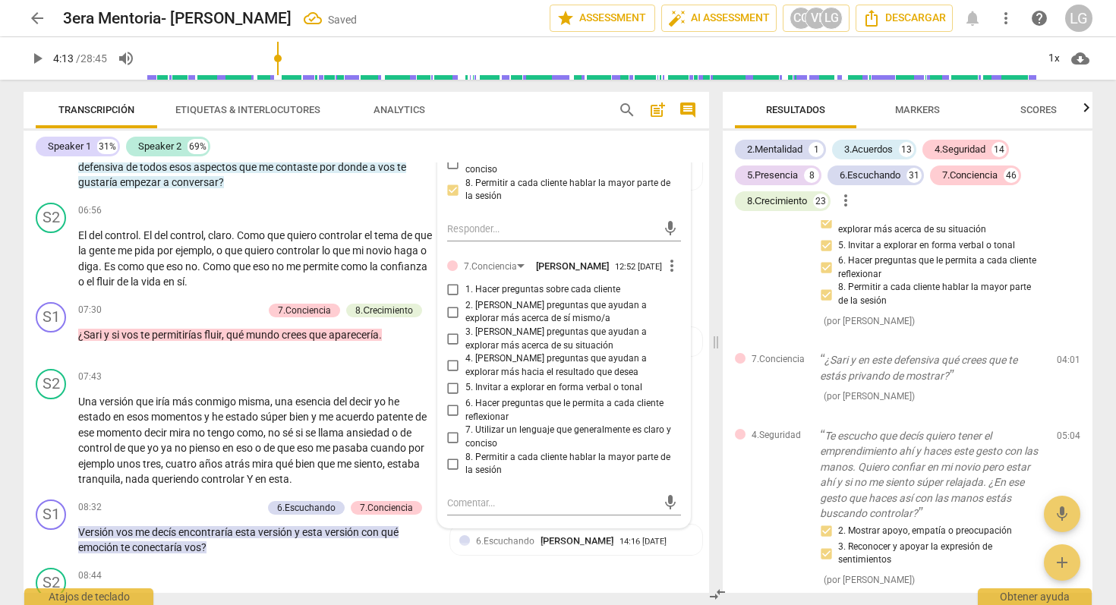
scroll to position [1814, 0]
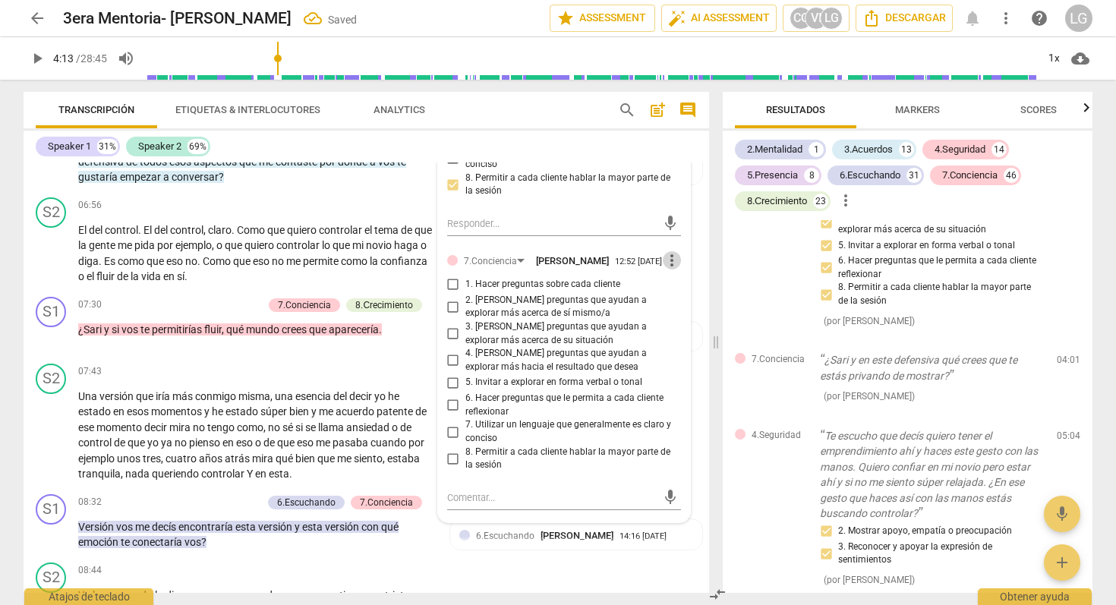
click at [668, 270] on span "more_vert" at bounding box center [672, 260] width 18 height 18
click at [675, 324] on li "Borrar" at bounding box center [684, 323] width 53 height 29
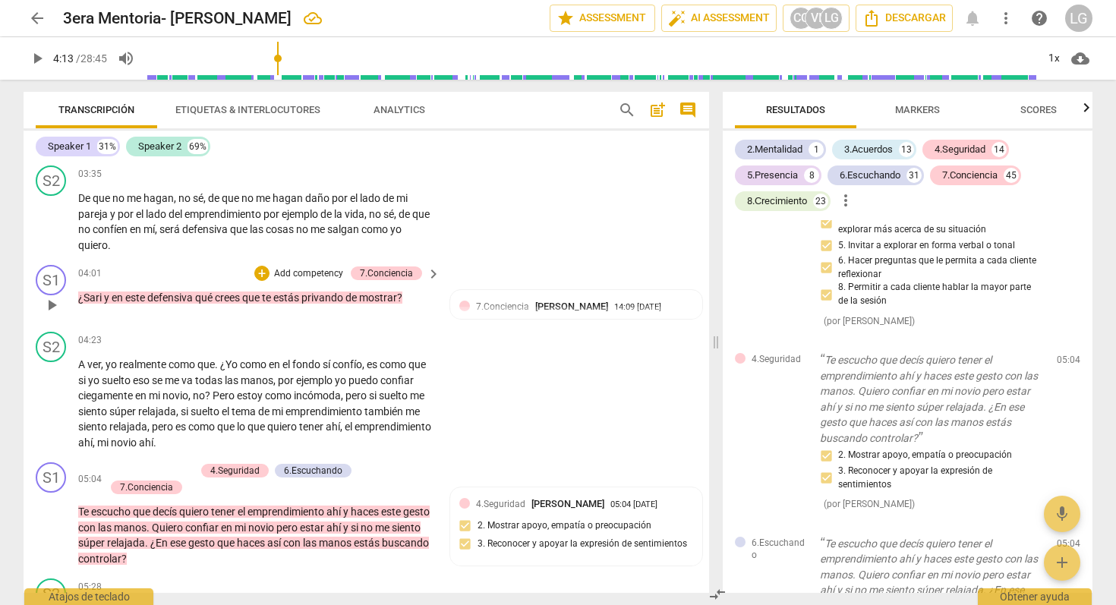
scroll to position [931, 0]
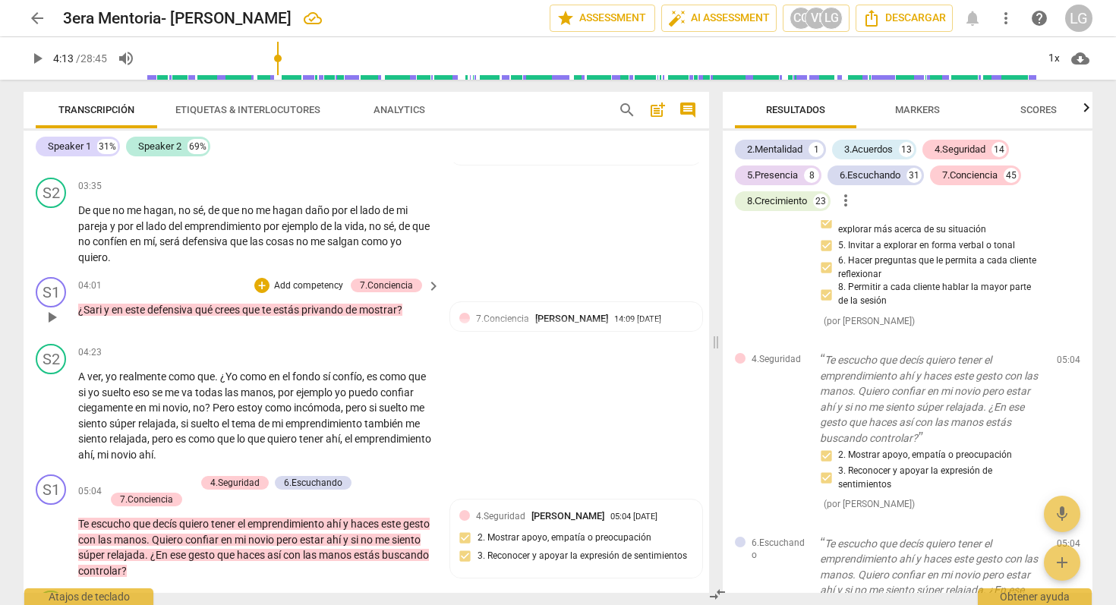
click at [150, 316] on span "defensiva" at bounding box center [171, 310] width 48 height 12
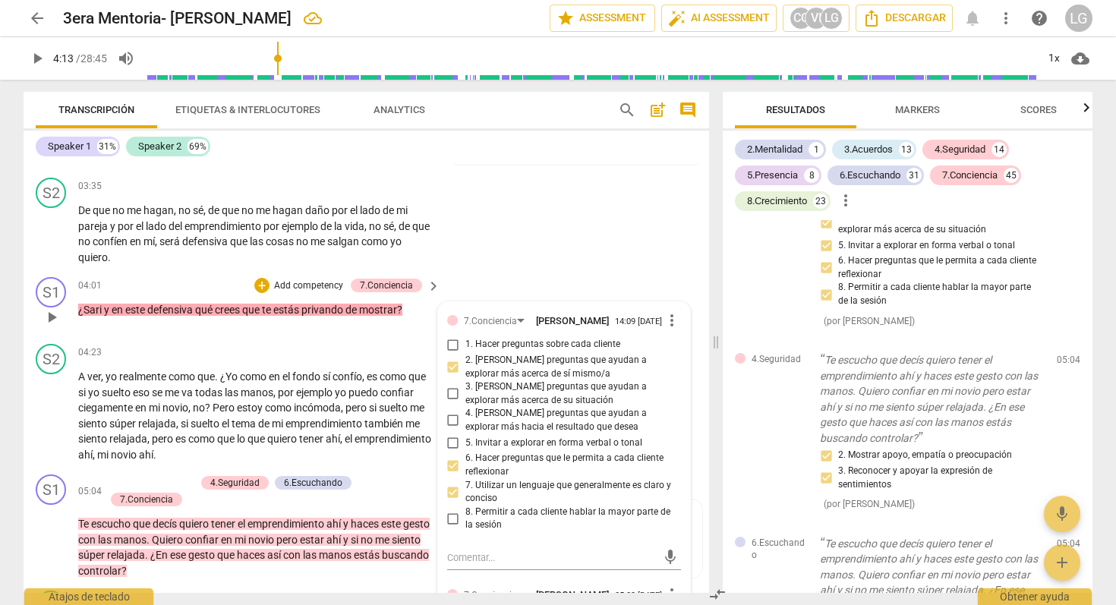
click at [302, 293] on p "Add competency" at bounding box center [309, 286] width 72 height 14
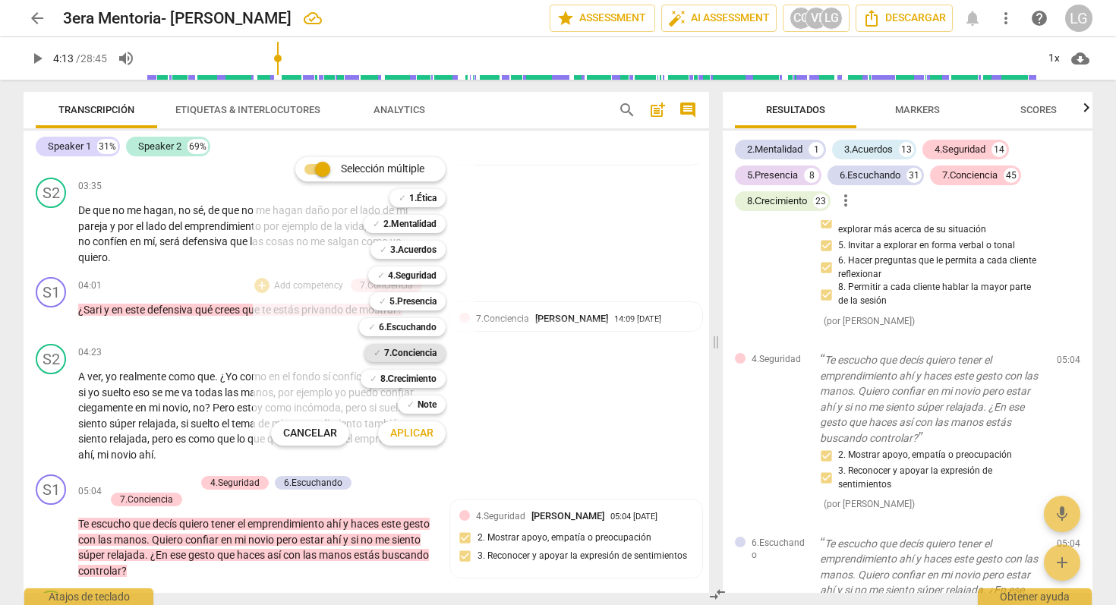
click at [403, 352] on b "7.Conciencia" at bounding box center [410, 353] width 52 height 18
click at [418, 433] on span "Aplicar" at bounding box center [411, 433] width 43 height 15
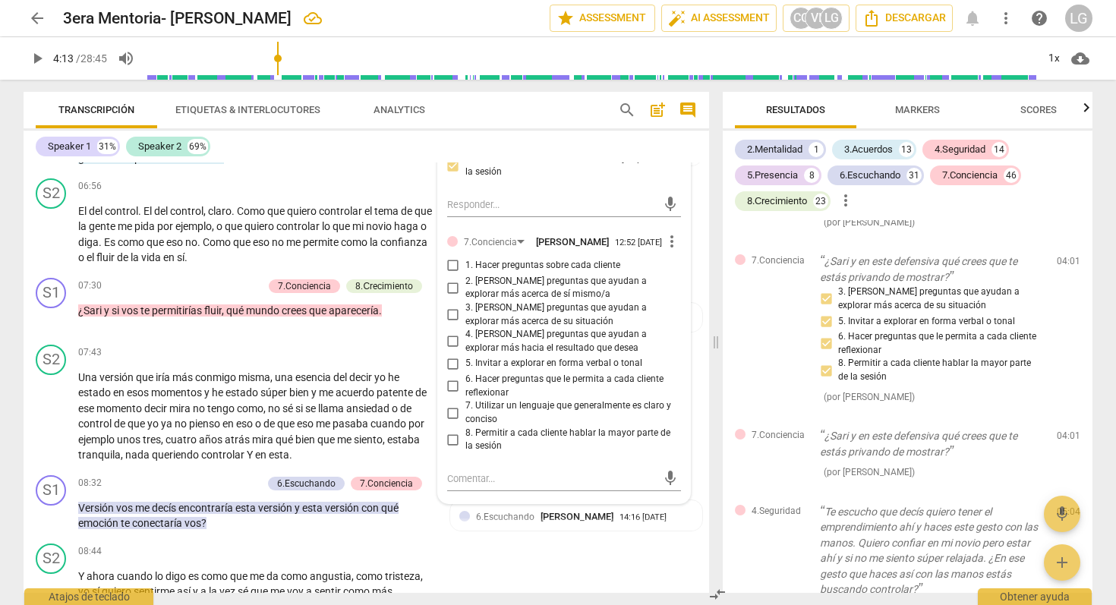
scroll to position [1834, 0]
click at [667, 249] on span "more_vert" at bounding box center [672, 240] width 18 height 18
click at [674, 304] on li "Borrar" at bounding box center [684, 303] width 53 height 29
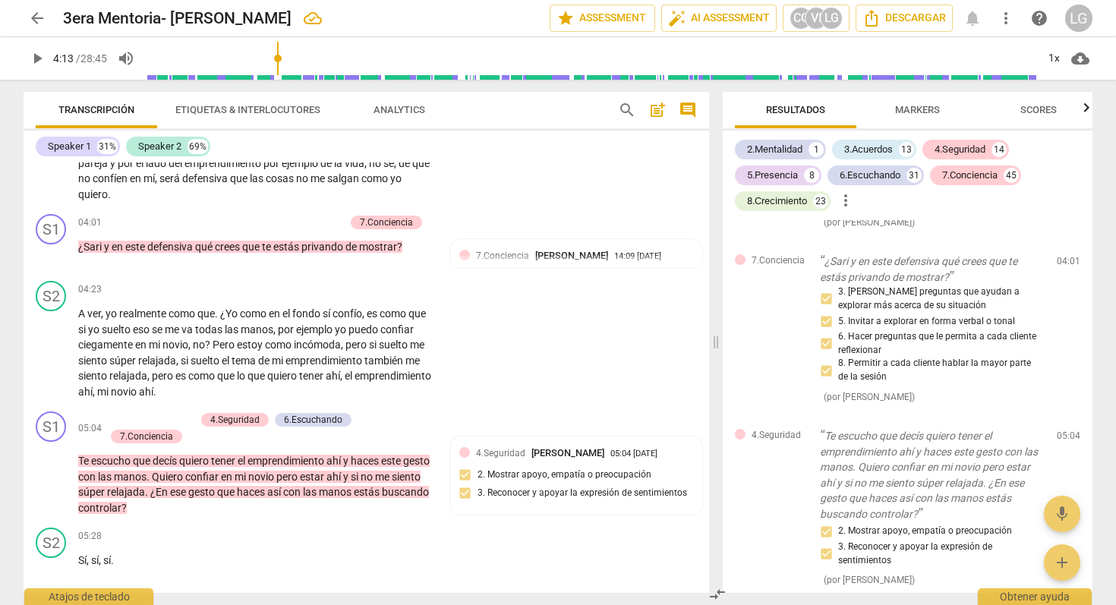
scroll to position [1006, 0]
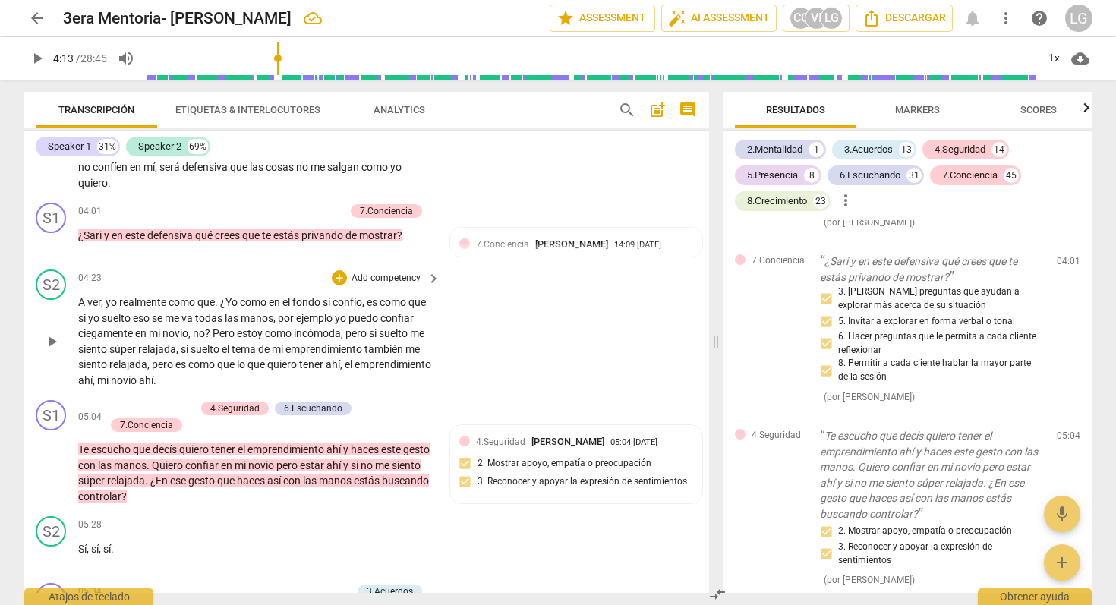
click at [52, 351] on span "play_arrow" at bounding box center [52, 342] width 18 height 18
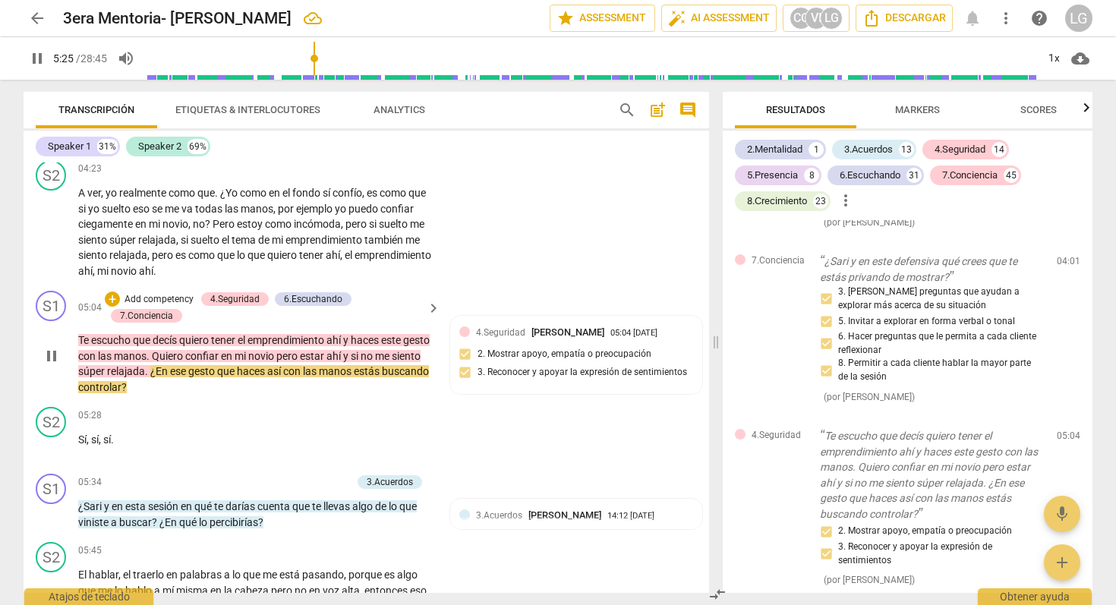
scroll to position [1119, 0]
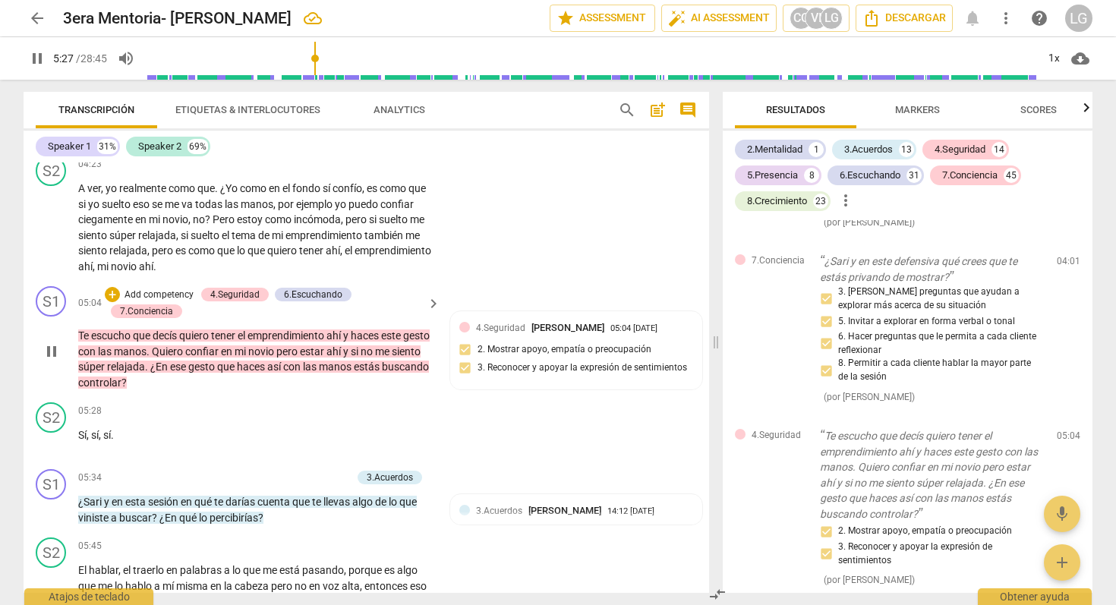
click at [50, 361] on span "pause" at bounding box center [52, 352] width 18 height 18
type input "328"
click at [162, 302] on p "Add competency" at bounding box center [159, 296] width 72 height 14
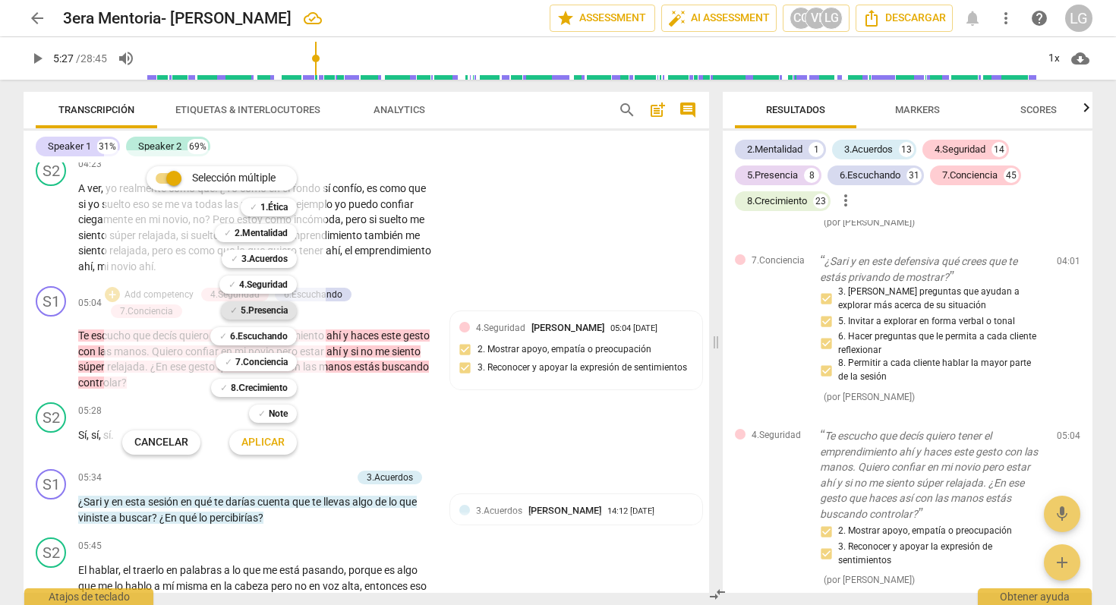
click at [257, 308] on b "5.Presencia" at bounding box center [264, 311] width 47 height 18
click at [268, 442] on span "Aplicar" at bounding box center [263, 442] width 43 height 15
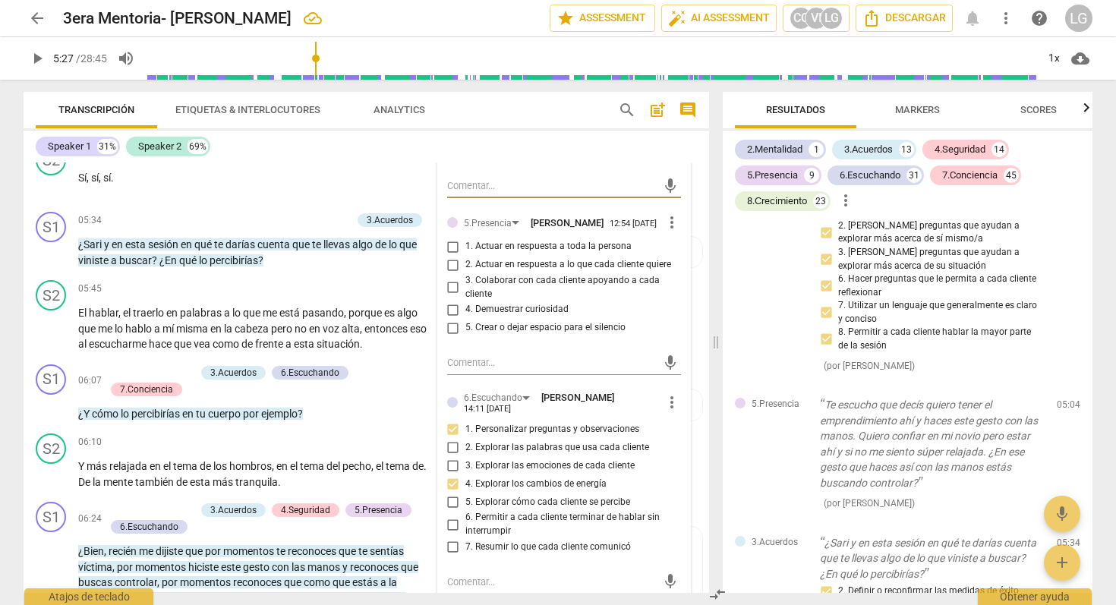
scroll to position [1387, 0]
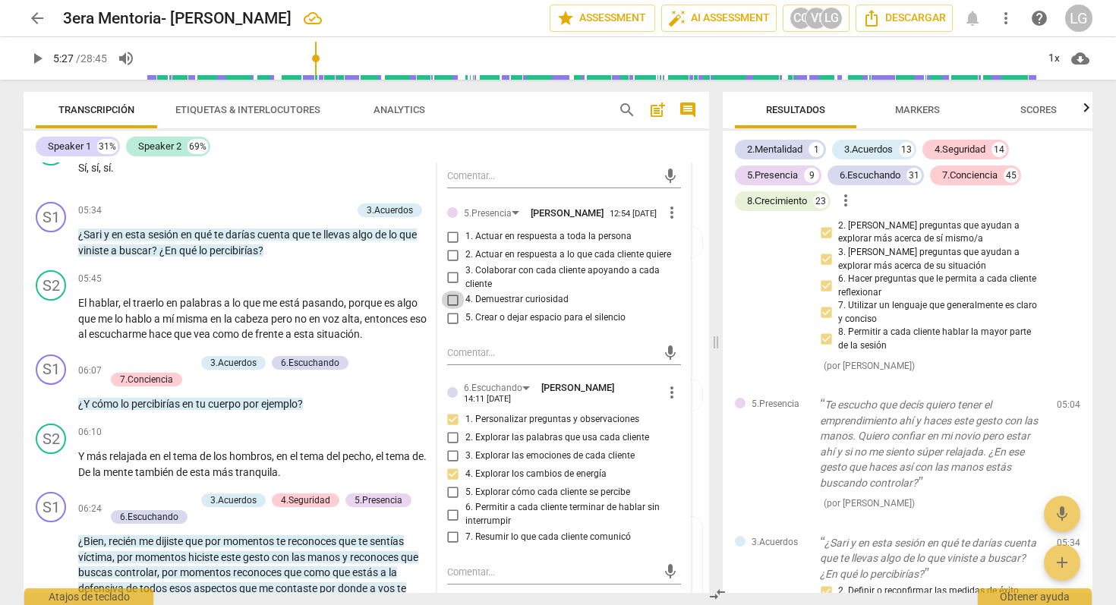
click at [453, 309] on input "4. Demuestrar curiosidad" at bounding box center [453, 300] width 24 height 18
checkbox input "true"
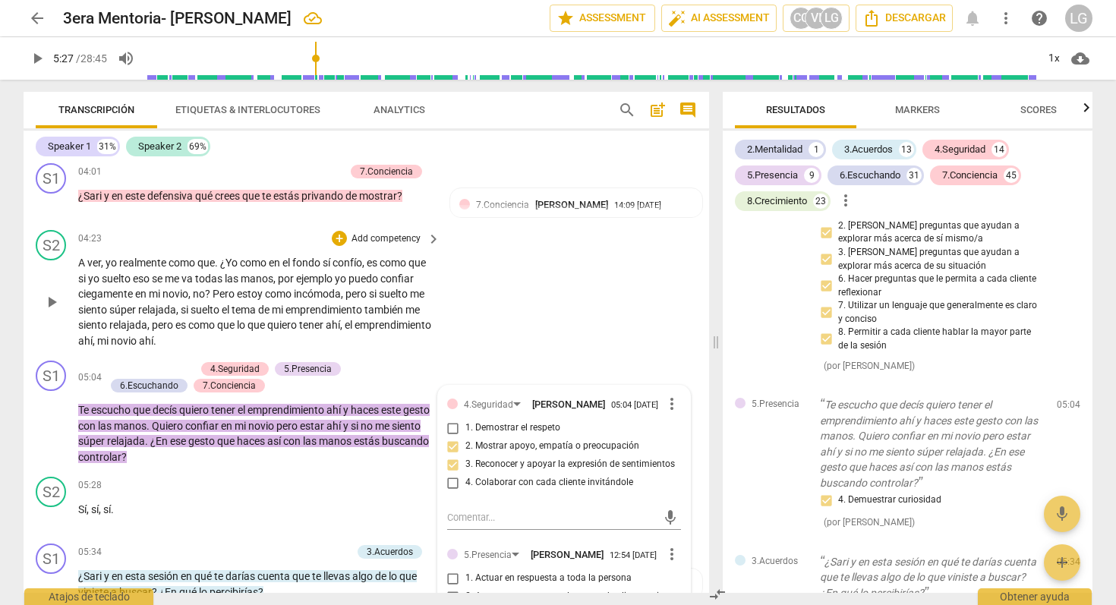
scroll to position [1050, 0]
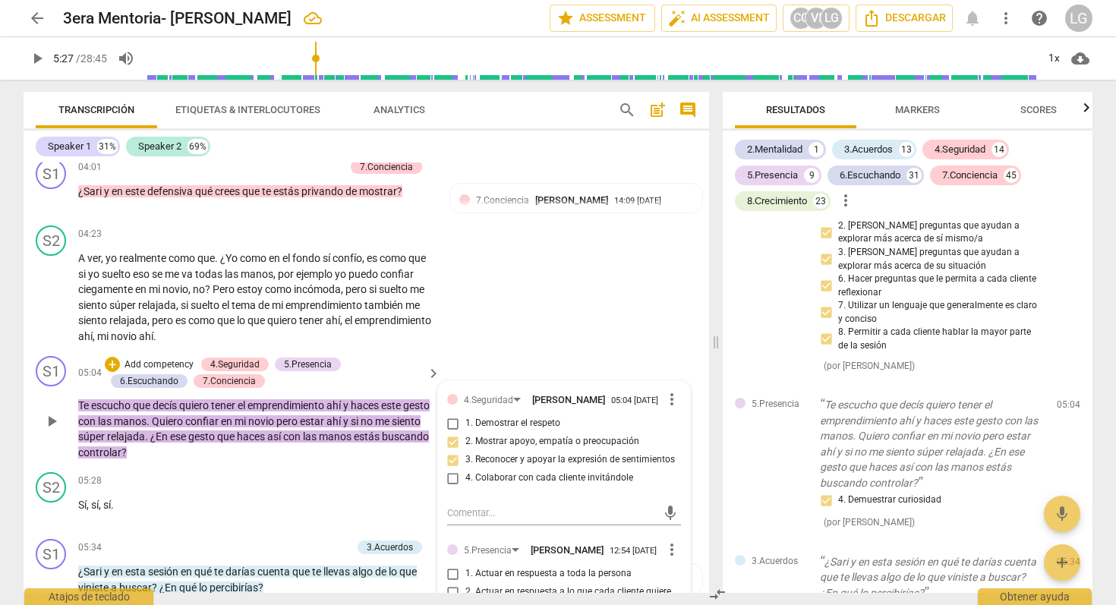
click at [147, 428] on span "manos" at bounding box center [130, 421] width 33 height 12
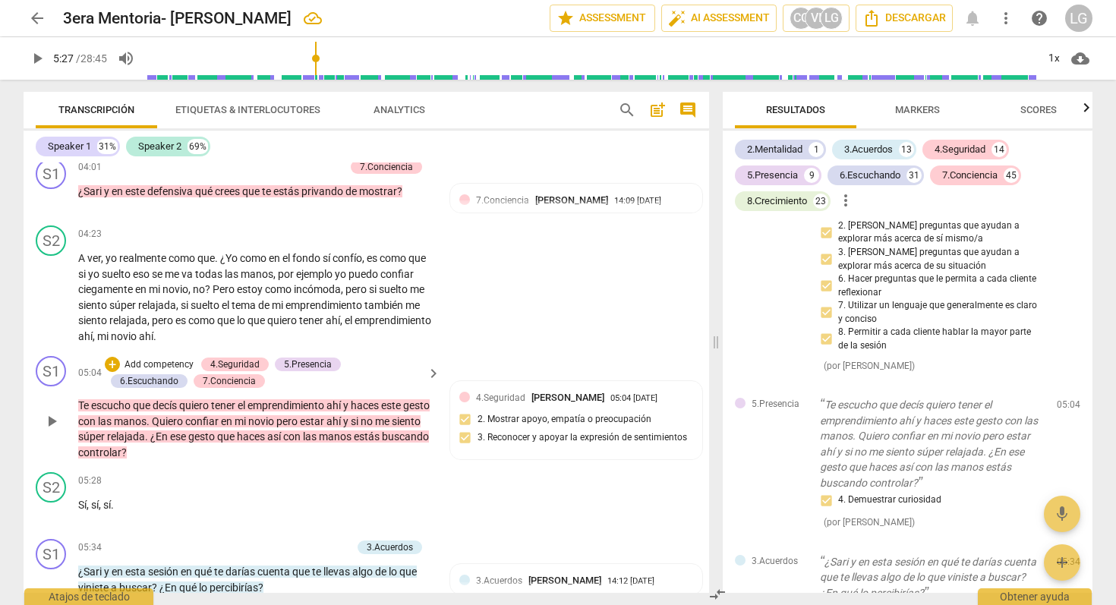
click at [149, 372] on p "Add competency" at bounding box center [159, 365] width 72 height 14
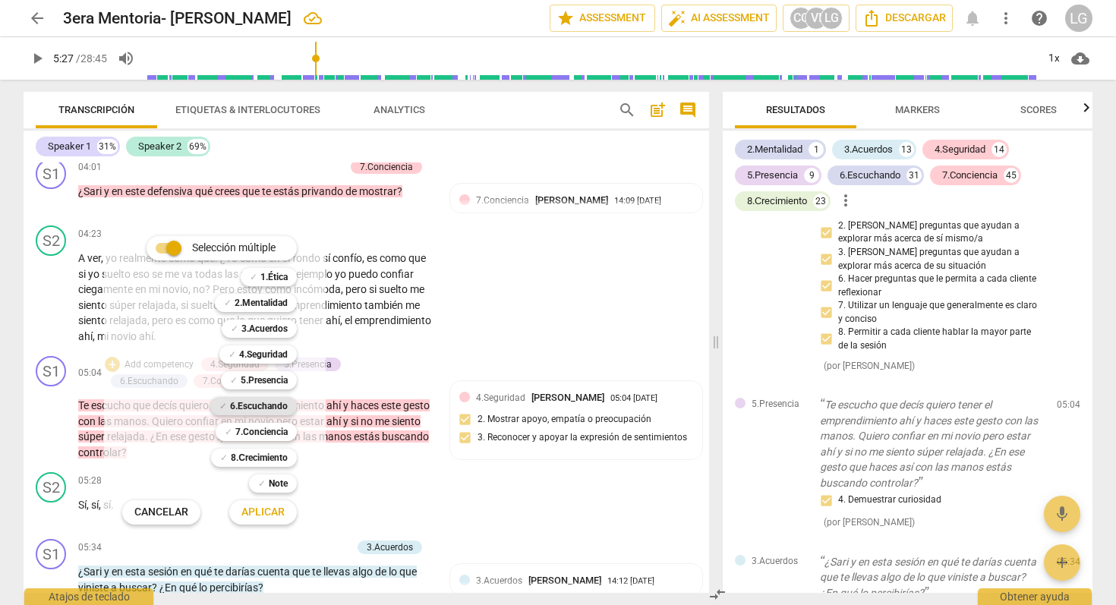
click at [275, 404] on b "6.Escuchando" at bounding box center [259, 406] width 58 height 18
click at [278, 512] on span "Aplicar" at bounding box center [263, 512] width 43 height 15
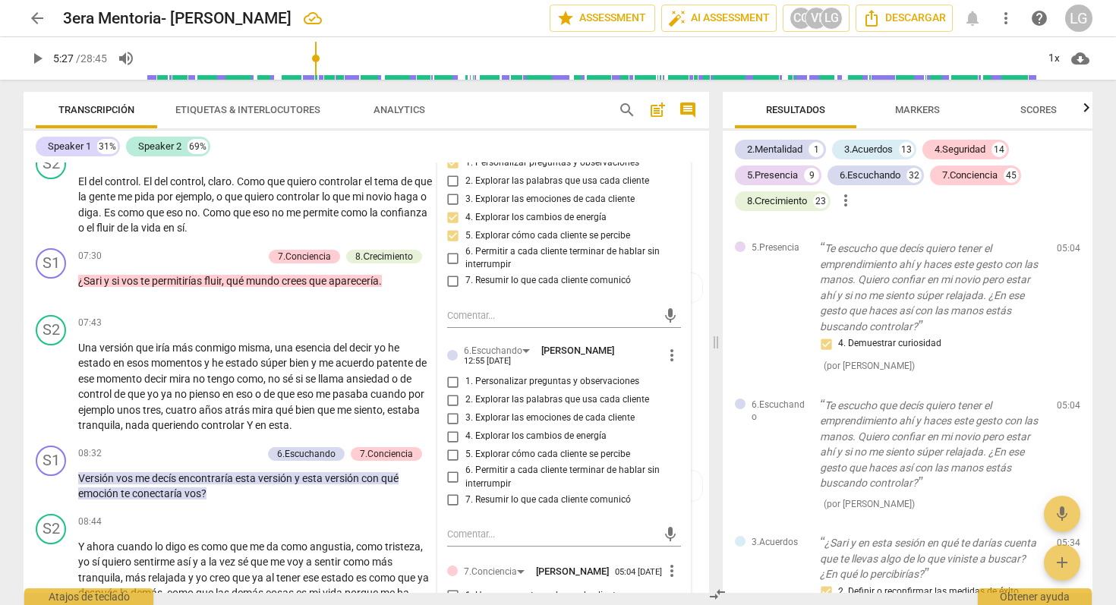
scroll to position [1872, 0]
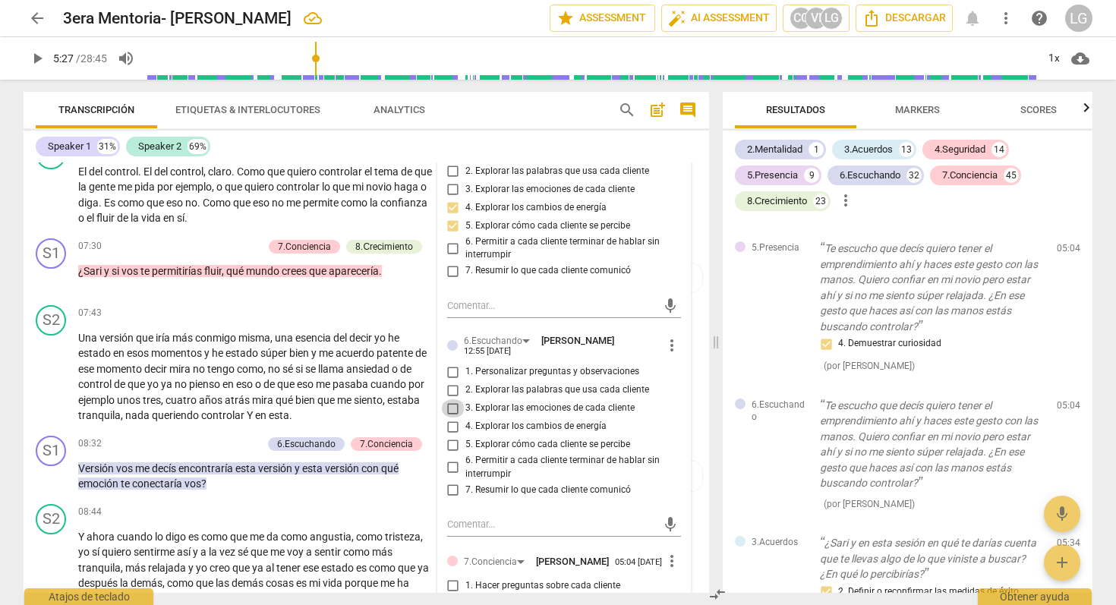
click at [453, 418] on input "3. Explorar las emociones de cada cliente" at bounding box center [453, 408] width 24 height 18
checkbox input "true"
click at [452, 436] on input "4. Explorar los cambios de energía" at bounding box center [453, 427] width 24 height 18
checkbox input "true"
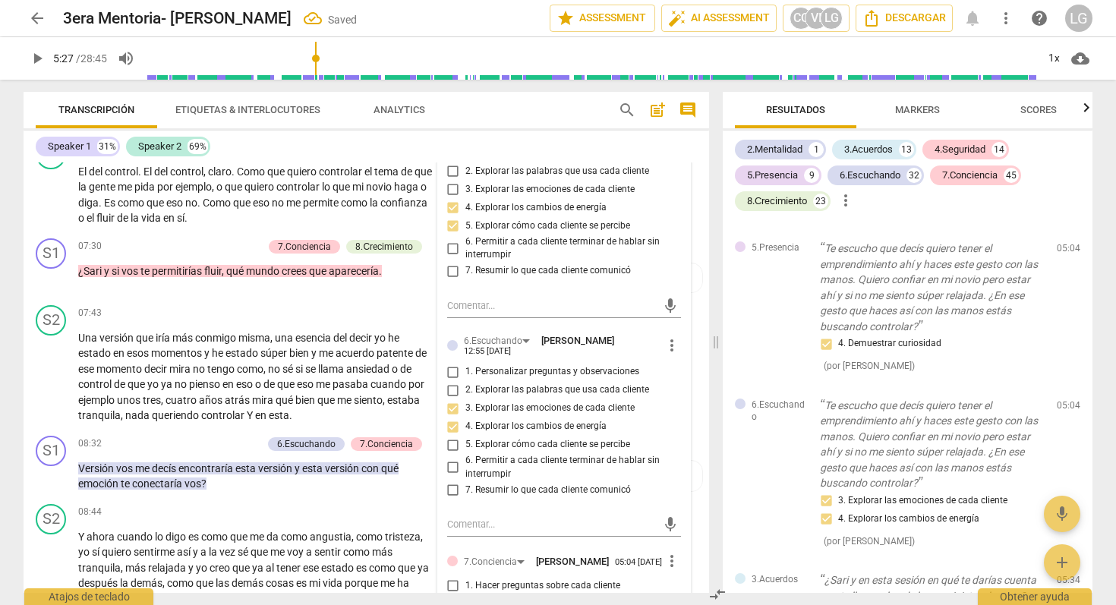
click at [451, 454] on input "5. Explorar cómo cada cliente se percibe" at bounding box center [453, 445] width 24 height 18
checkbox input "true"
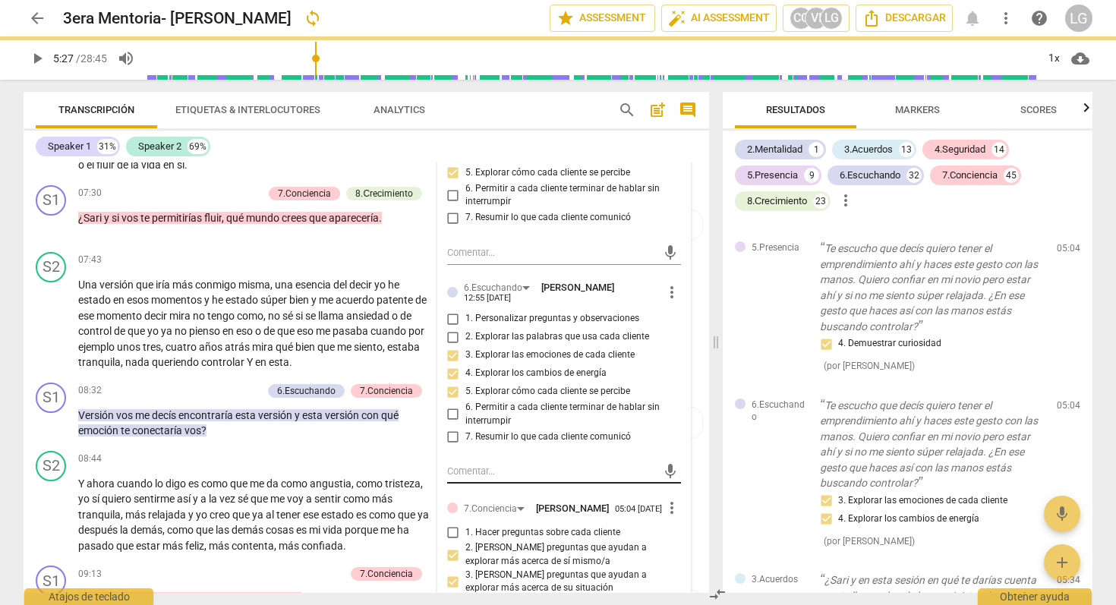
scroll to position [1931, 0]
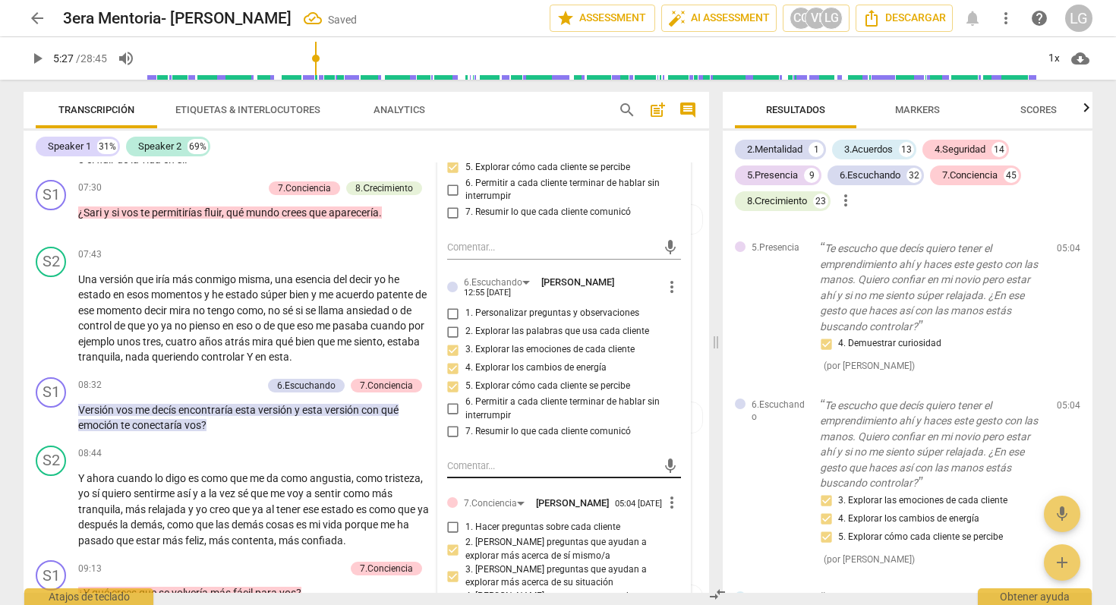
click at [453, 473] on textarea at bounding box center [552, 466] width 210 height 14
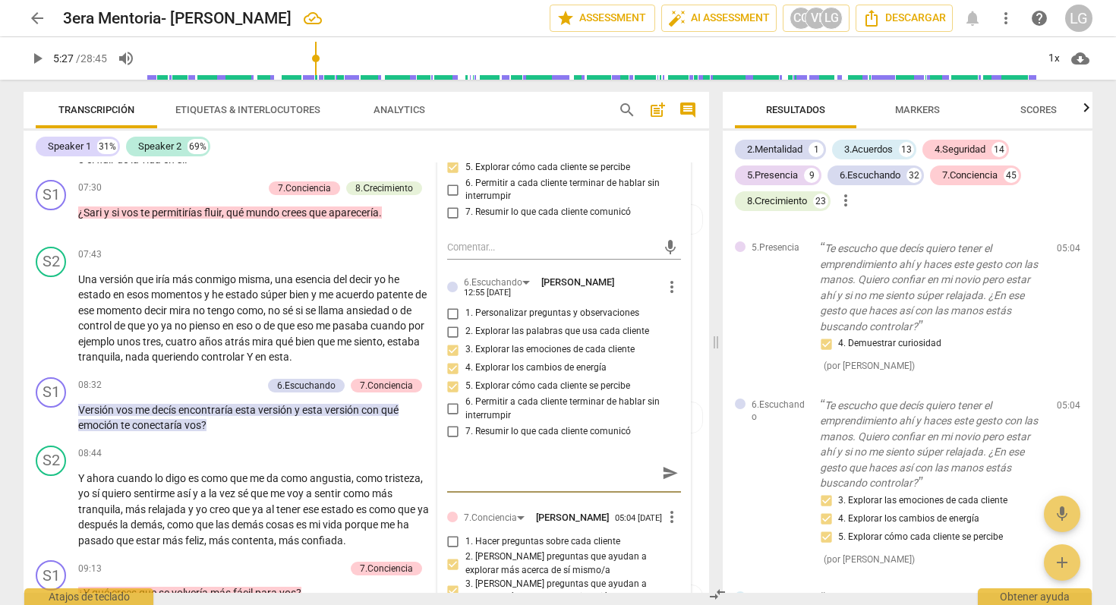
click at [662, 482] on span "send" at bounding box center [670, 474] width 17 height 17
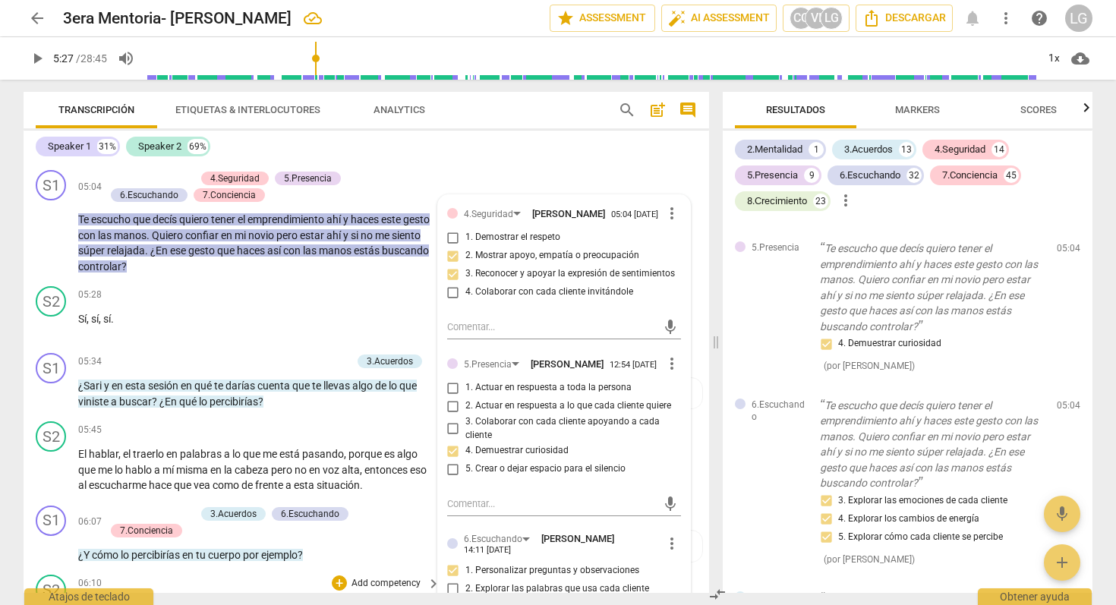
scroll to position [1235, 0]
click at [55, 336] on span "play_arrow" at bounding box center [52, 327] width 18 height 18
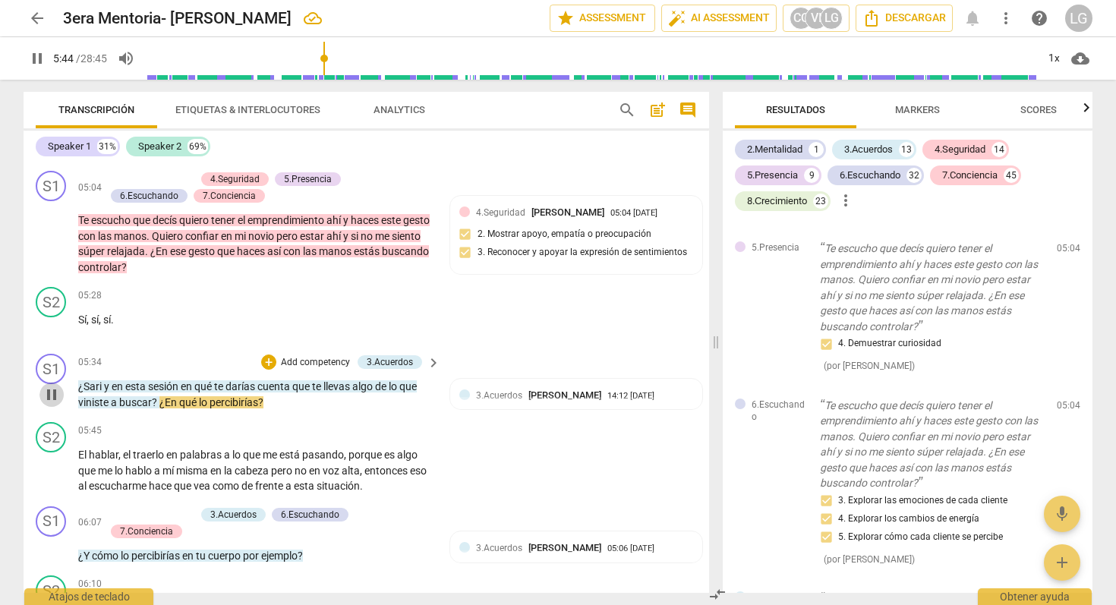
click at [55, 404] on span "pause" at bounding box center [52, 395] width 18 height 18
type input "344"
click at [291, 370] on p "Add competency" at bounding box center [315, 363] width 72 height 14
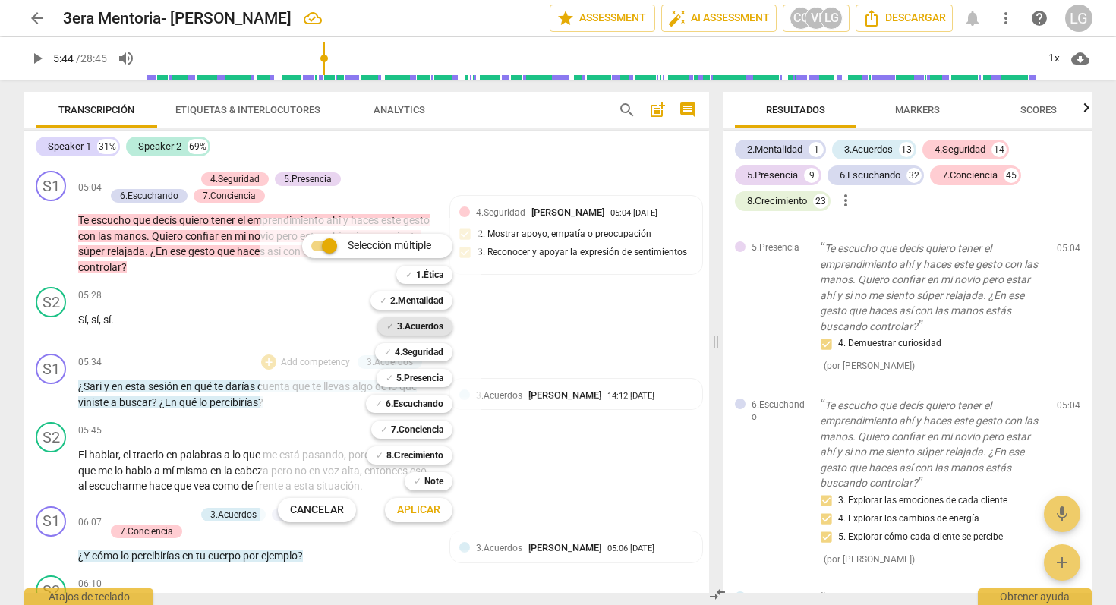
click at [412, 322] on b "3.Acuerdos" at bounding box center [420, 326] width 46 height 18
click at [427, 510] on span "Aplicar" at bounding box center [418, 510] width 43 height 15
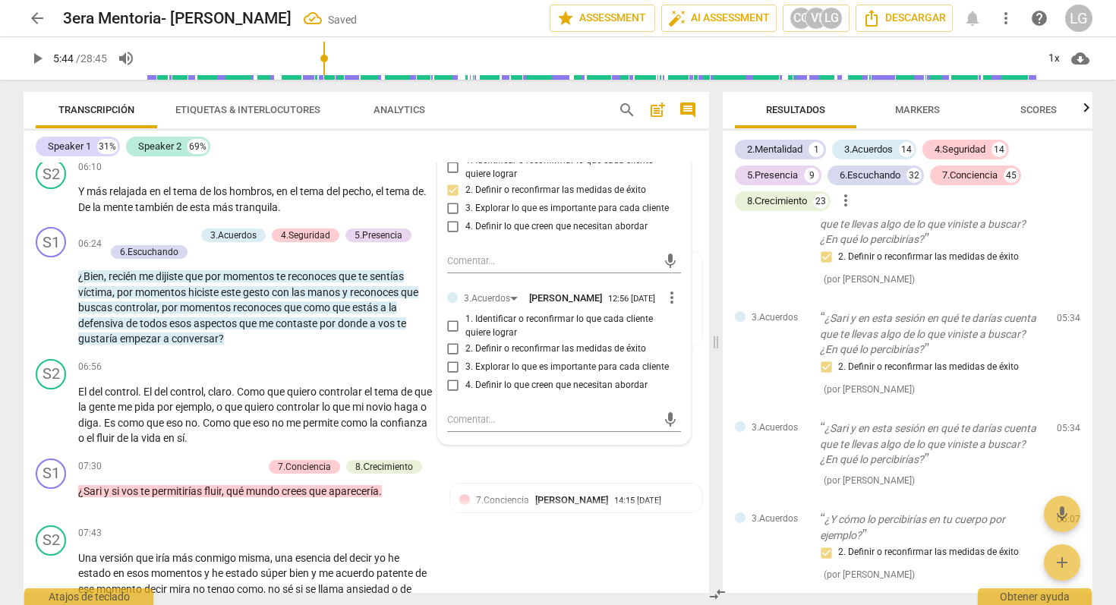
scroll to position [1653, 0]
click at [450, 356] on input "2. Definir o reconfirmar las medidas de éxito" at bounding box center [453, 347] width 24 height 18
checkbox input "true"
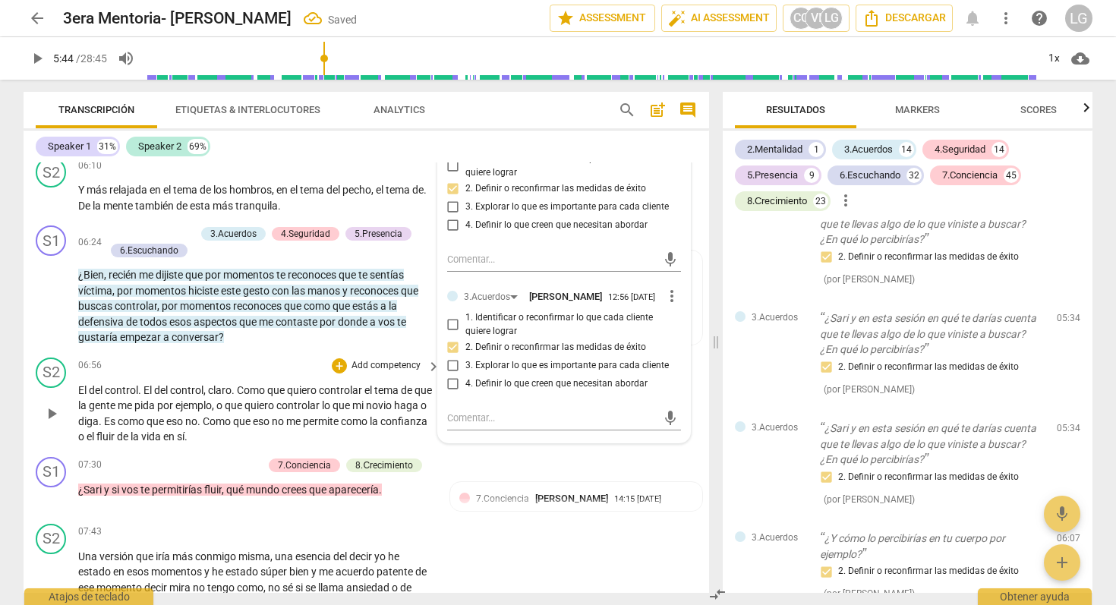
click at [350, 373] on p "Add competency" at bounding box center [386, 366] width 72 height 14
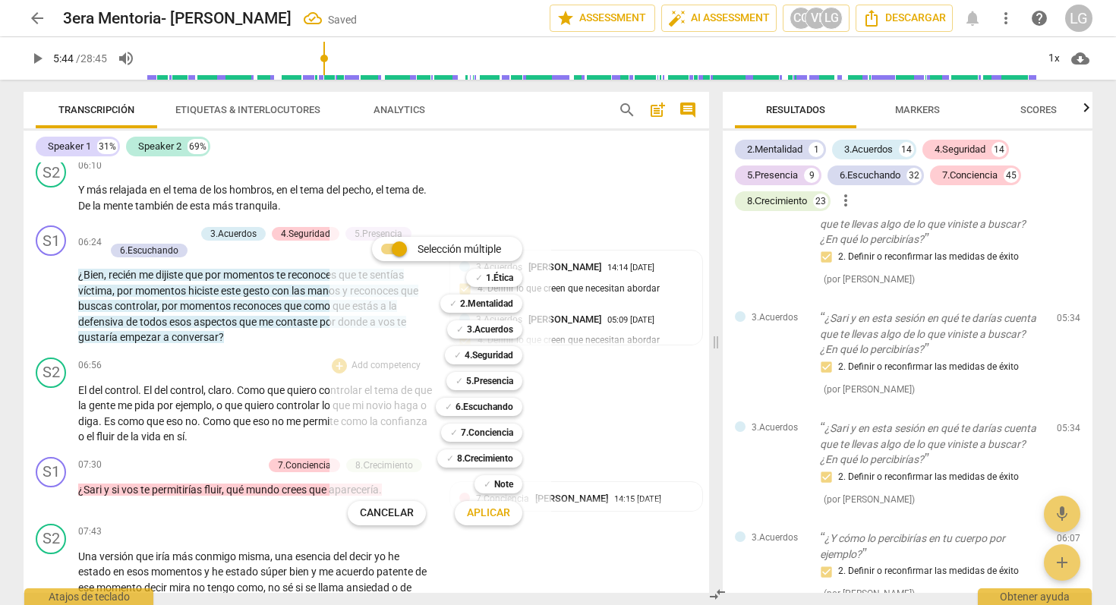
click at [251, 372] on div at bounding box center [558, 302] width 1116 height 605
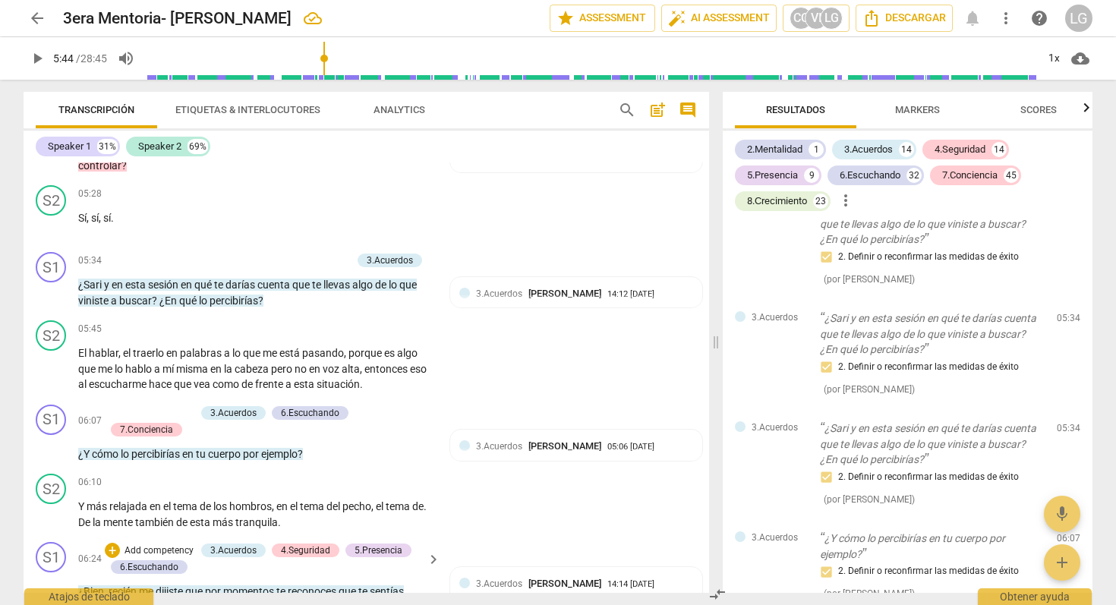
scroll to position [1329, 0]
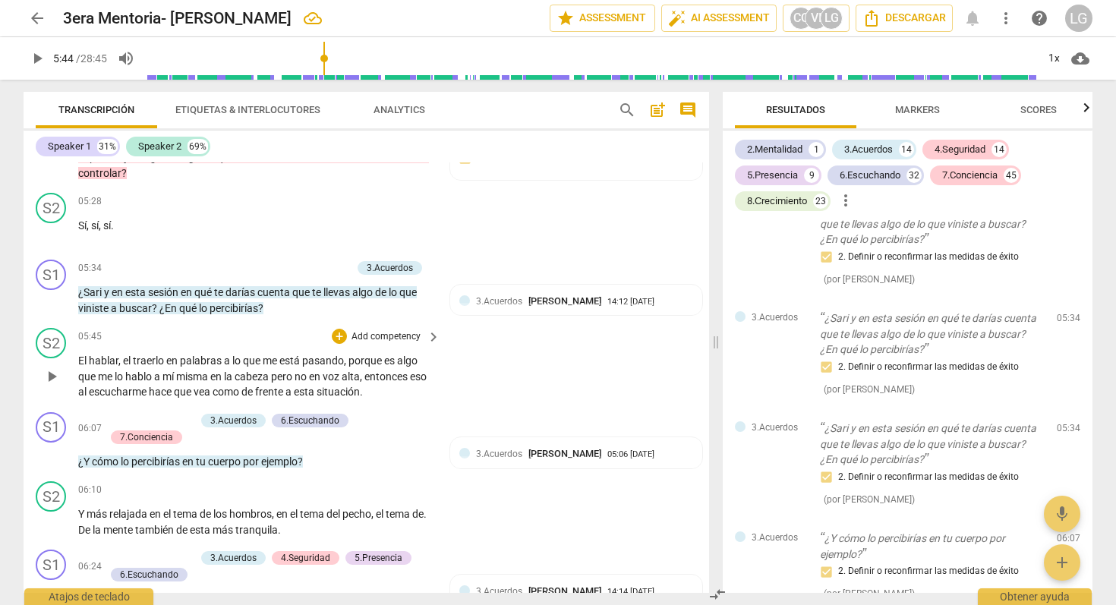
click at [54, 386] on span "play_arrow" at bounding box center [52, 377] width 18 height 18
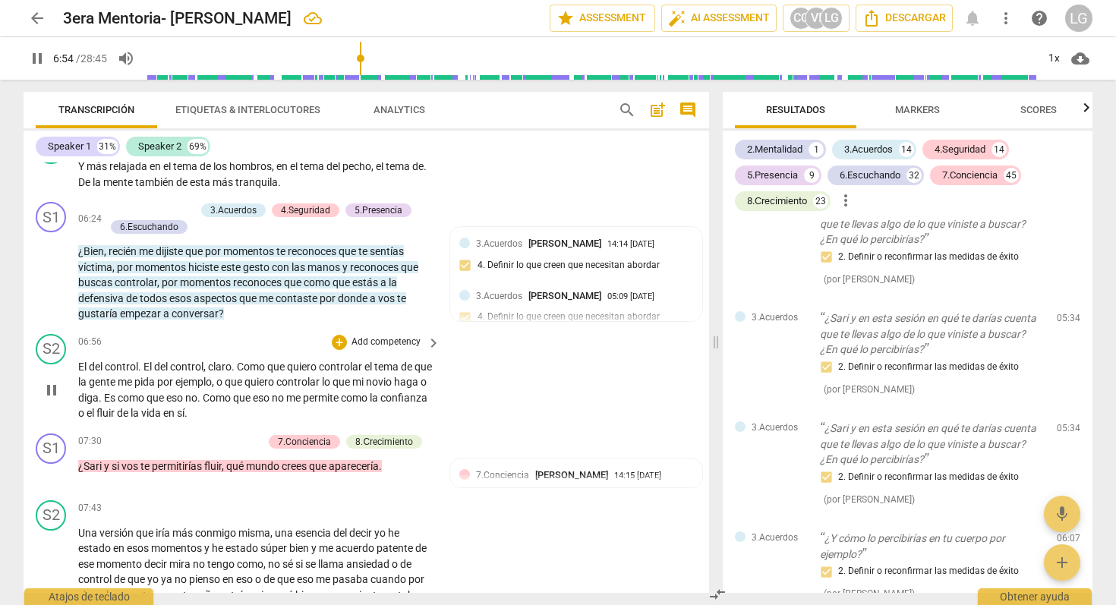
scroll to position [1629, 0]
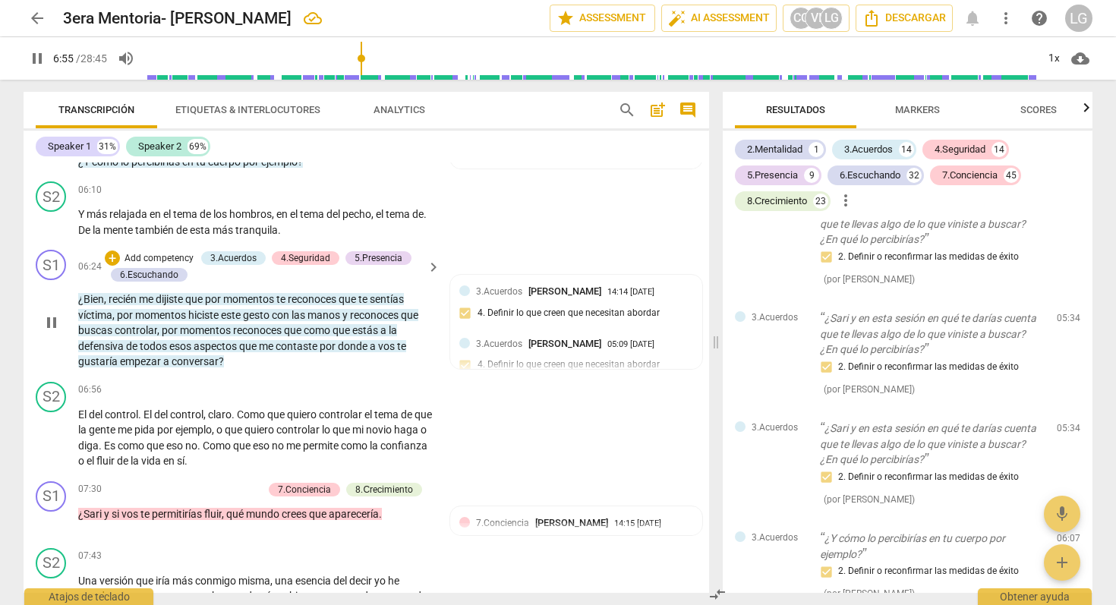
click at [55, 332] on span "pause" at bounding box center [52, 323] width 18 height 18
type input "416"
click at [148, 266] on p "Add competency" at bounding box center [159, 259] width 72 height 14
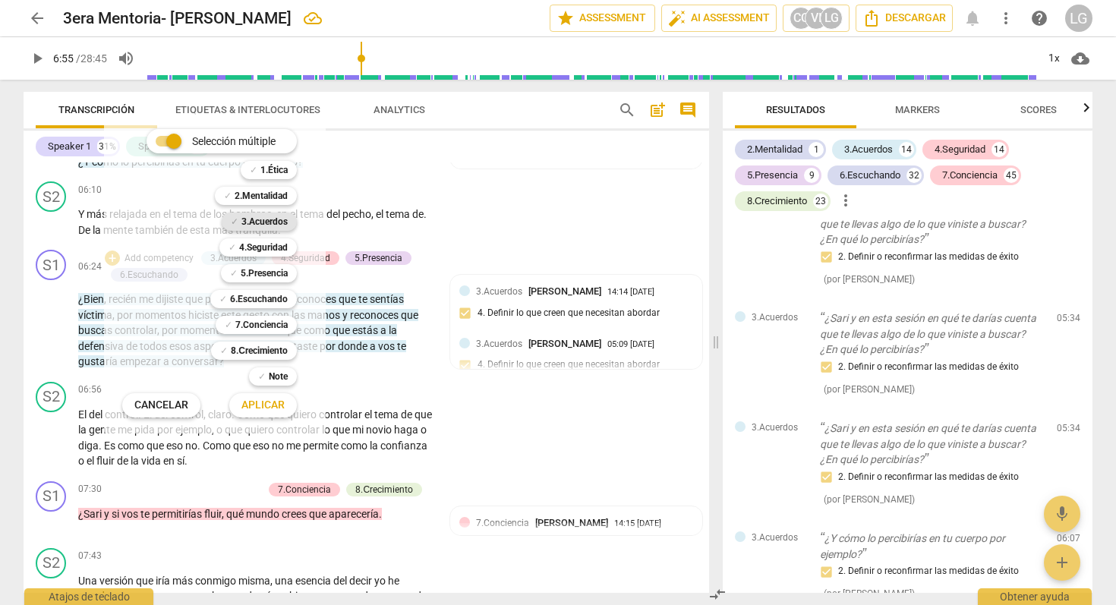
click at [283, 220] on b "3.Acuerdos" at bounding box center [265, 222] width 46 height 18
click at [257, 407] on span "Aplicar" at bounding box center [263, 405] width 43 height 15
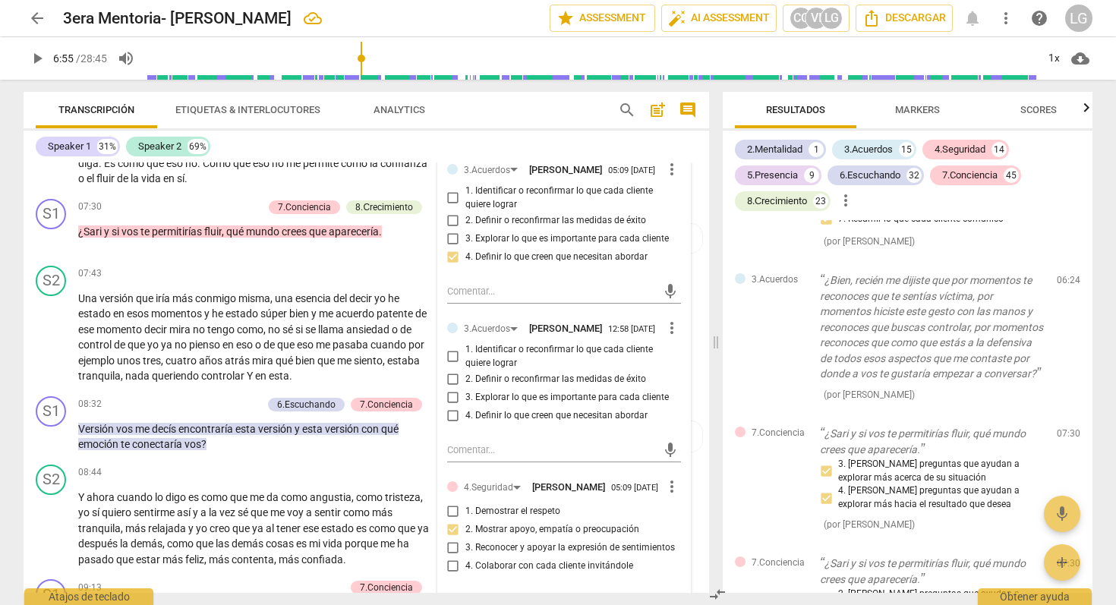
scroll to position [1919, 0]
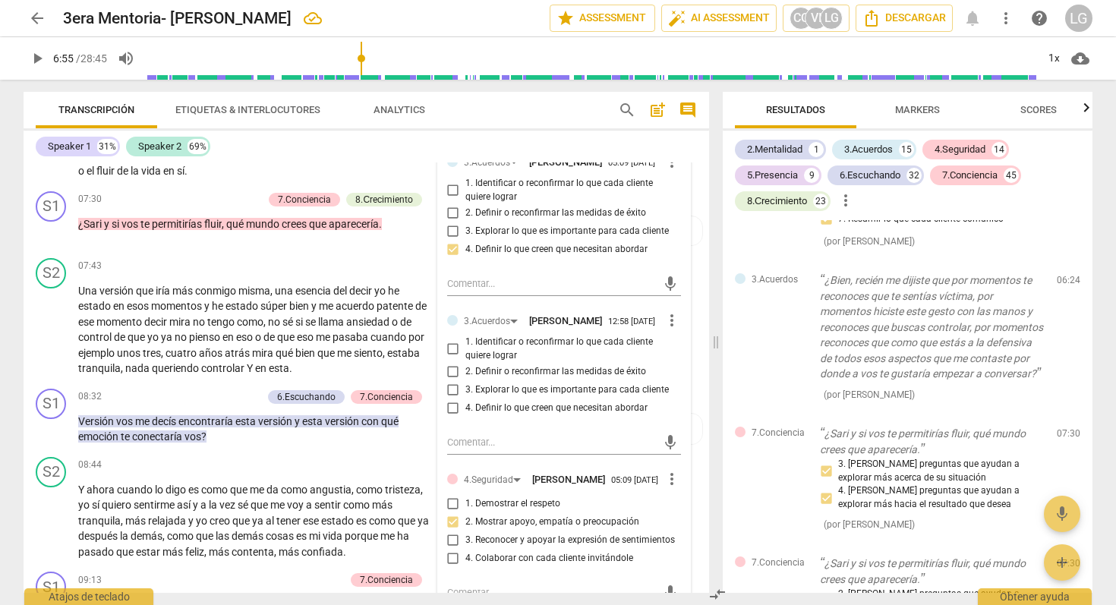
click at [453, 417] on input "4. Definir lo que creen que necesitan abordar" at bounding box center [453, 408] width 24 height 18
checkbox input "true"
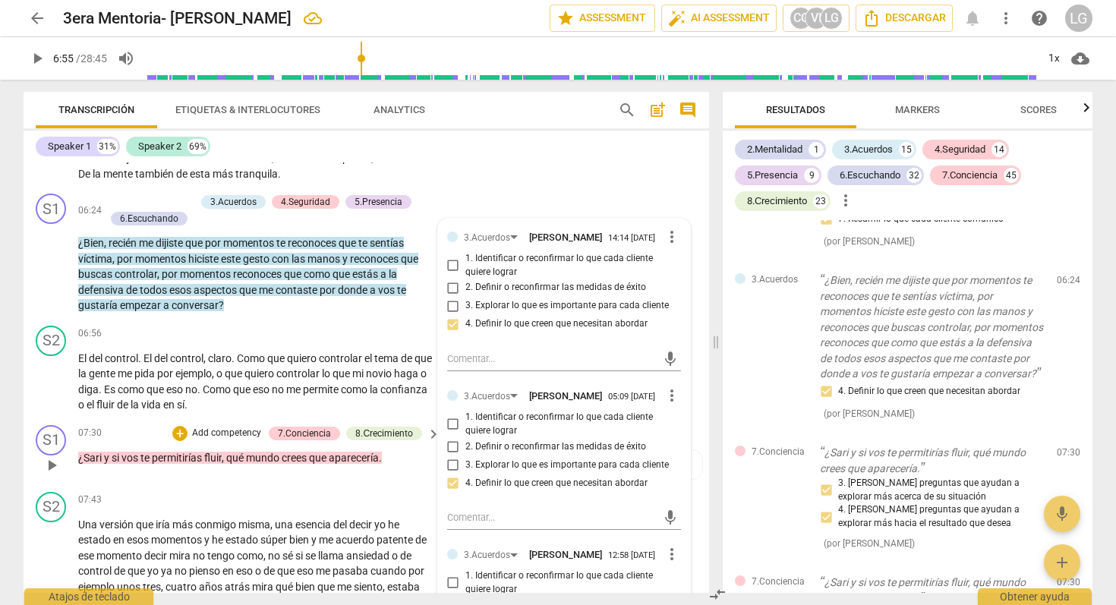
scroll to position [1680, 0]
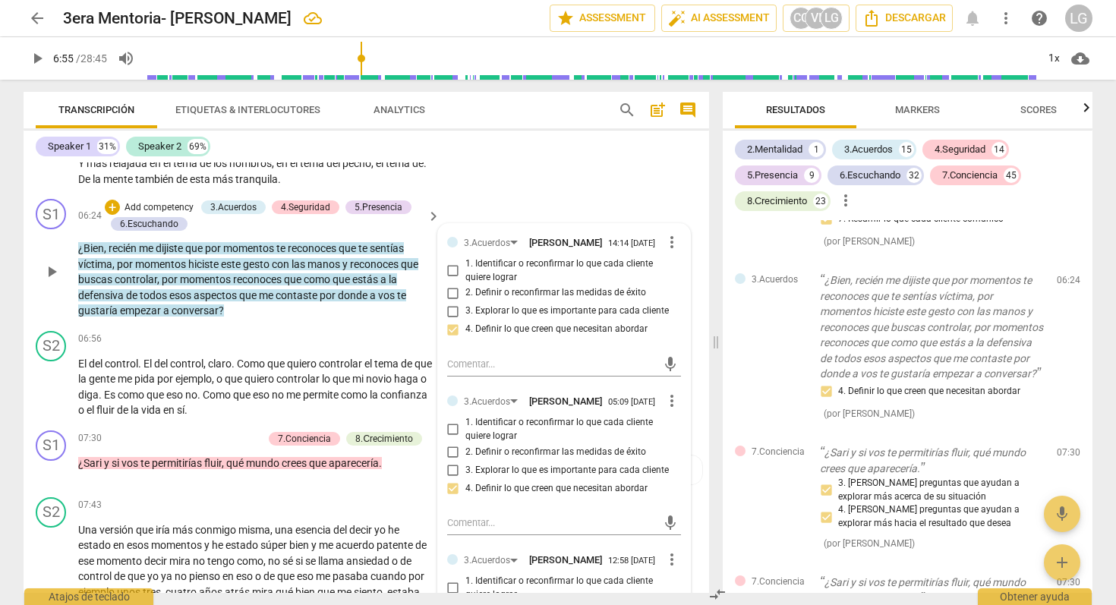
click at [155, 215] on p "Add competency" at bounding box center [159, 208] width 72 height 14
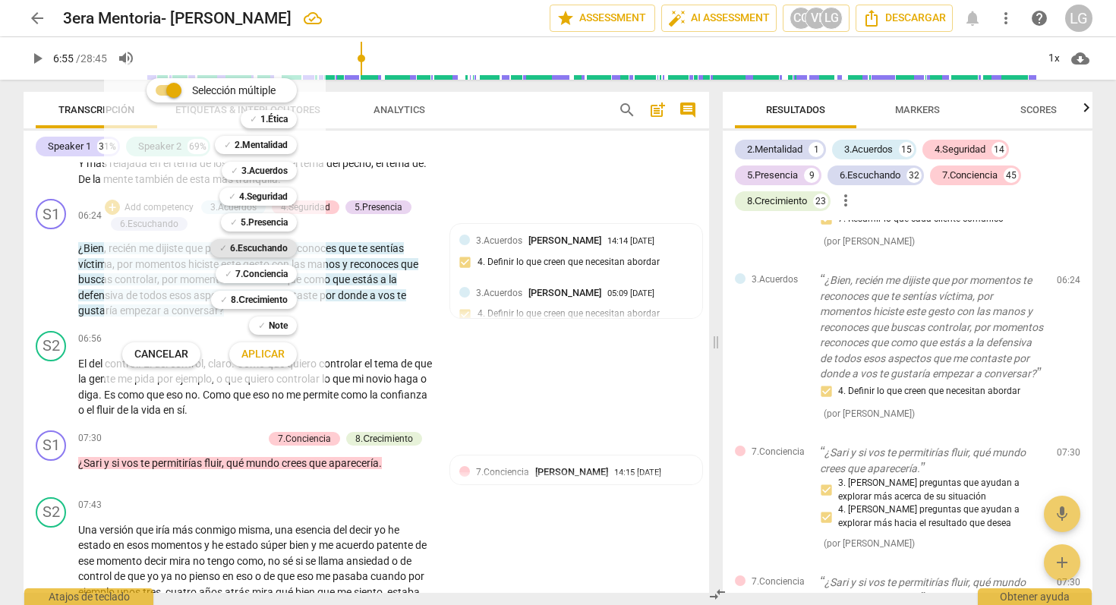
click at [285, 248] on b "6.Escuchando" at bounding box center [259, 248] width 58 height 18
click at [272, 355] on span "Aplicar" at bounding box center [263, 354] width 43 height 15
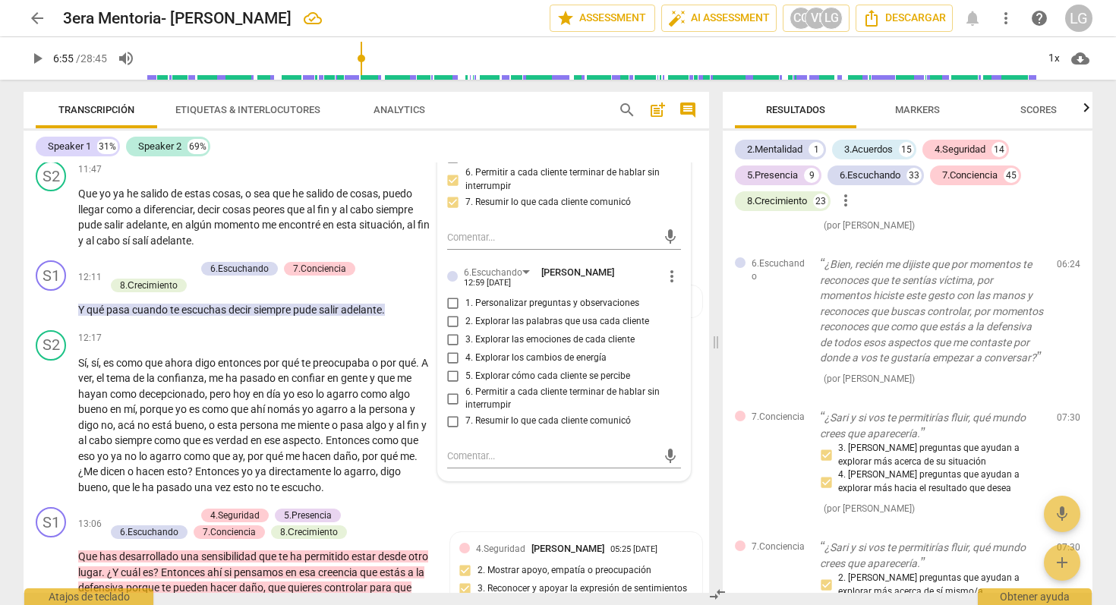
scroll to position [3070, 0]
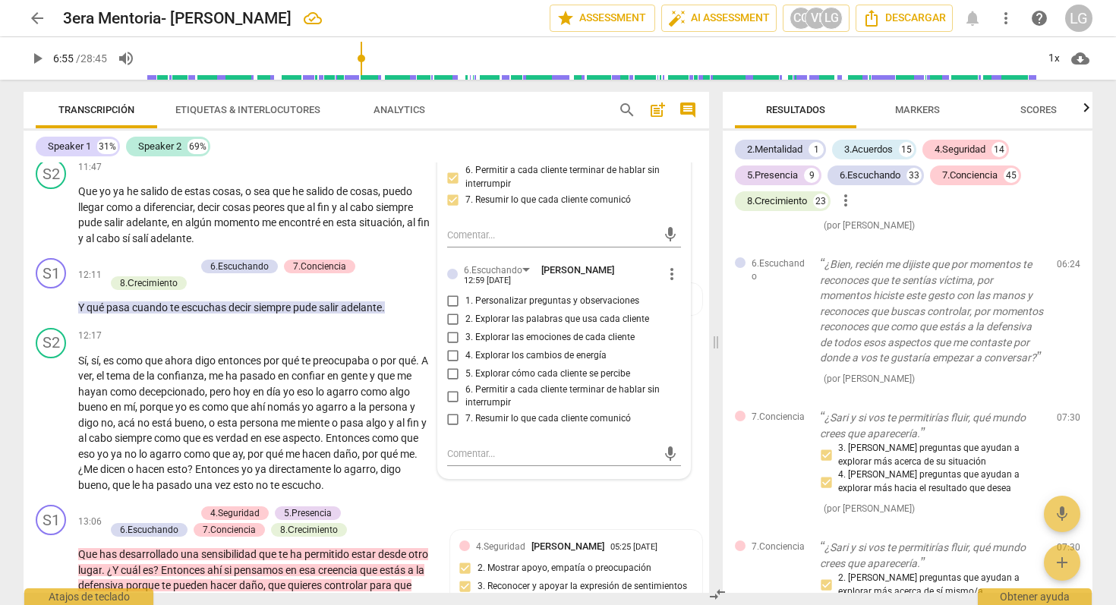
click at [451, 311] on input "1. Personalizar preguntas y observaciones" at bounding box center [453, 301] width 24 height 18
checkbox input "true"
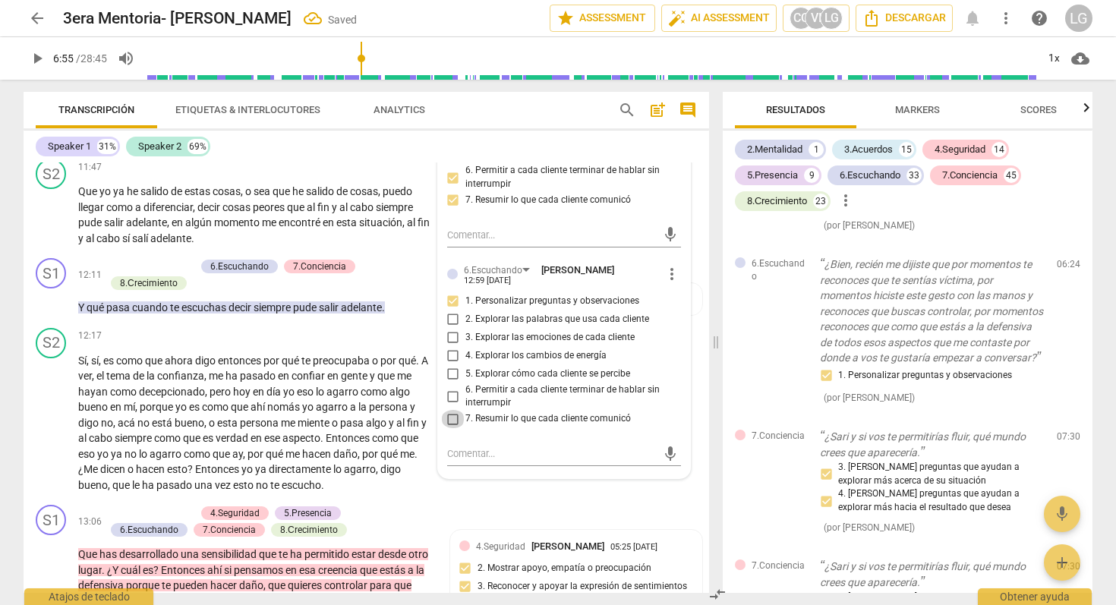
click at [455, 428] on input "7. Resumir lo que cada cliente comunicó" at bounding box center [453, 419] width 24 height 18
checkbox input "true"
click at [482, 461] on textarea at bounding box center [552, 454] width 210 height 14
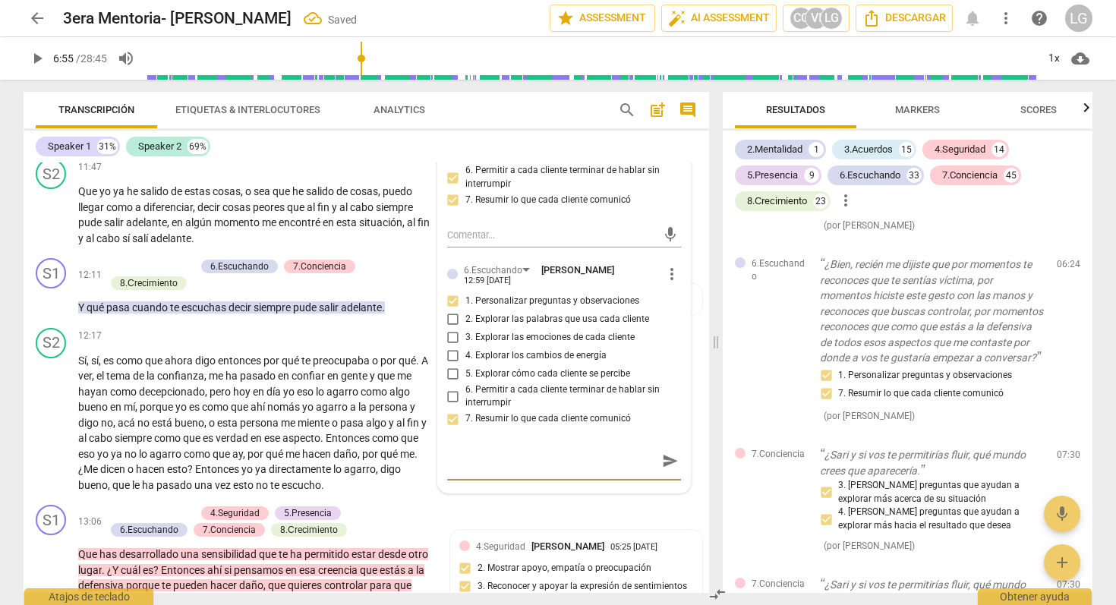
click at [662, 469] on span "send" at bounding box center [670, 461] width 17 height 17
click at [927, 112] on span "Markers" at bounding box center [917, 109] width 45 height 11
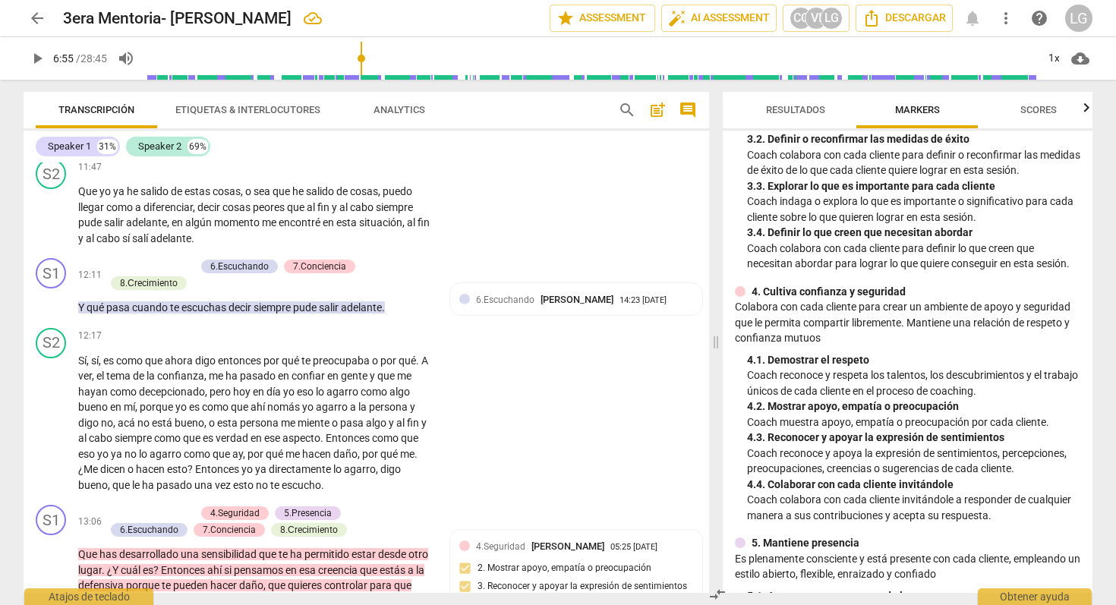
scroll to position [262, 0]
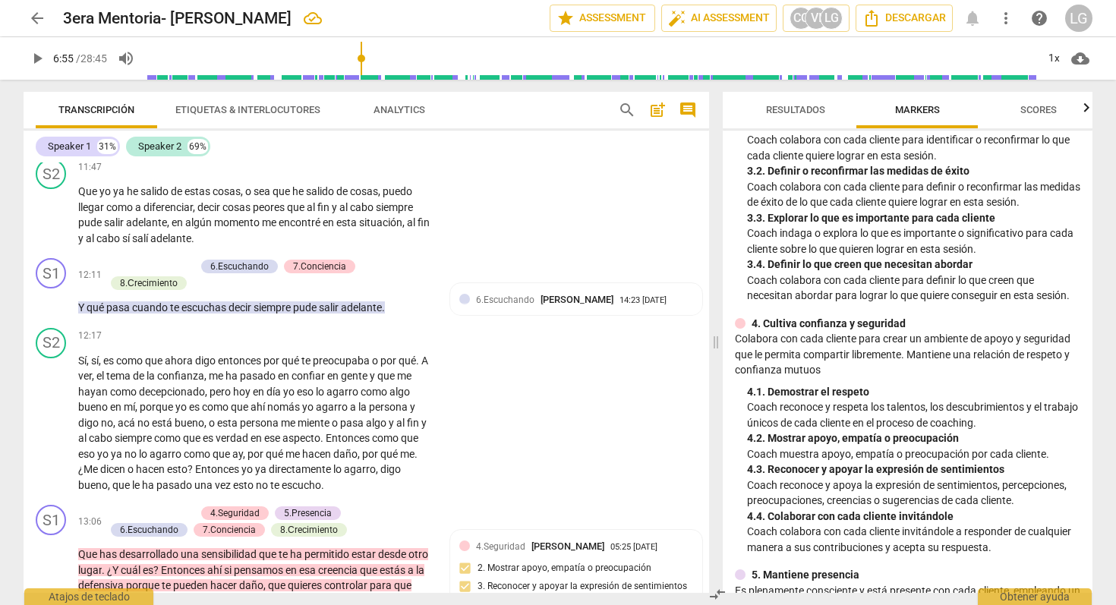
click at [1042, 112] on span "Scores" at bounding box center [1039, 109] width 36 height 11
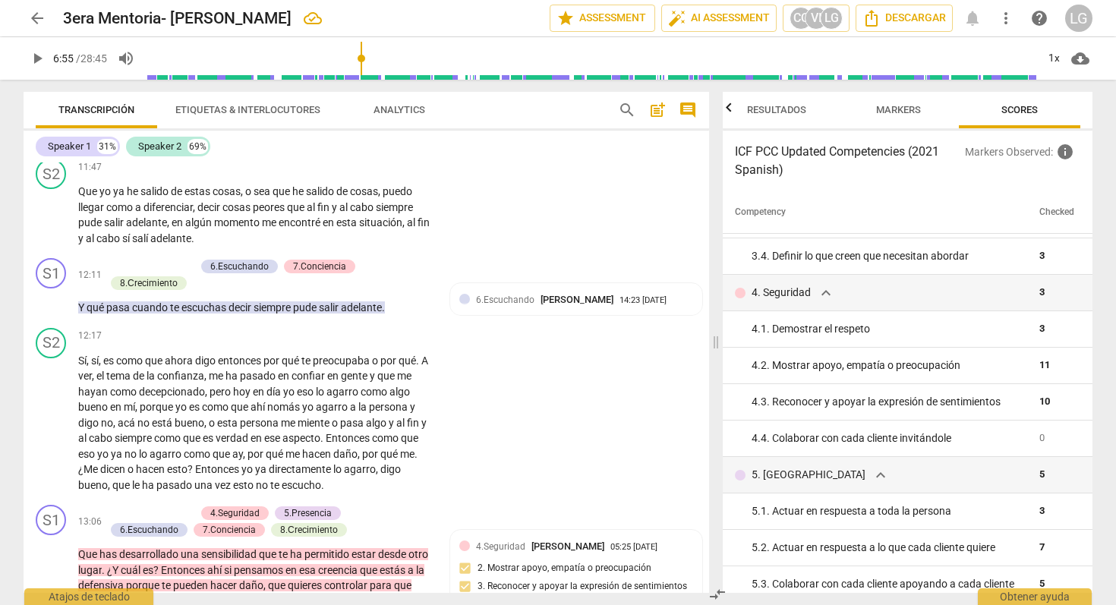
scroll to position [0, 0]
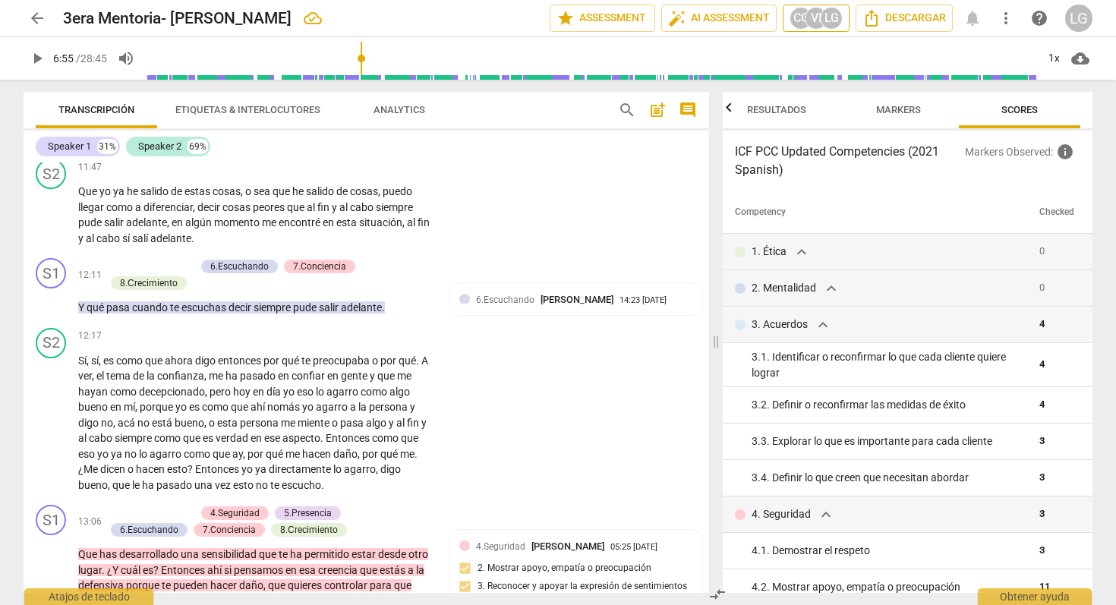
click at [834, 21] on div "LG" at bounding box center [831, 18] width 23 height 23
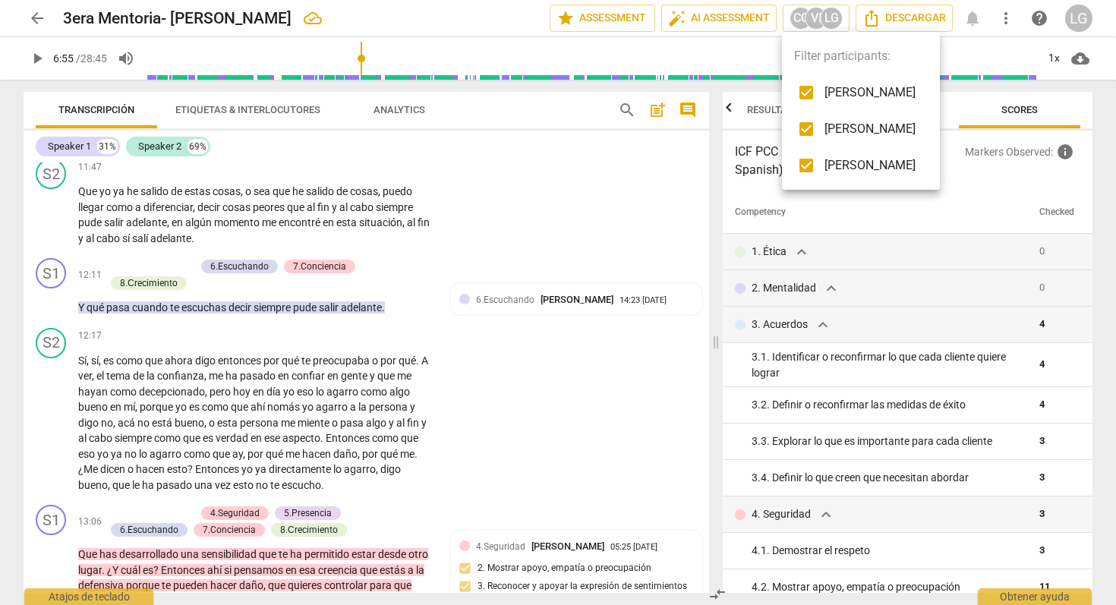
click at [807, 92] on input "checkbox" at bounding box center [806, 92] width 36 height 36
checkbox input "false"
click at [807, 128] on input "checkbox" at bounding box center [806, 129] width 36 height 36
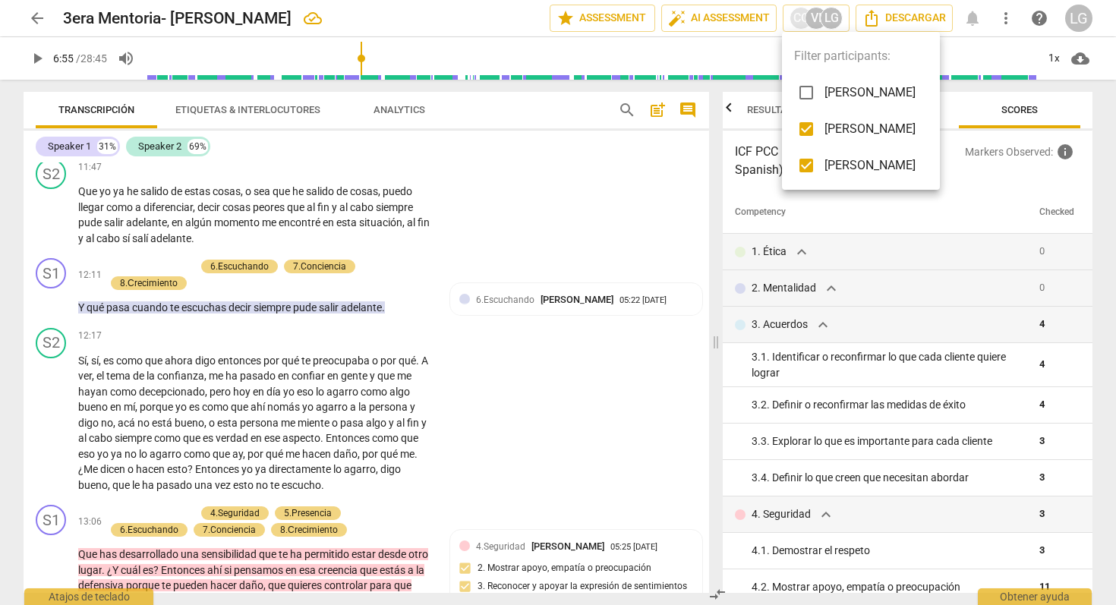
checkbox input "false"
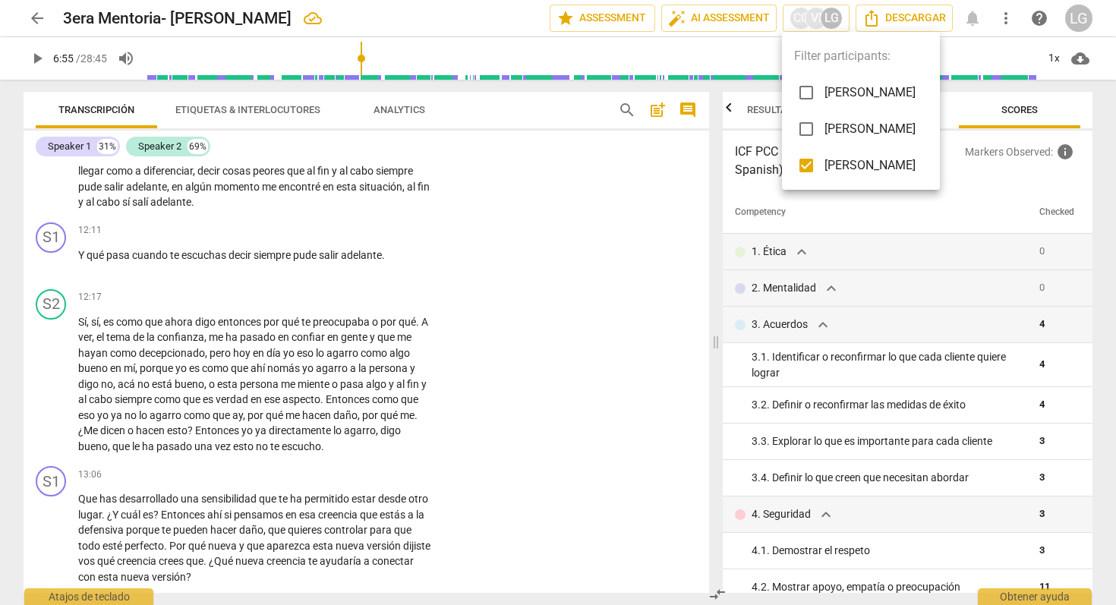
scroll to position [3029, 0]
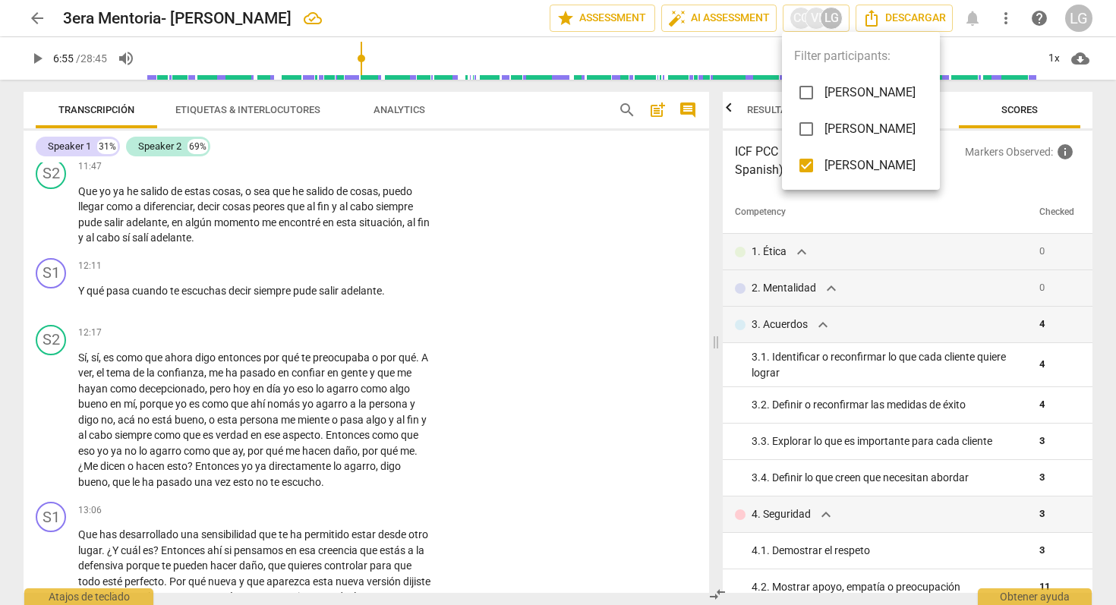
click at [886, 169] on span "[PERSON_NAME]" at bounding box center [870, 165] width 91 height 18
checkbox input "false"
click at [807, 90] on input "checkbox" at bounding box center [806, 92] width 36 height 36
checkbox input "true"
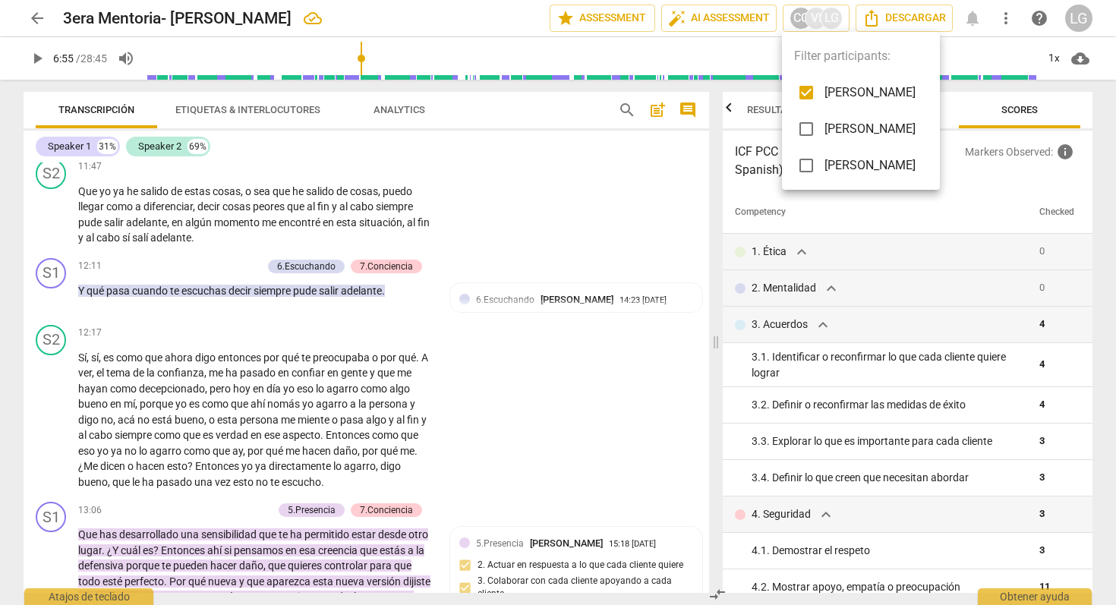
click at [805, 125] on input "checkbox" at bounding box center [806, 129] width 36 height 36
checkbox input "true"
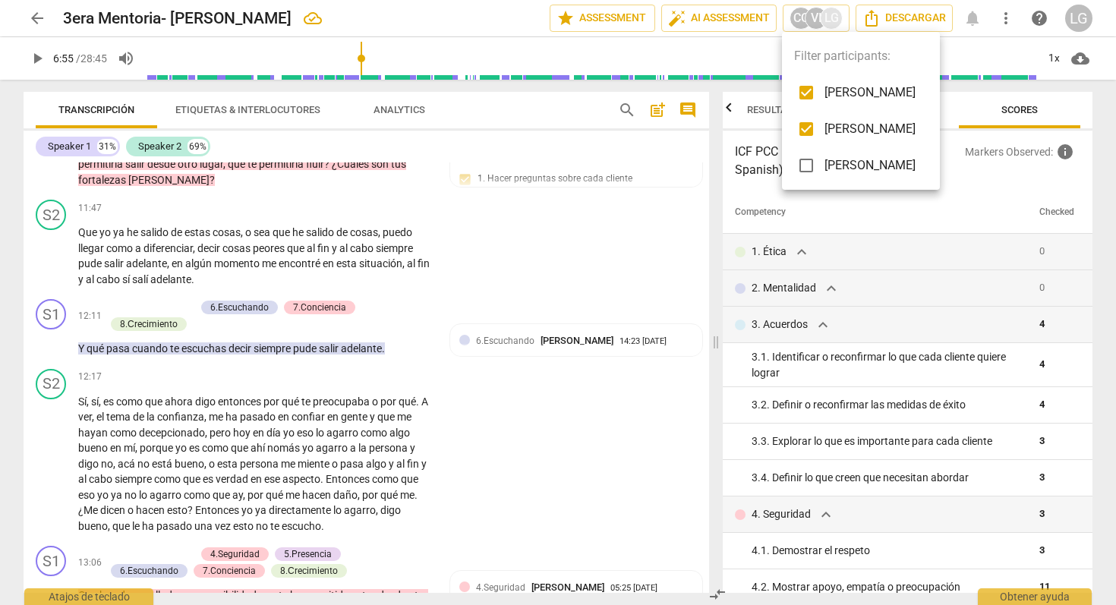
scroll to position [3070, 0]
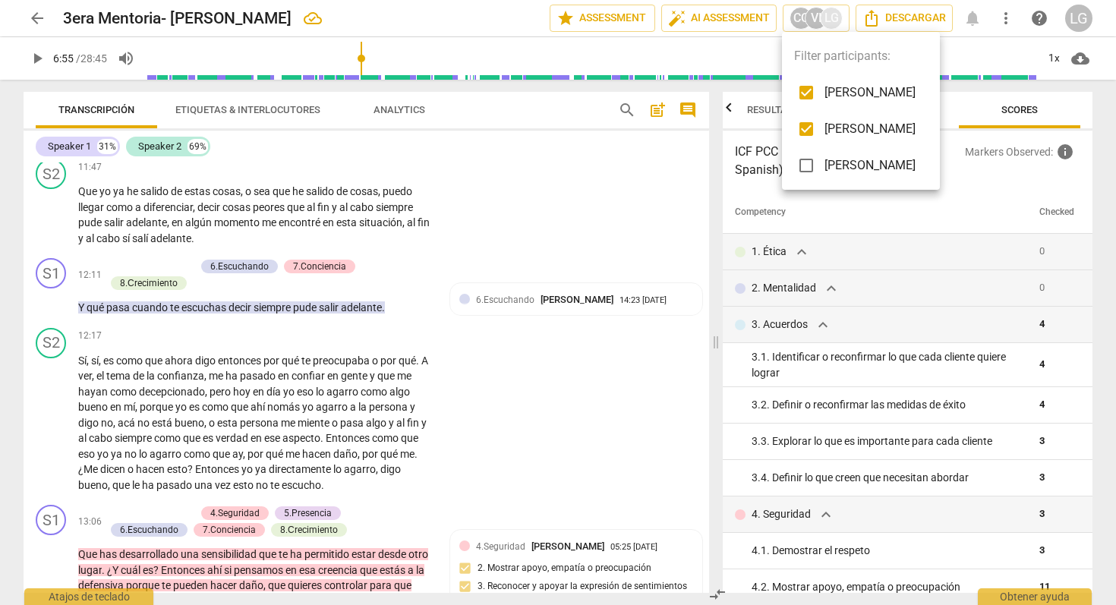
click at [809, 167] on input "checkbox" at bounding box center [806, 165] width 36 height 36
checkbox input "true"
click at [521, 252] on div at bounding box center [558, 302] width 1116 height 605
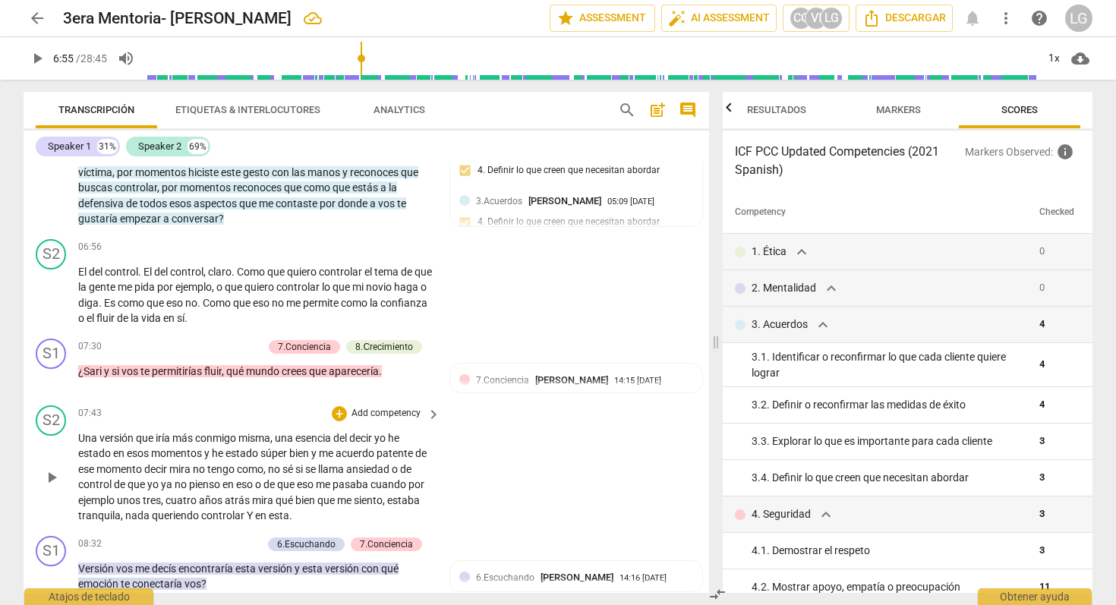
scroll to position [1767, 0]
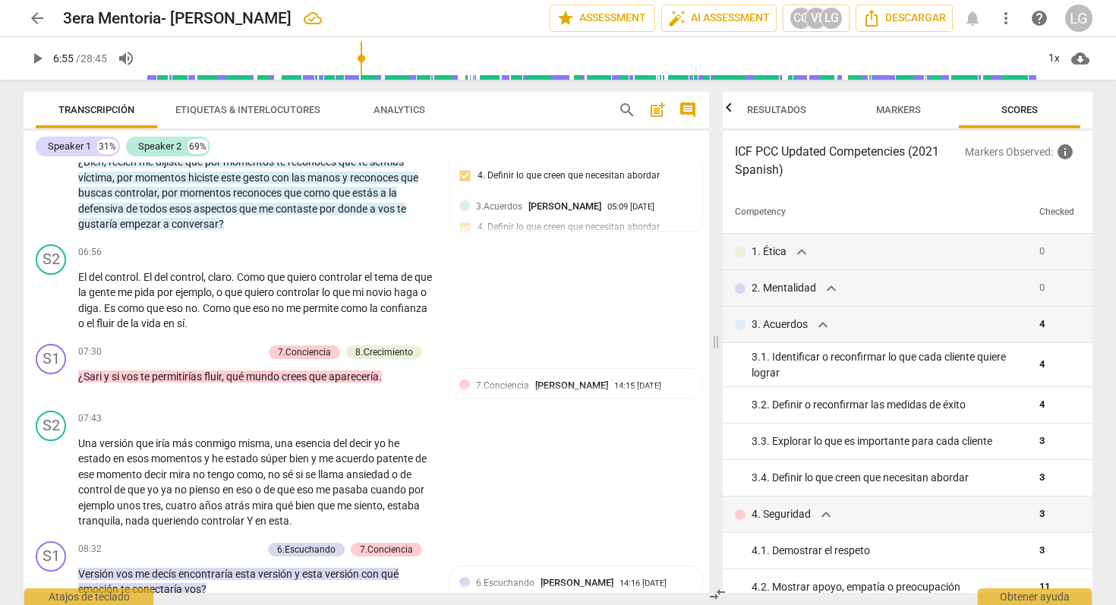
click at [42, 60] on span "play_arrow" at bounding box center [37, 58] width 18 height 18
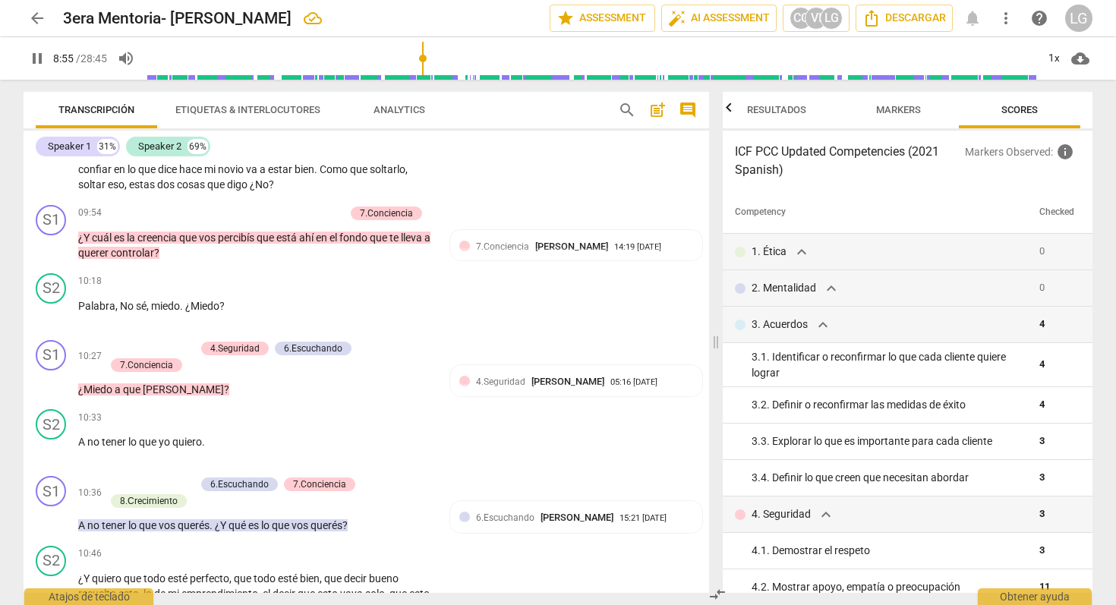
scroll to position [2271, 0]
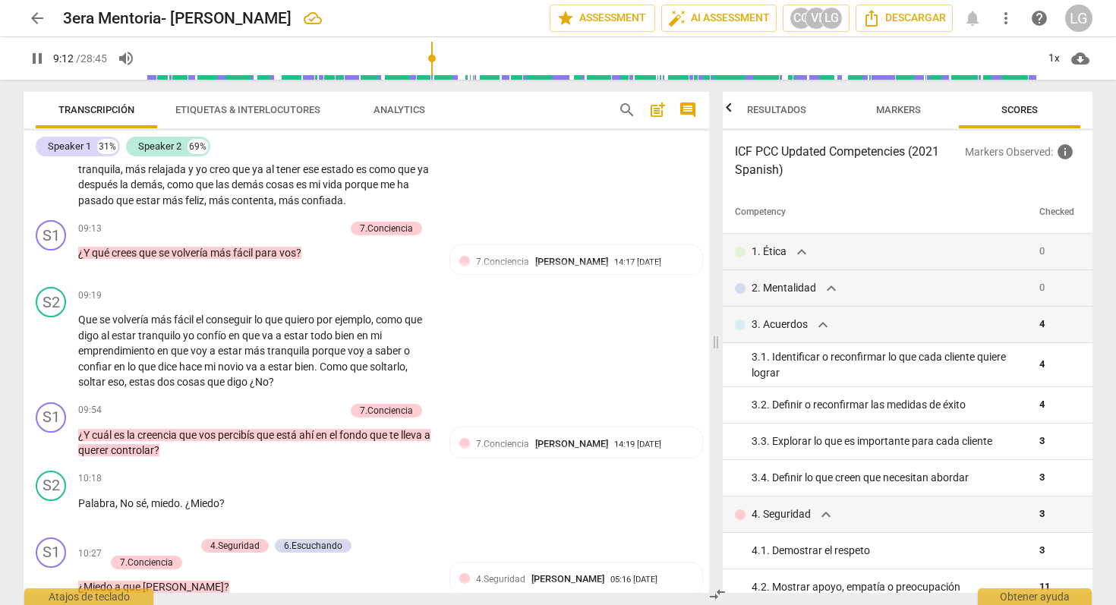
click at [36, 62] on span "pause" at bounding box center [37, 58] width 18 height 18
type input "553"
click at [36, 17] on span "arrow_back" at bounding box center [37, 18] width 18 height 18
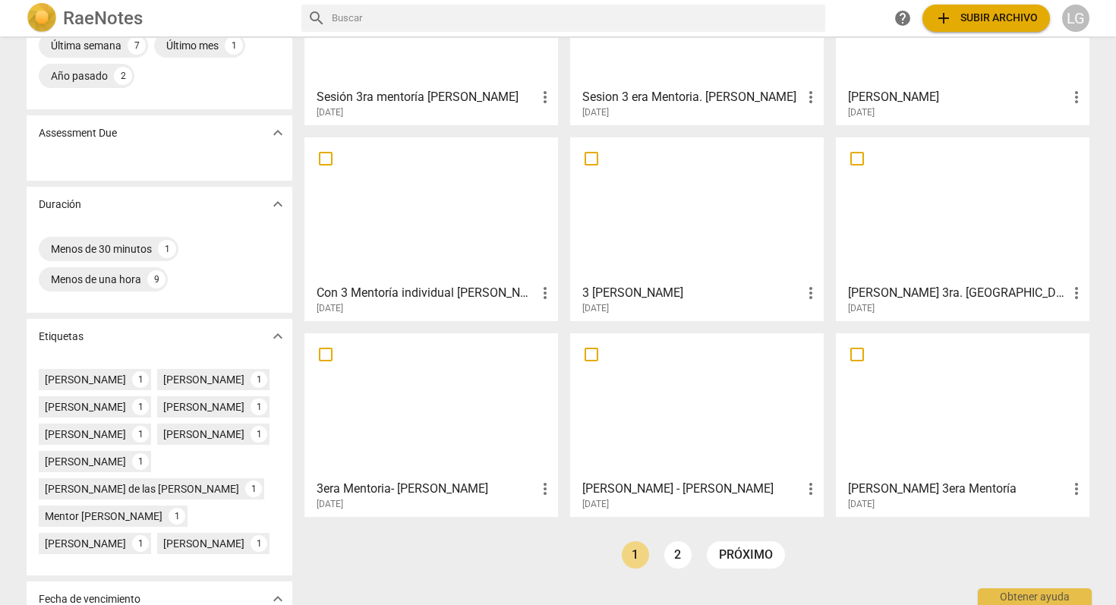
scroll to position [168, 0]
click at [677, 557] on link "2" at bounding box center [678, 554] width 27 height 27
